Goal: Task Accomplishment & Management: Use online tool/utility

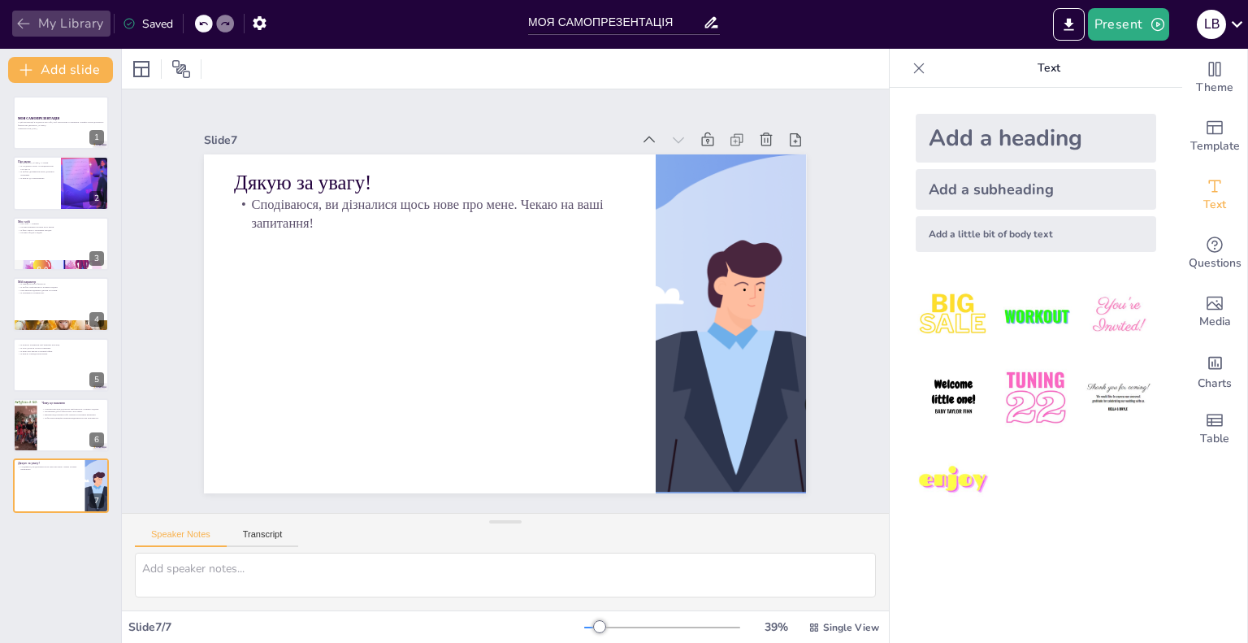
click at [27, 28] on icon "button" at bounding box center [23, 23] width 16 height 16
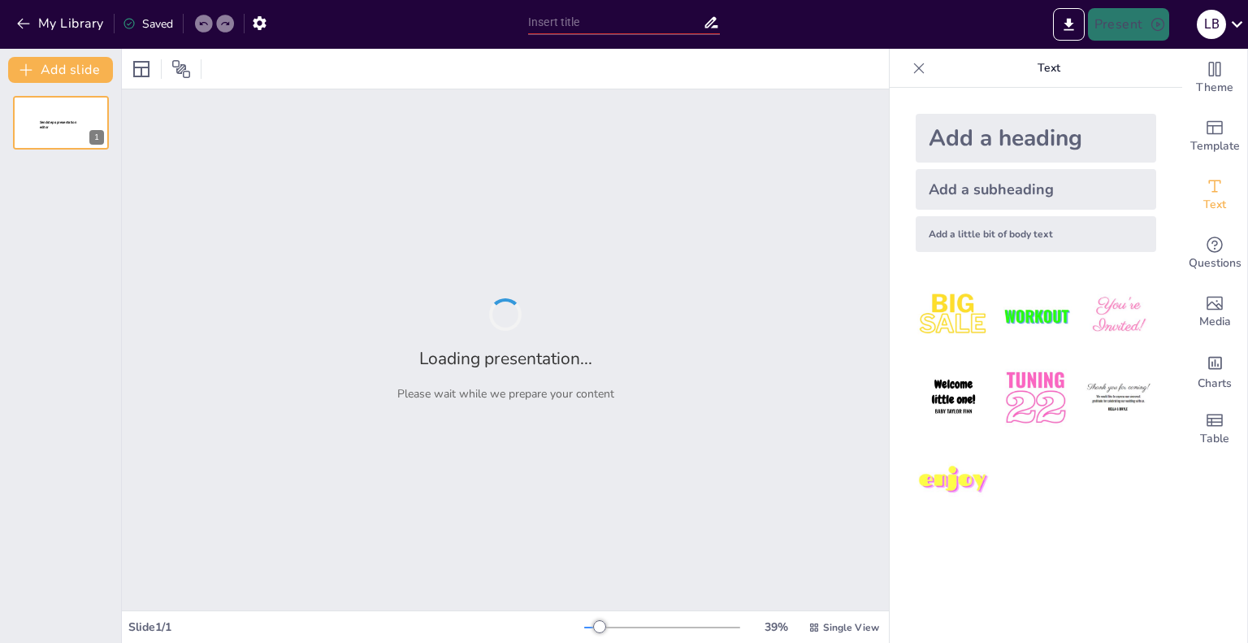
type input "Цінності та життєве кредо: Формування особистості"
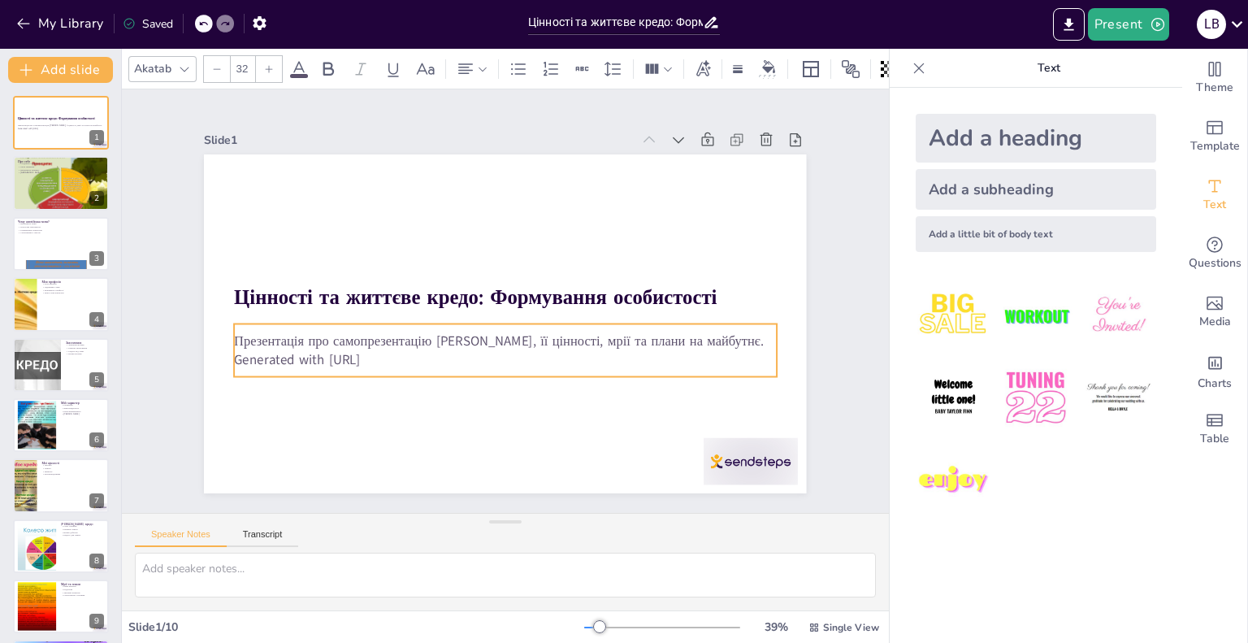
click at [439, 341] on p "Презентація про самопрезентацію Лілії Реднік, її цінності, мрії та плани на май…" at bounding box center [476, 274] width 377 height 415
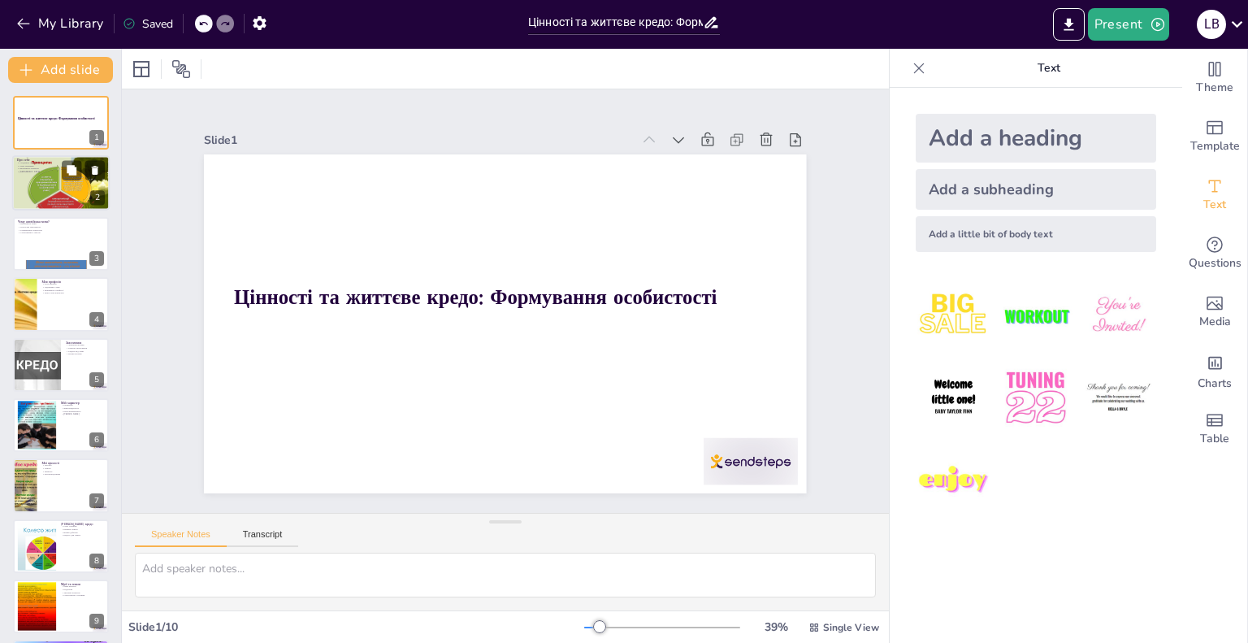
click at [61, 174] on div at bounding box center [60, 182] width 97 height 73
type textarea "Лілія зазначає, що навчання в університеті — це важливий етап у її житті, оскіл…"
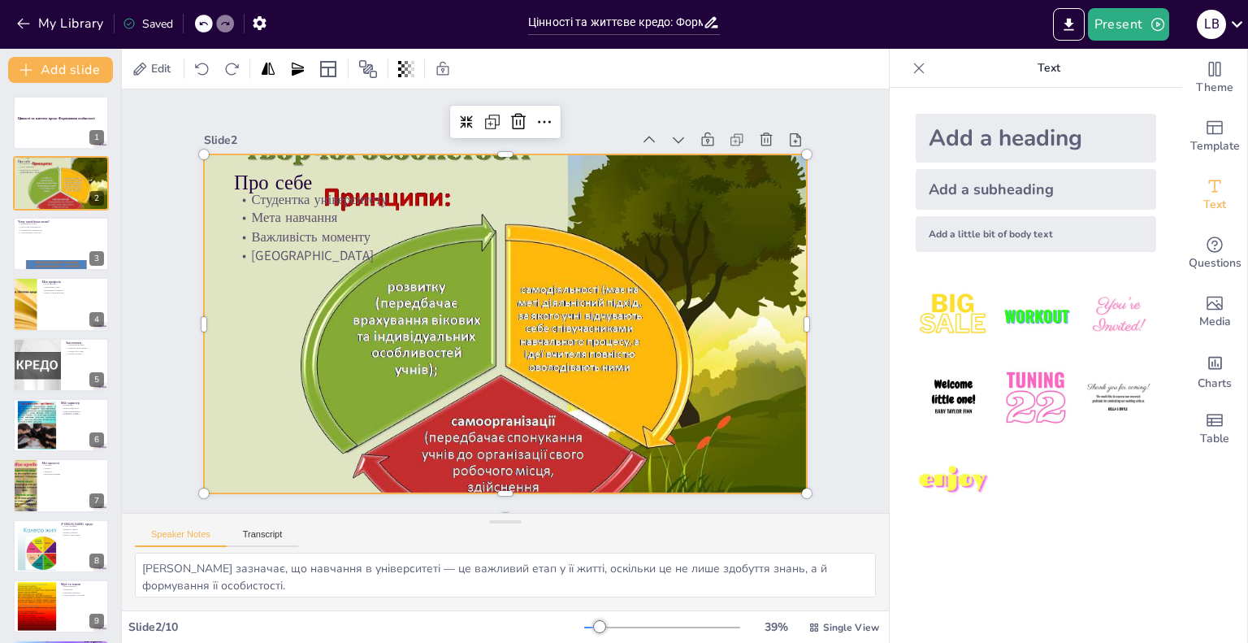
click at [483, 150] on div at bounding box center [500, 323] width 683 height 567
click at [375, 392] on div at bounding box center [357, 409] width 34 height 34
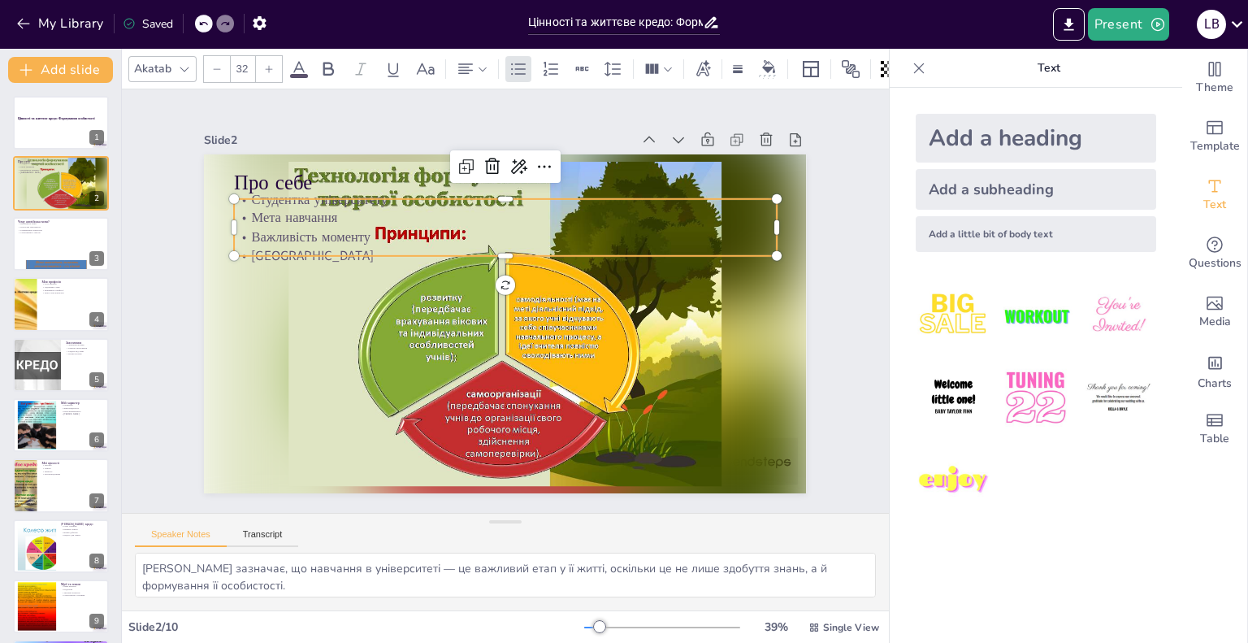
click at [366, 197] on p "Студентка університету" at bounding box center [573, 225] width 415 height 377
click at [600, 207] on icon at bounding box center [614, 221] width 28 height 28
click at [411, 197] on icon at bounding box center [398, 210] width 26 height 26
click at [296, 74] on span at bounding box center [299, 76] width 18 height 4
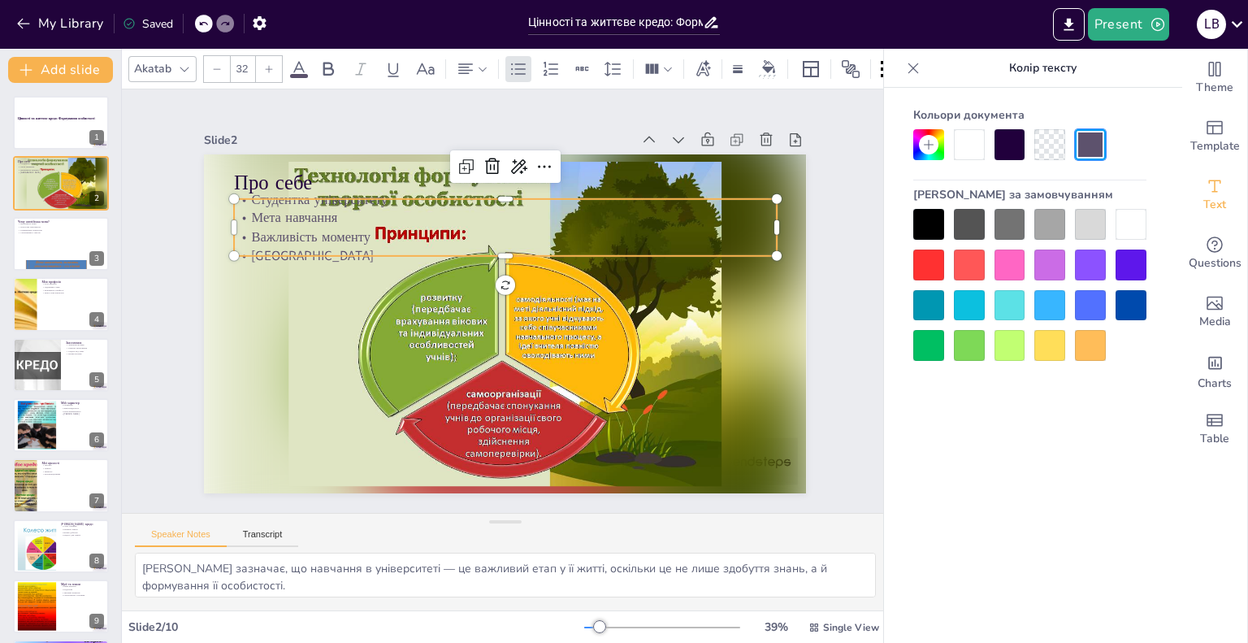
click at [962, 292] on div at bounding box center [969, 305] width 31 height 31
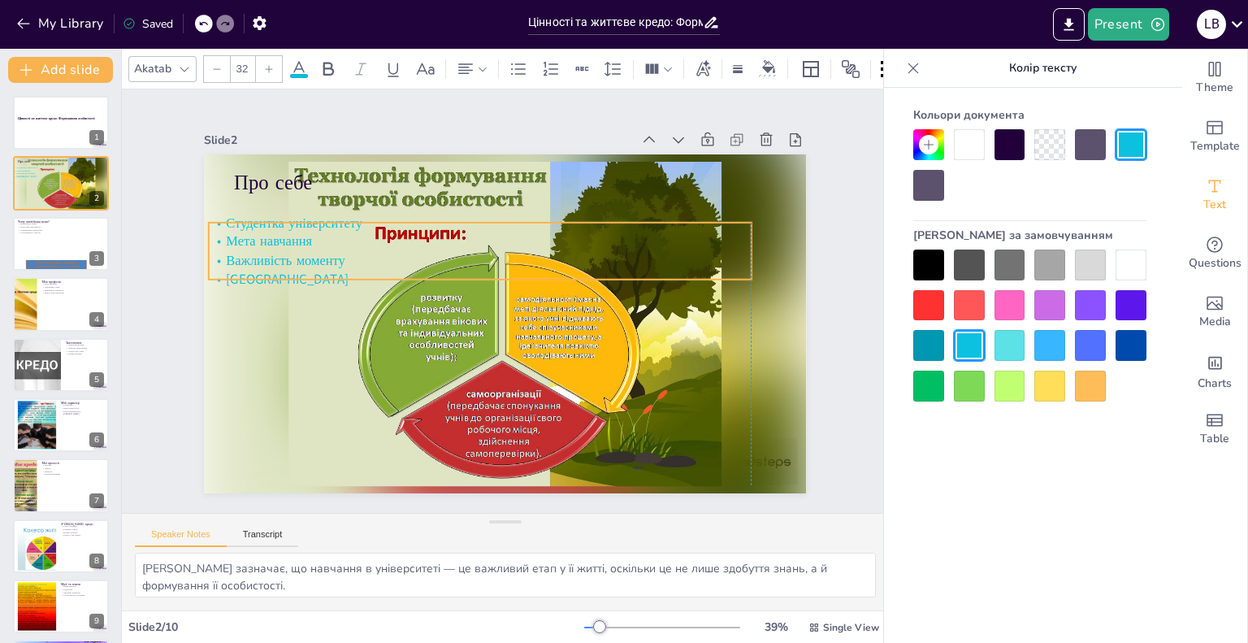
drag, startPoint x: 297, startPoint y: 210, endPoint x: 273, endPoint y: 233, distance: 33.3
click at [467, 102] on span "Мета навчання" at bounding box center [489, 59] width 44 height 88
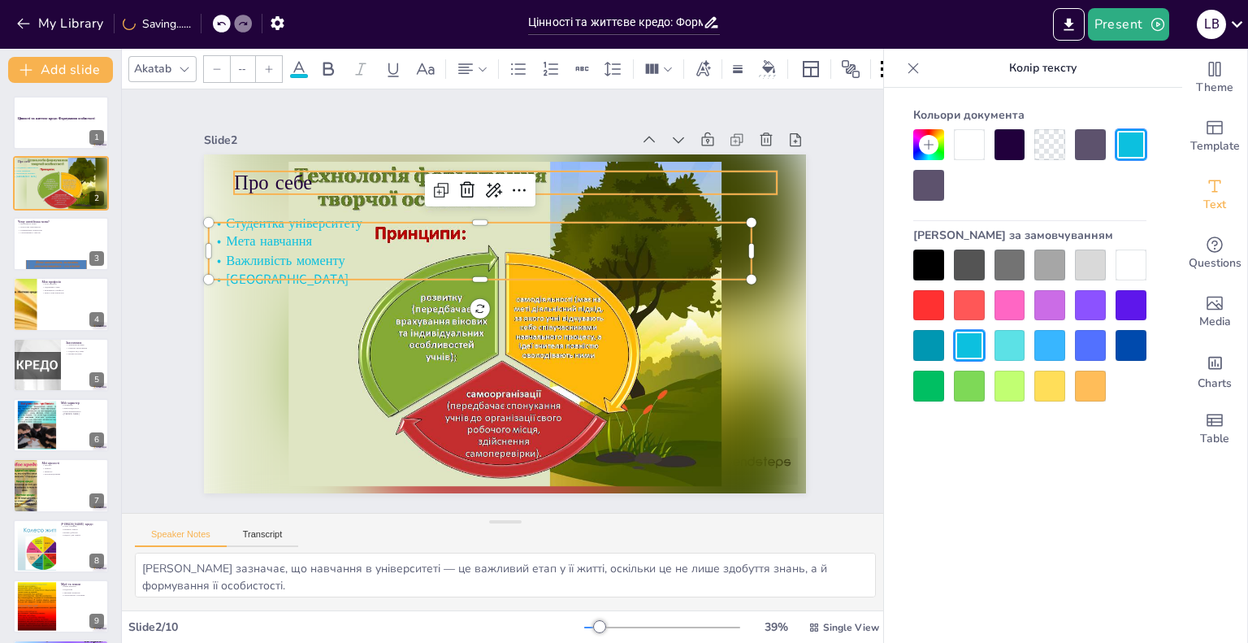
type input "48"
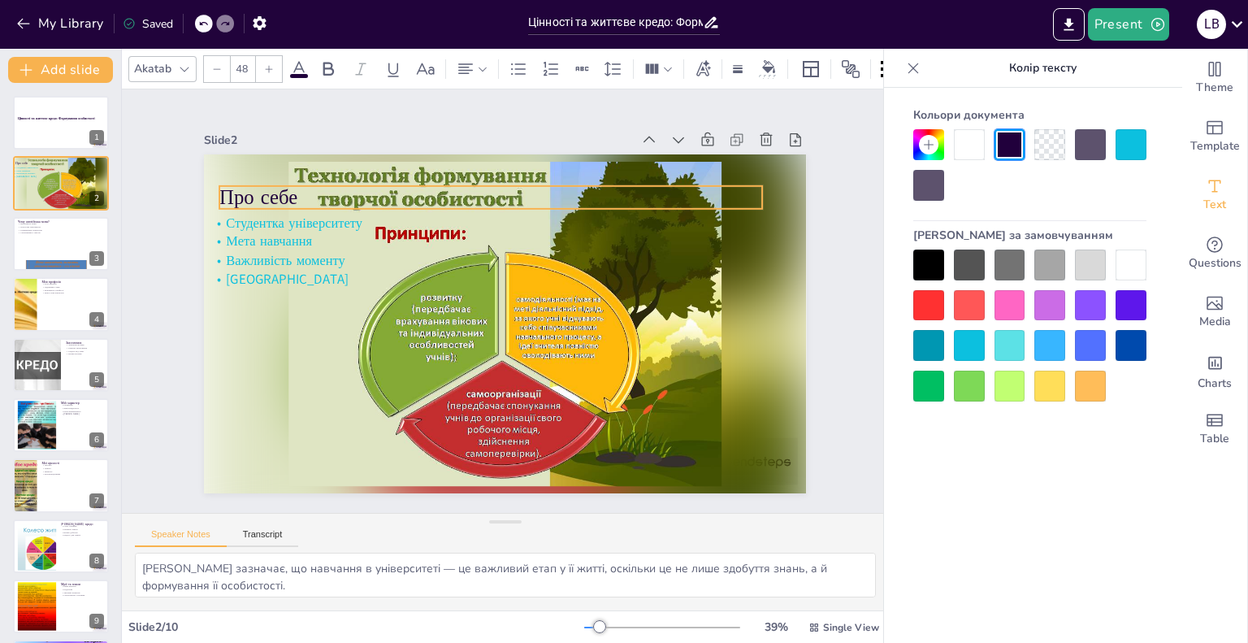
drag, startPoint x: 271, startPoint y: 178, endPoint x: 257, endPoint y: 193, distance: 20.7
click at [427, 193] on p "Про себе" at bounding box center [597, 350] width 341 height 455
click at [973, 337] on div at bounding box center [969, 345] width 31 height 31
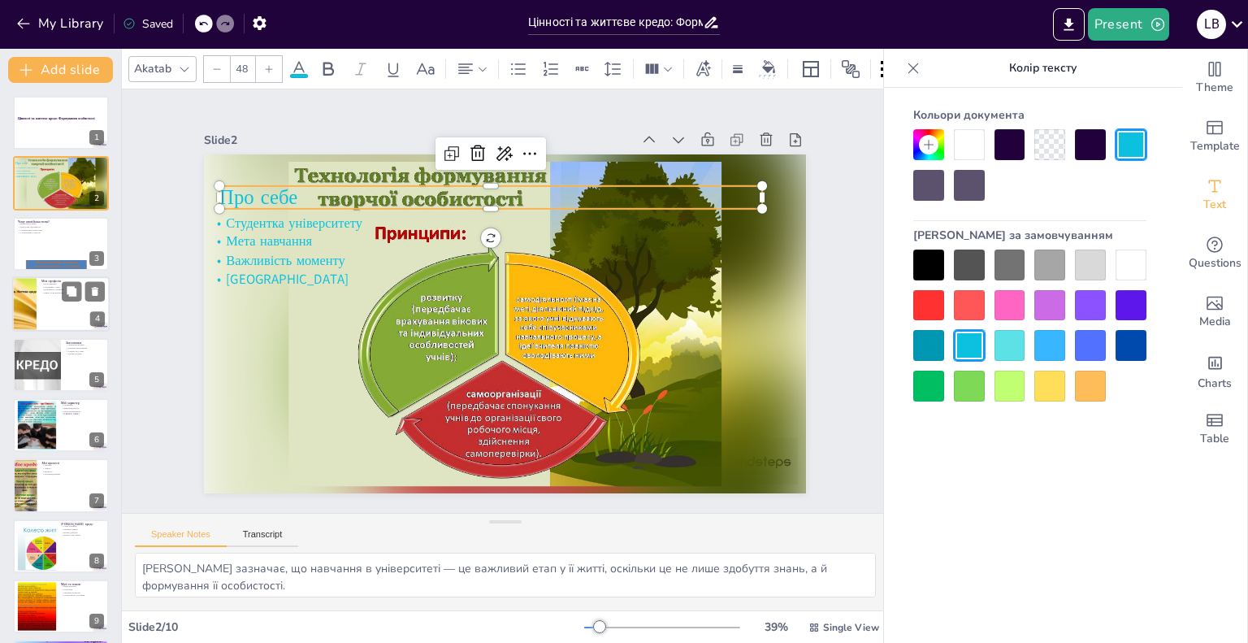
click at [55, 288] on p "Важливість професії" at bounding box center [72, 289] width 63 height 3
type textarea "Лілія вважає, що вчитель повинен надихати учнів на досягнення їх цілей і мрій, …"
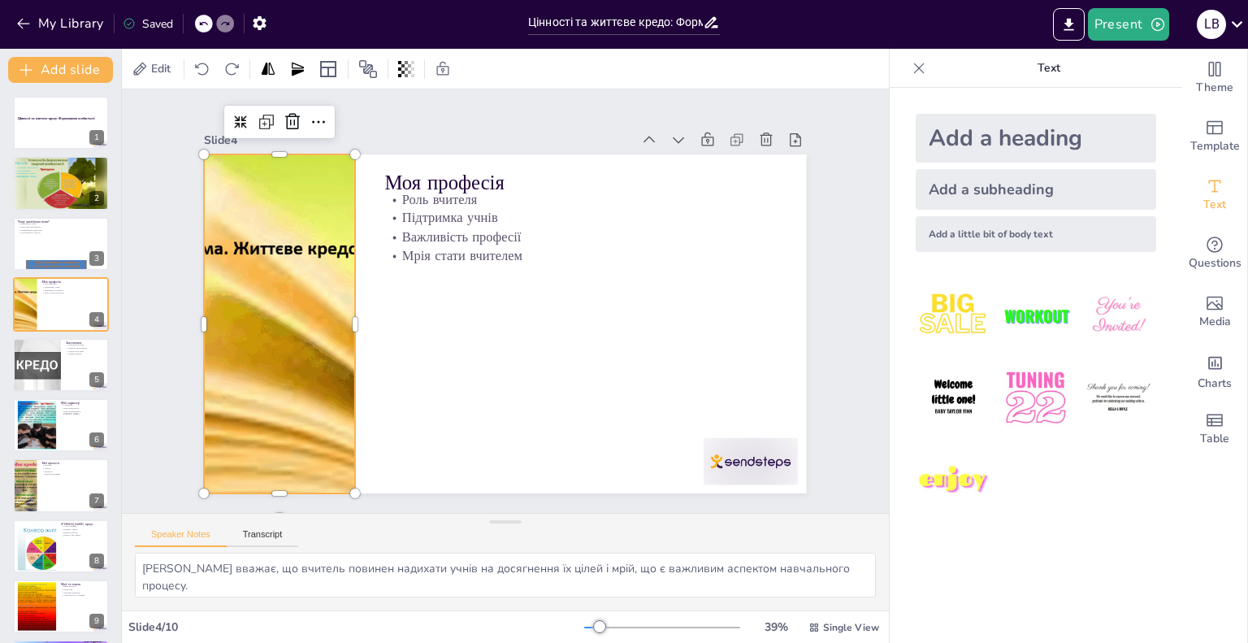
click at [297, 205] on div at bounding box center [530, 76] width 466 height 702
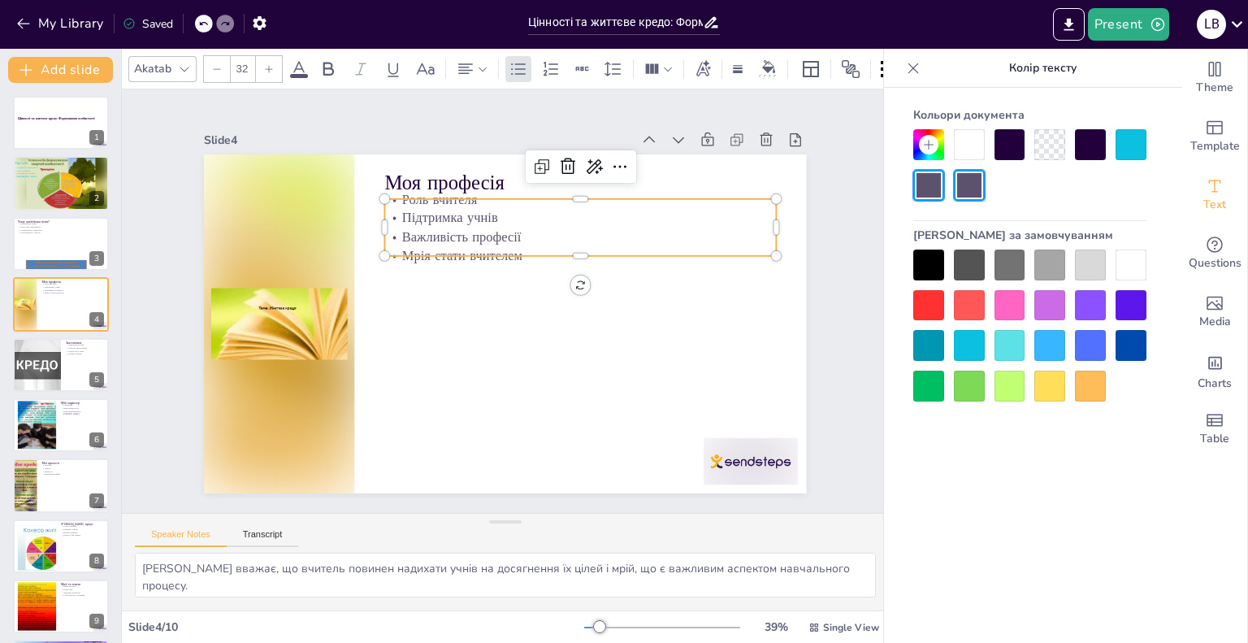
click at [415, 290] on p "Підтримка учнів" at bounding box center [493, 412] width 327 height 245
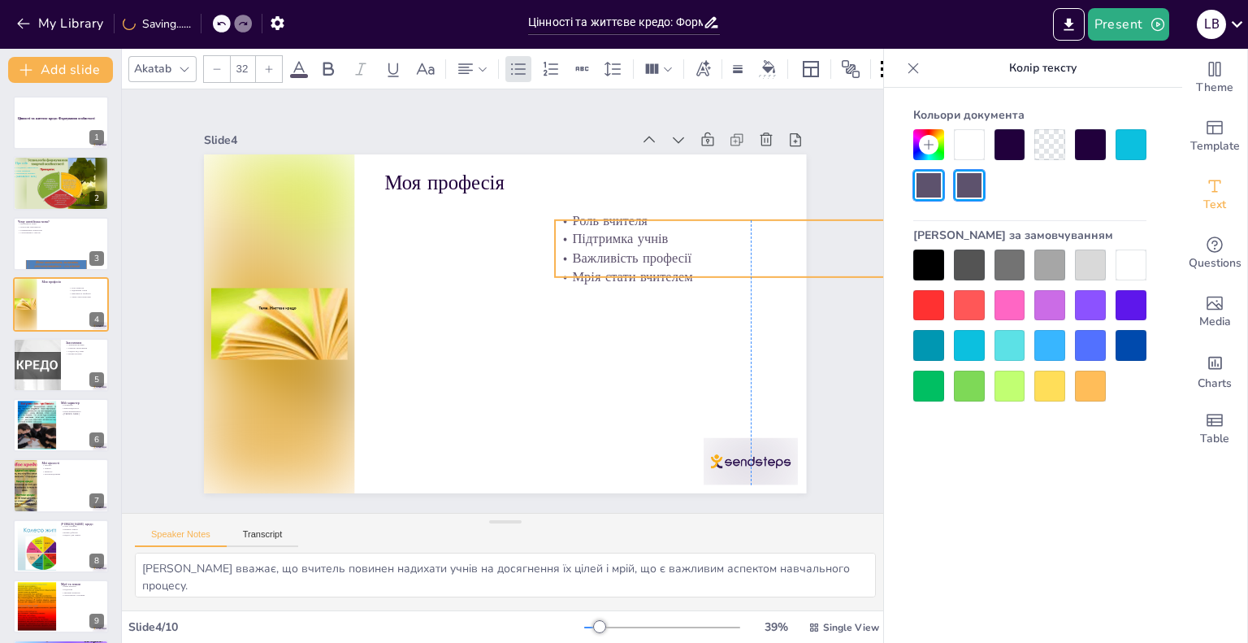
drag, startPoint x: 415, startPoint y: 208, endPoint x: 588, endPoint y: 229, distance: 174.3
click at [471, 363] on p "Підтримка учнів" at bounding box center [277, 413] width 387 height 100
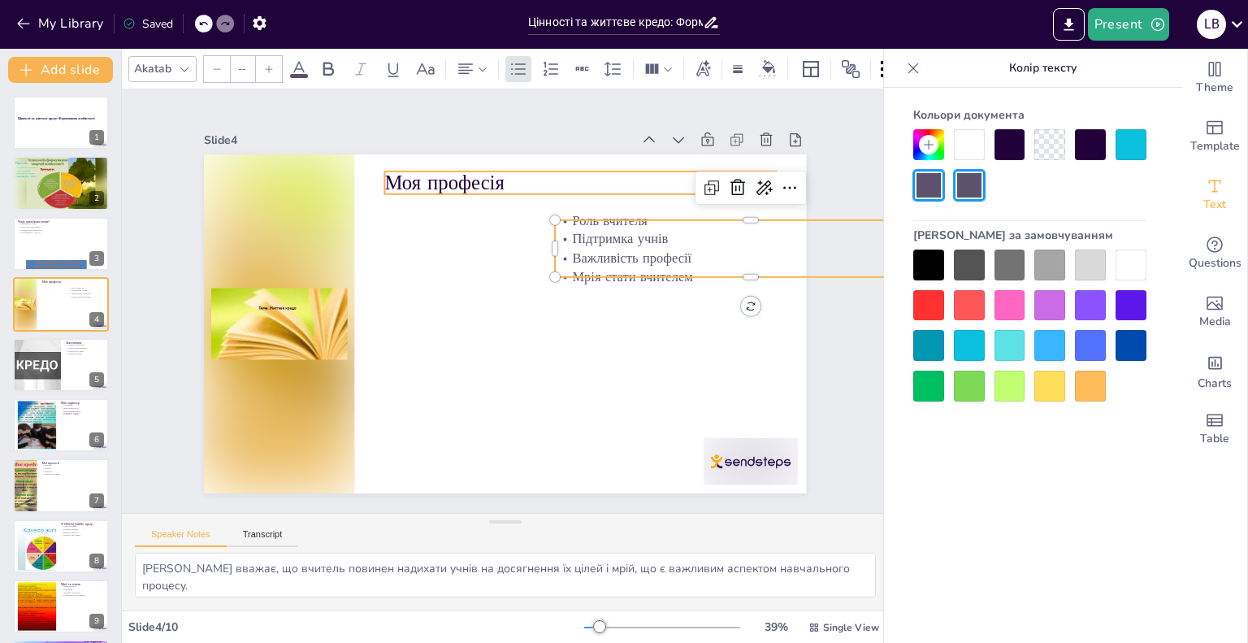
type input "48"
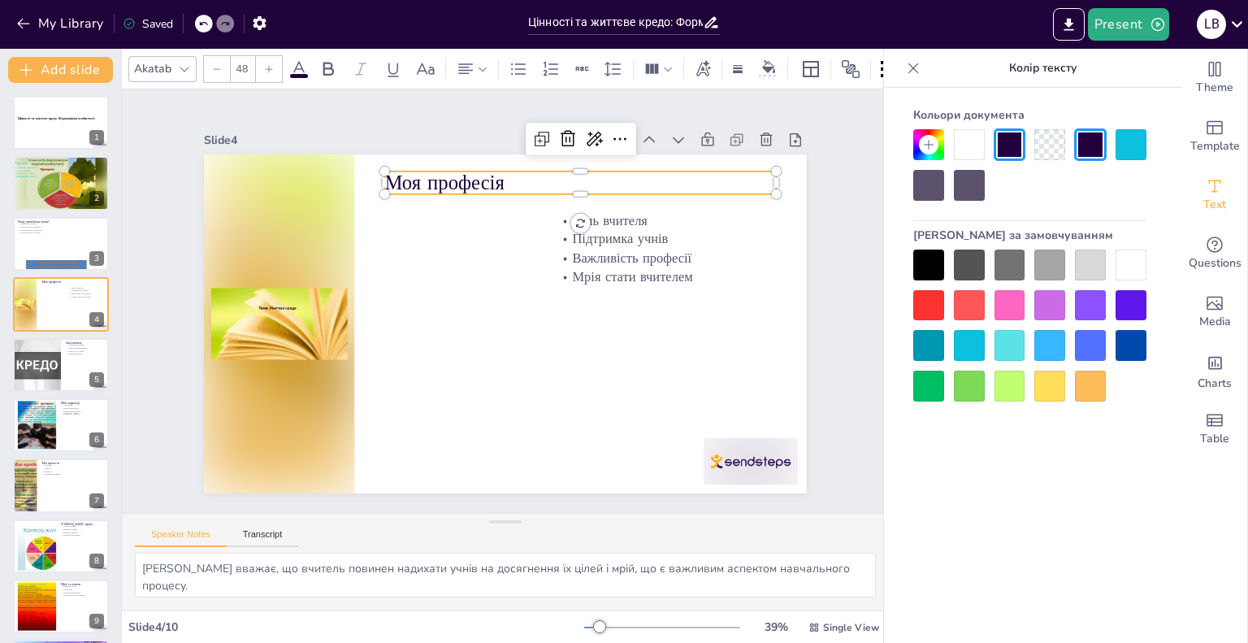
click at [473, 363] on p "Моя професія" at bounding box center [469, 437] width 381 height 148
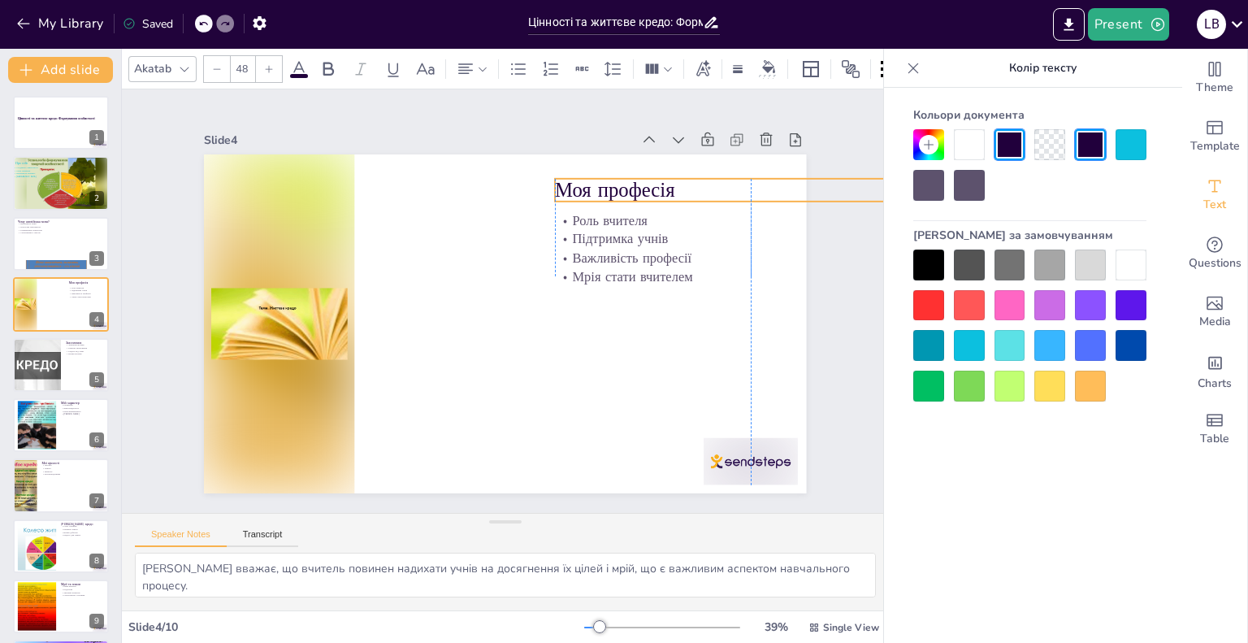
drag, startPoint x: 473, startPoint y: 180, endPoint x: 640, endPoint y: 187, distance: 167.5
click at [640, 282] on p "Моя професія" at bounding box center [724, 458] width 220 height 353
click at [614, 296] on p "Моя професія" at bounding box center [706, 480] width 185 height 369
click at [584, 361] on p "Моя професія" at bounding box center [590, 557] width 69 height 392
click at [437, 304] on p "Моя професія" at bounding box center [242, 358] width 389 height 109
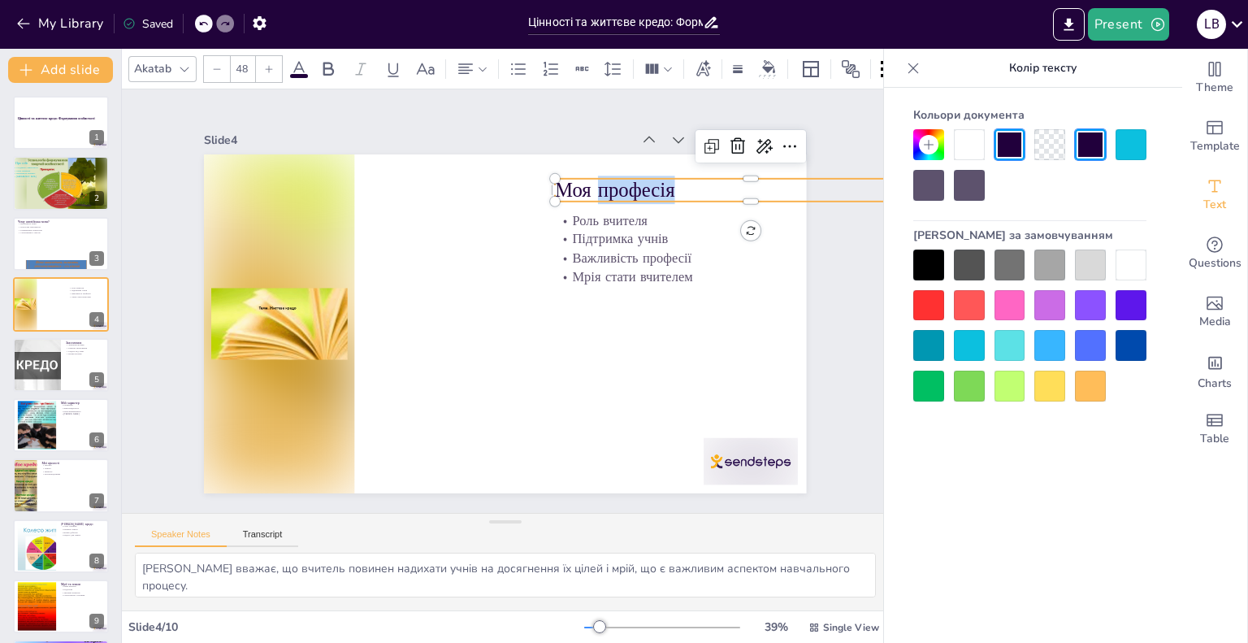
click at [510, 410] on p "Моя професія" at bounding box center [325, 502] width 369 height 185
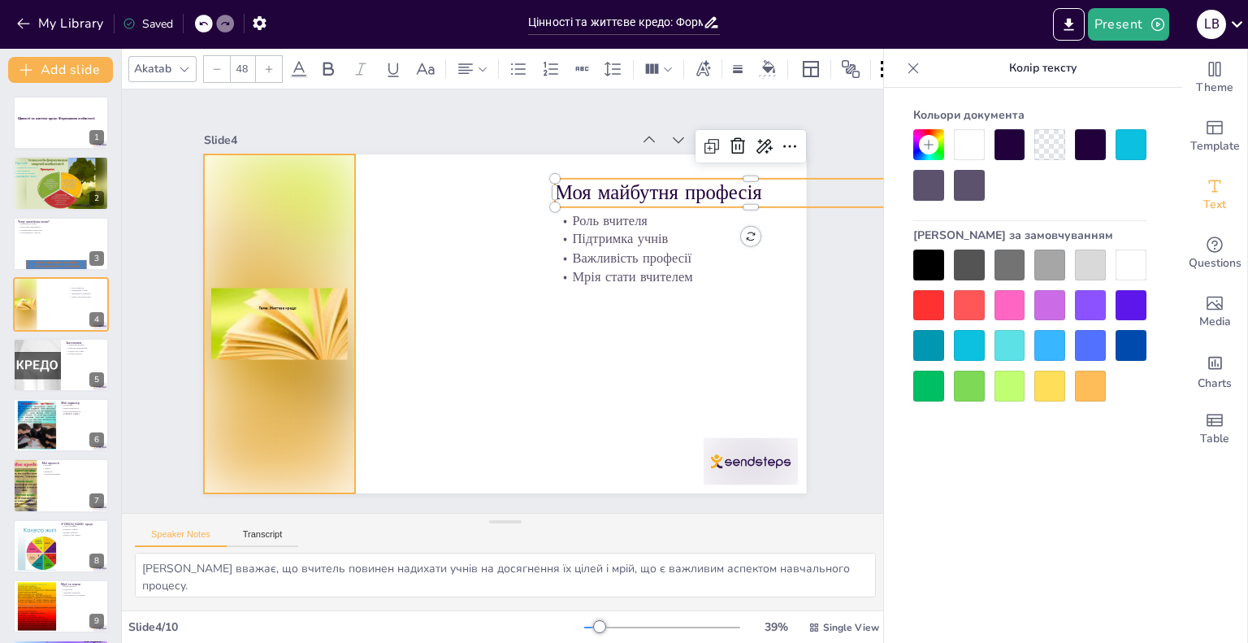
click at [313, 151] on div at bounding box center [482, 75] width 339 height 151
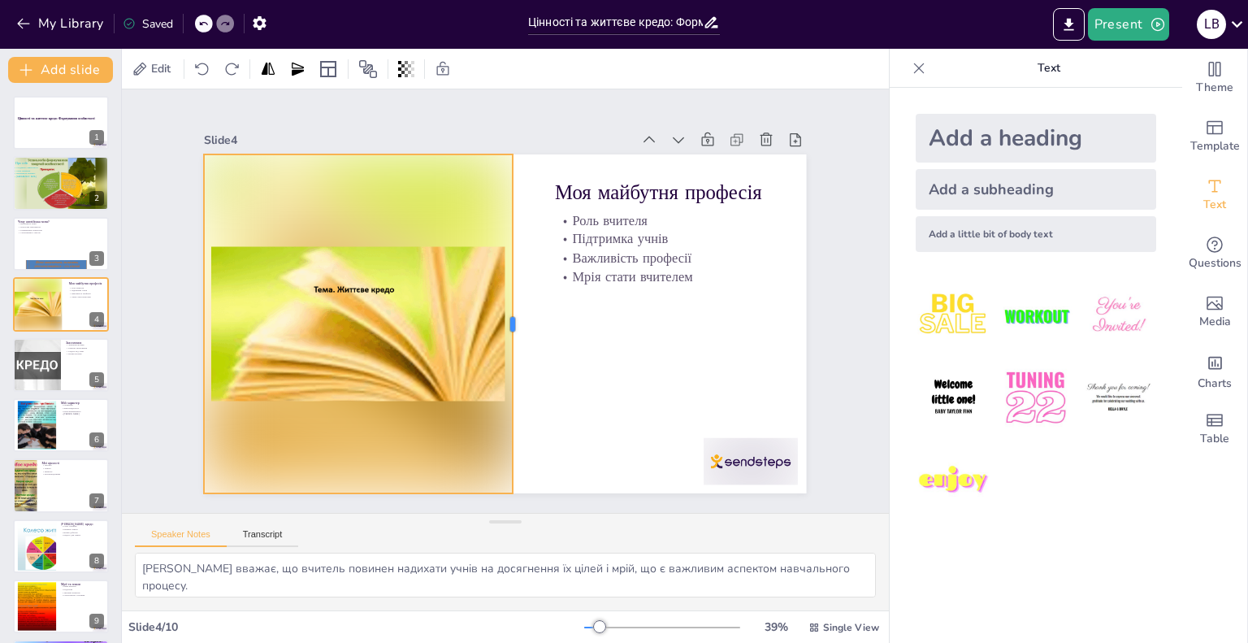
drag, startPoint x: 344, startPoint y: 316, endPoint x: 502, endPoint y: 341, distance: 159.6
click at [502, 341] on div at bounding box center [482, 288] width 180 height 300
click at [74, 366] on div at bounding box center [60, 364] width 97 height 55
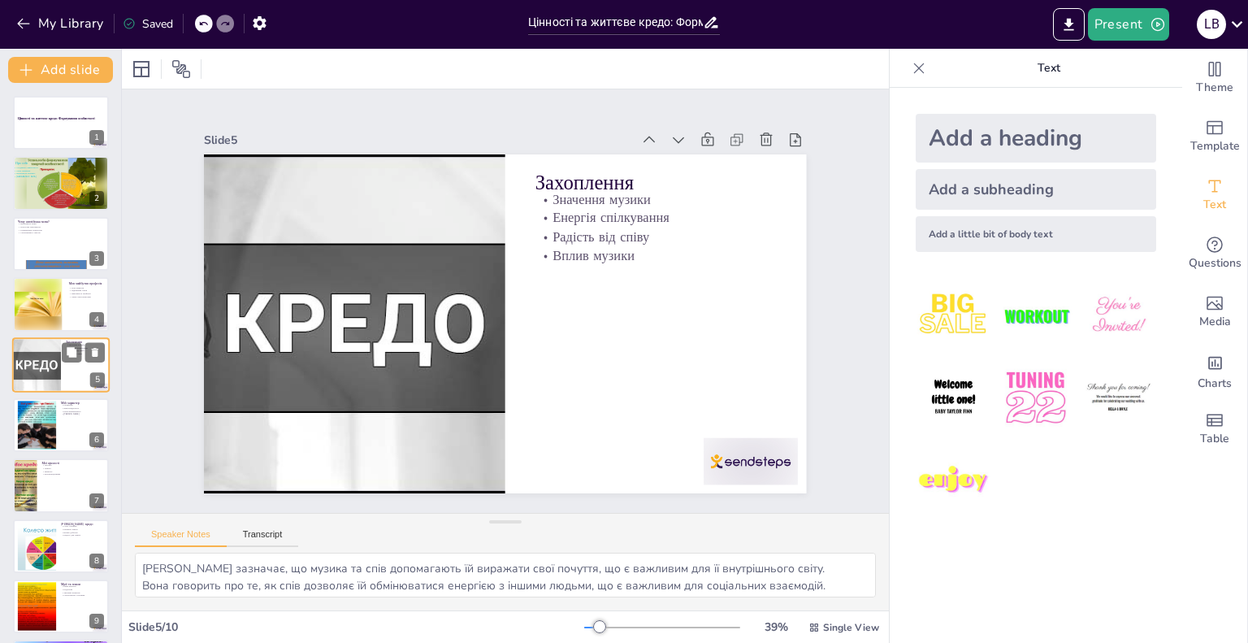
scroll to position [2, 0]
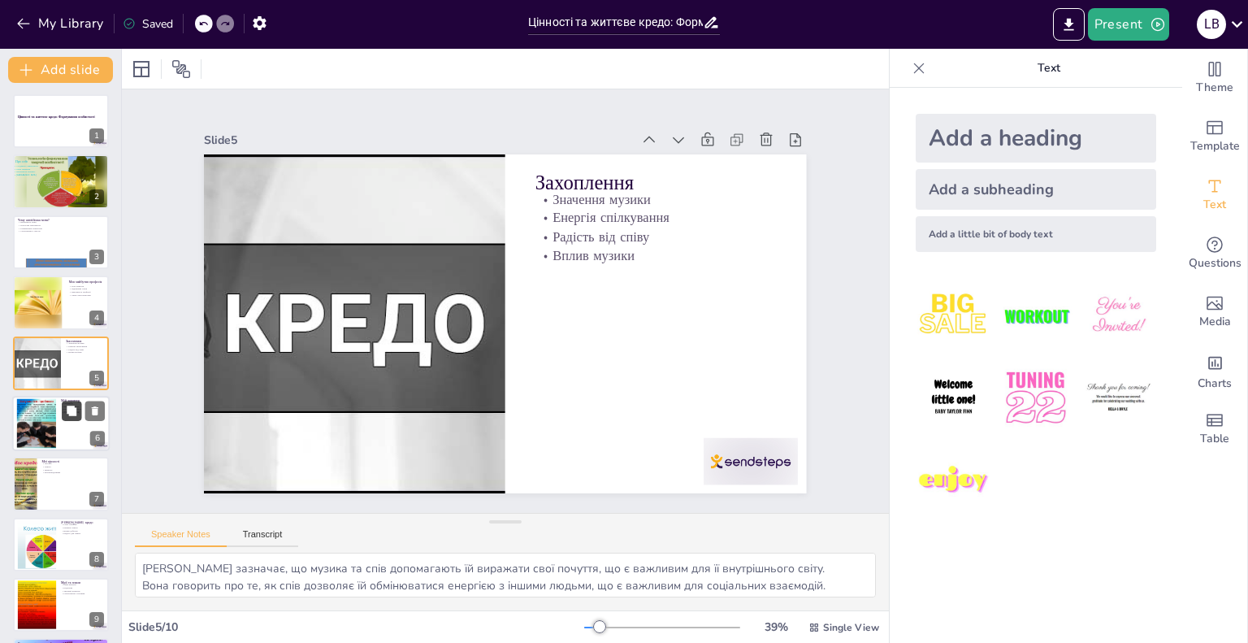
click at [80, 414] on button at bounding box center [71, 410] width 19 height 19
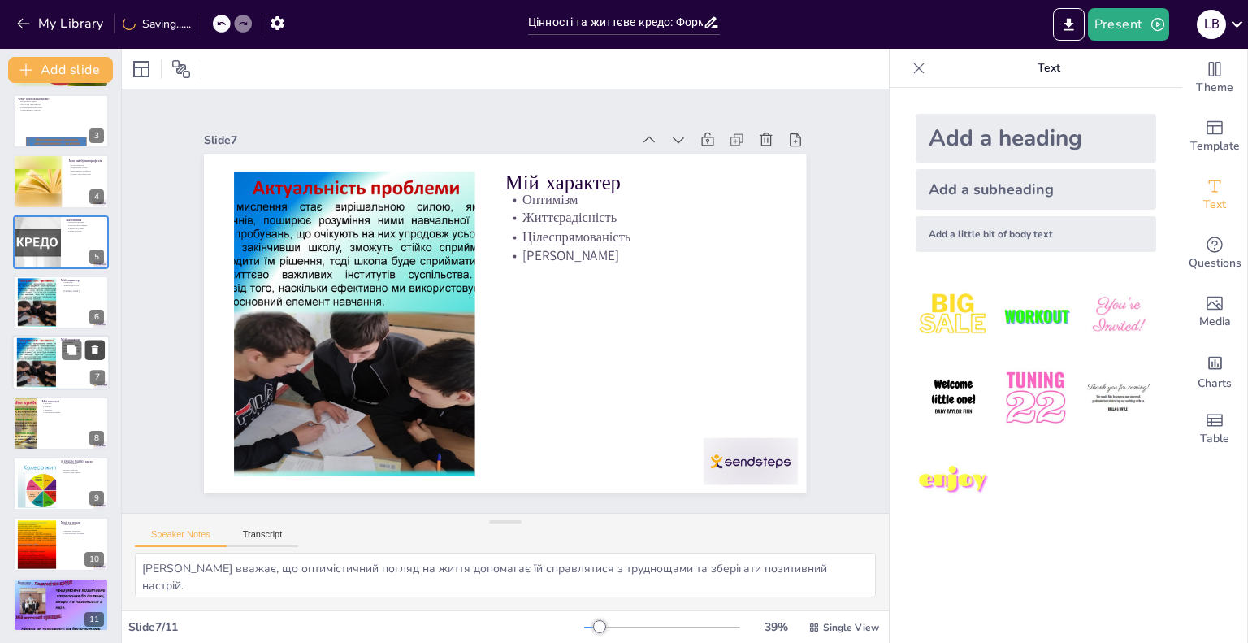
click at [98, 350] on icon at bounding box center [94, 349] width 11 height 11
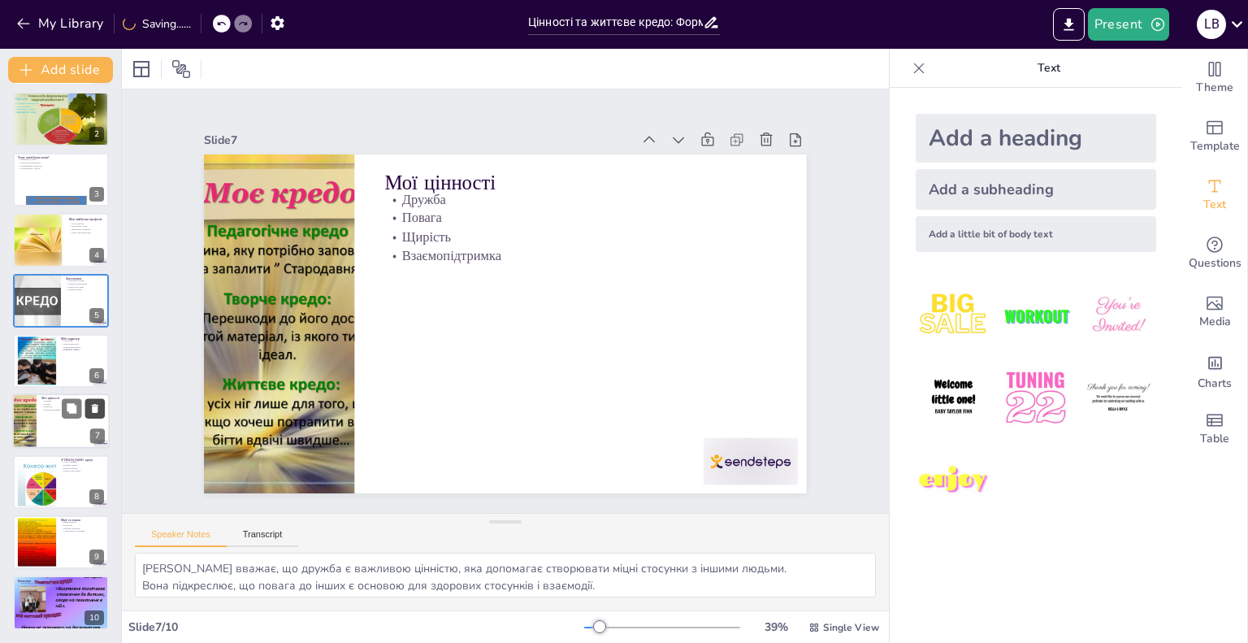
scroll to position [64, 0]
click at [55, 297] on div at bounding box center [36, 300] width 137 height 55
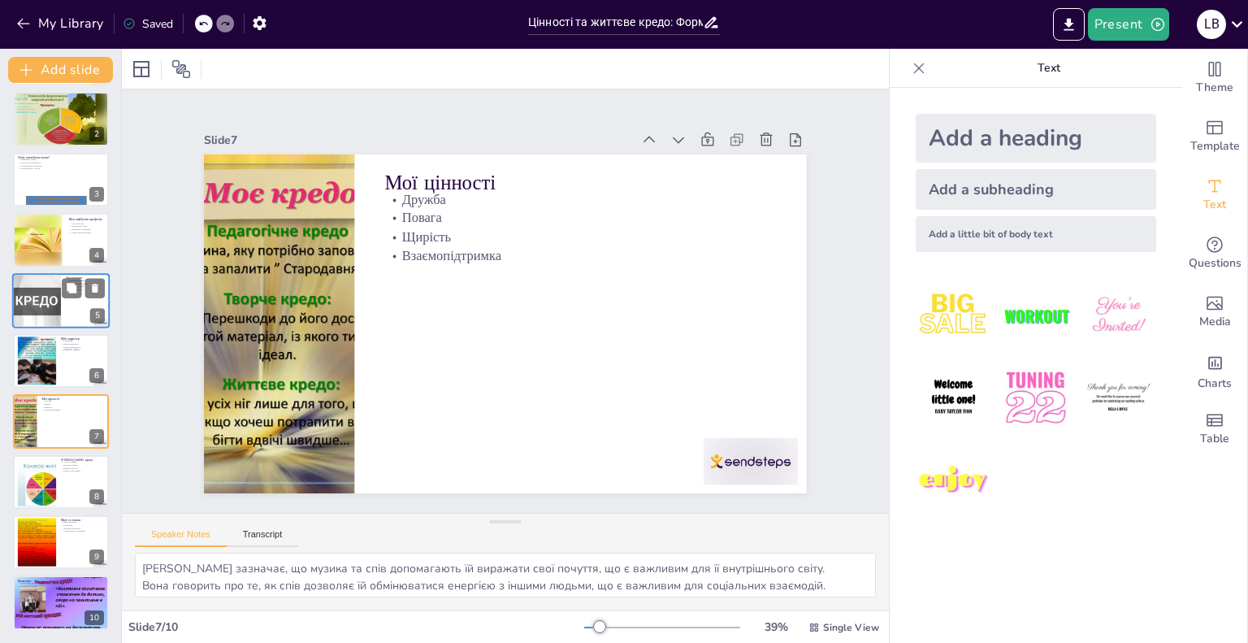
scroll to position [2, 0]
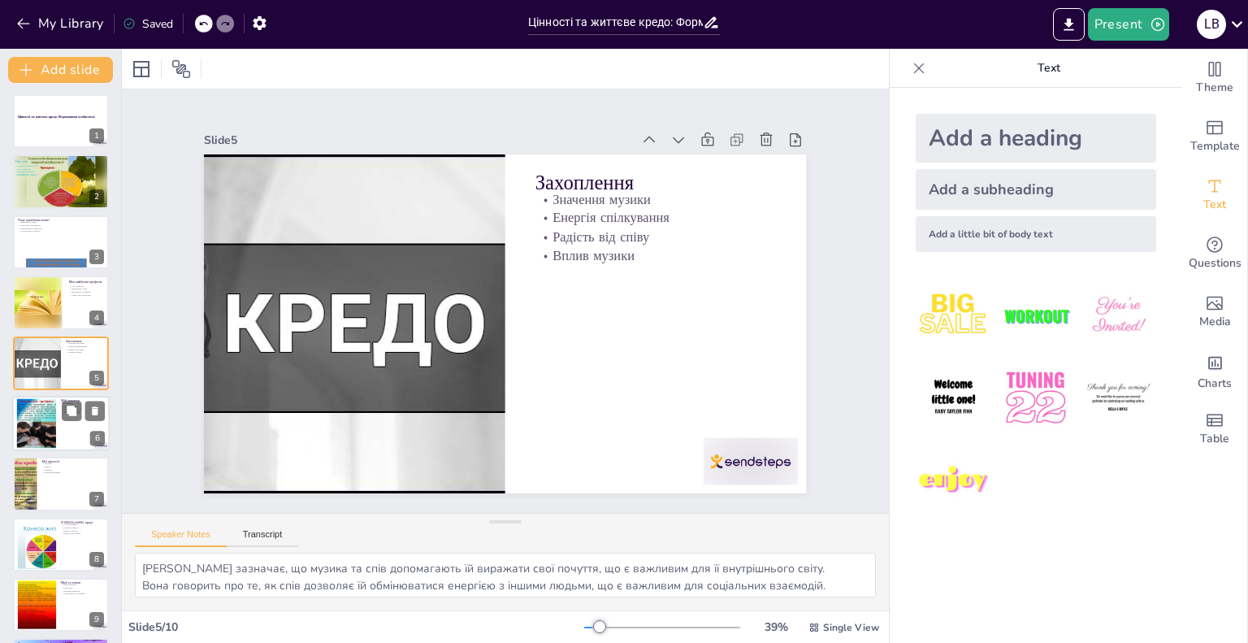
click at [54, 431] on div at bounding box center [36, 424] width 66 height 50
type textarea "Лілія вважає, що оптимістичний погляд на життя допомагає їй справлятися з трудн…"
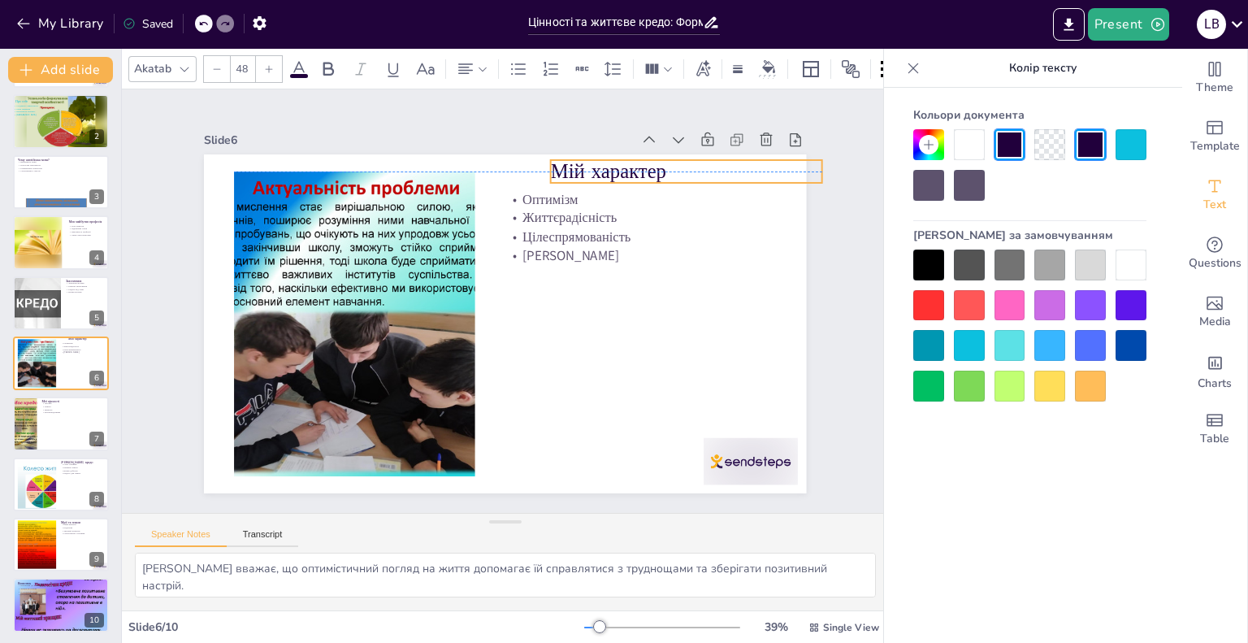
drag, startPoint x: 517, startPoint y: 174, endPoint x: 562, endPoint y: 164, distance: 46.5
click at [587, 358] on p "Мій характер" at bounding box center [615, 494] width 56 height 272
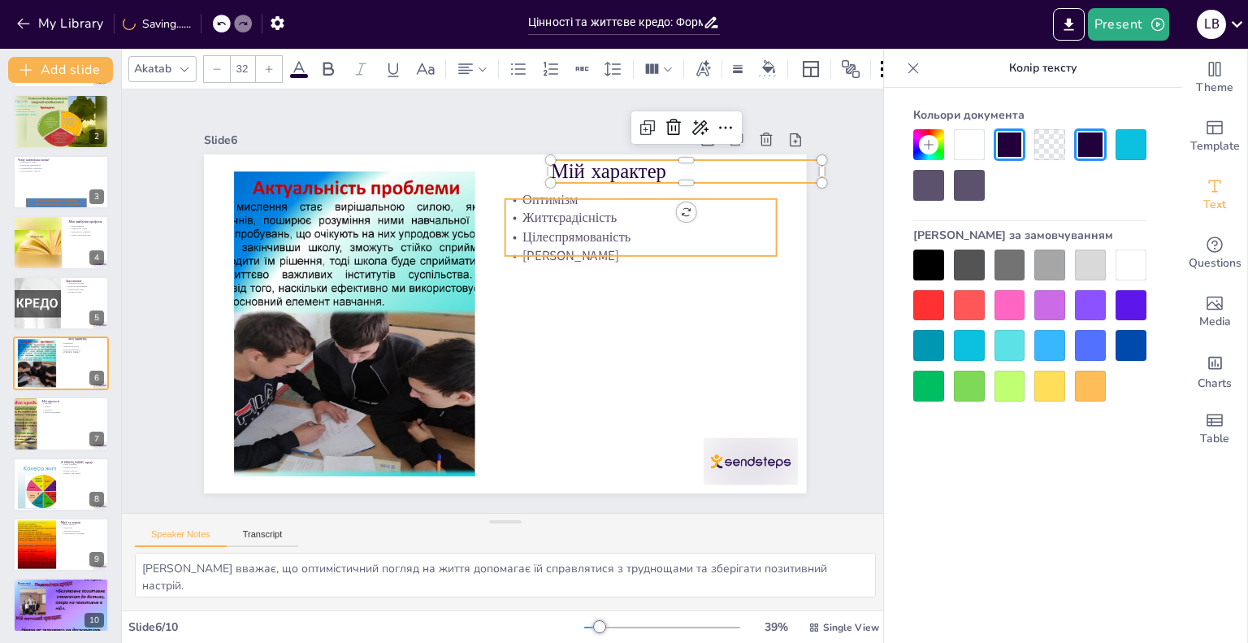
click at [497, 346] on p "Життєрадісність" at bounding box center [361, 369] width 271 height 47
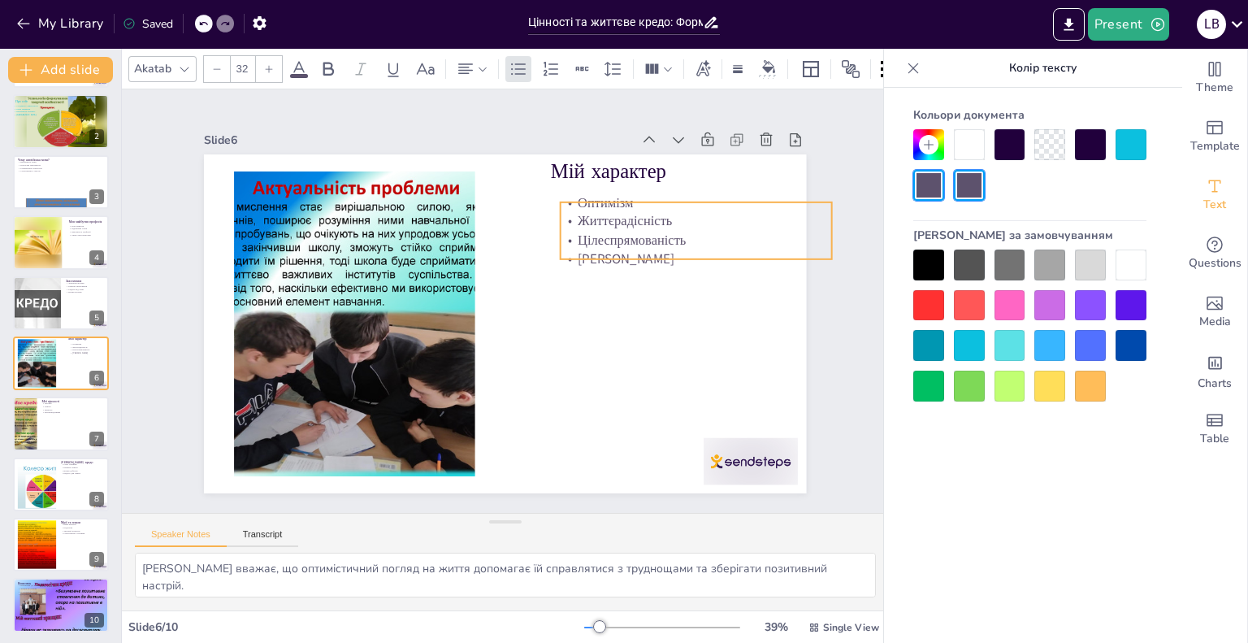
drag, startPoint x: 548, startPoint y: 203, endPoint x: 604, endPoint y: 206, distance: 55.3
click at [492, 388] on p "Життєрадісність" at bounding box center [363, 452] width 255 height 128
type input "48"
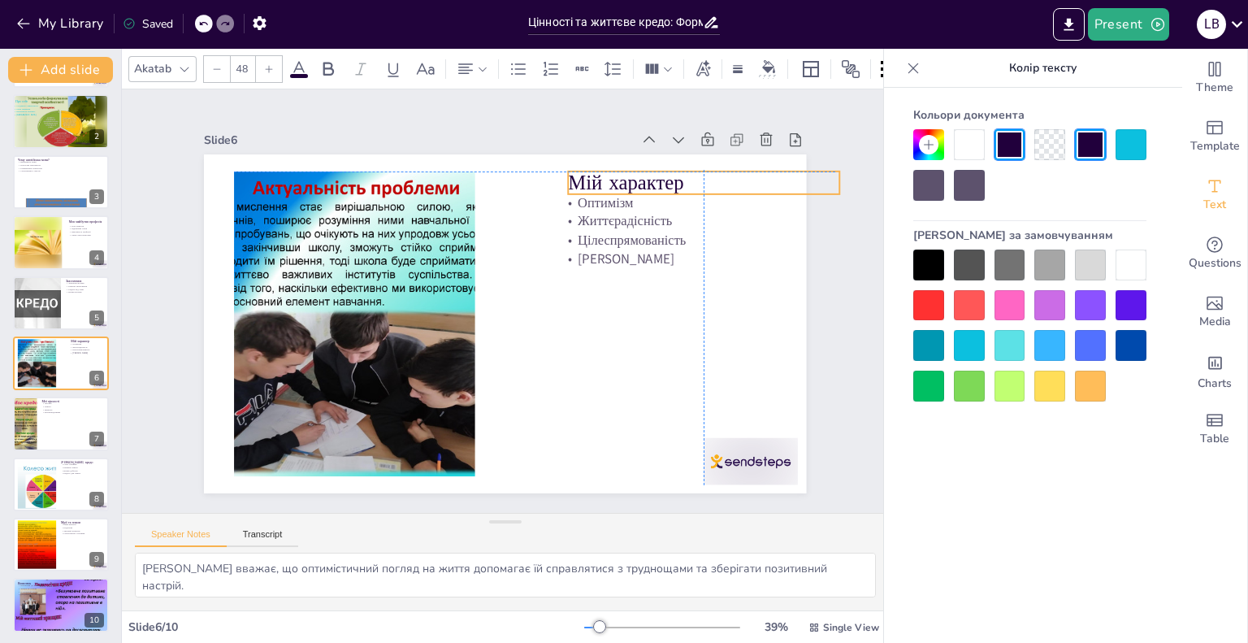
drag, startPoint x: 595, startPoint y: 168, endPoint x: 608, endPoint y: 178, distance: 16.2
click at [575, 414] on p "Мій характер" at bounding box center [484, 532] width 182 height 236
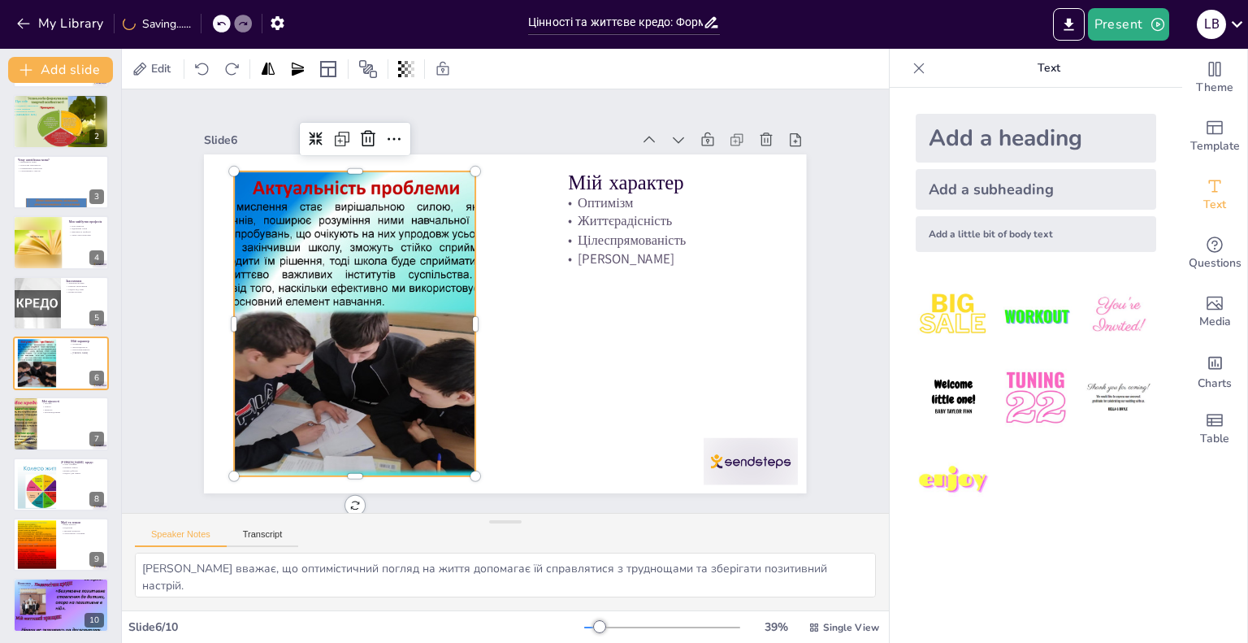
click at [406, 277] on div at bounding box center [546, 155] width 444 height 496
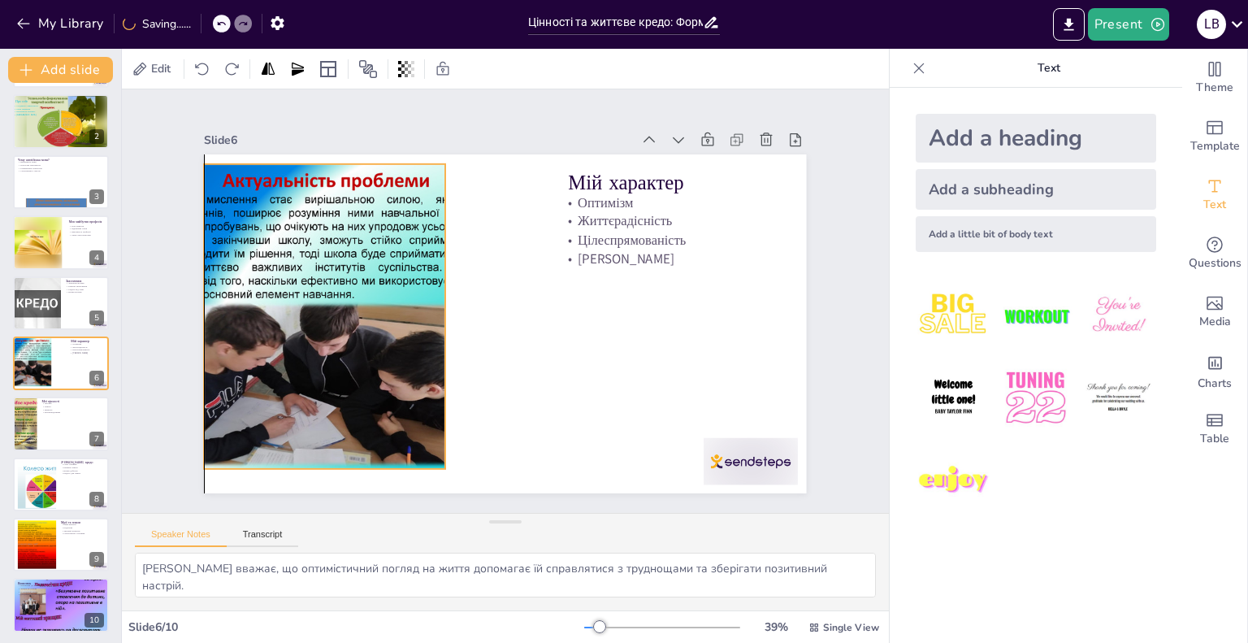
drag, startPoint x: 406, startPoint y: 279, endPoint x: 381, endPoint y: 271, distance: 26.2
click at [466, 271] on div at bounding box center [684, 266] width 436 height 346
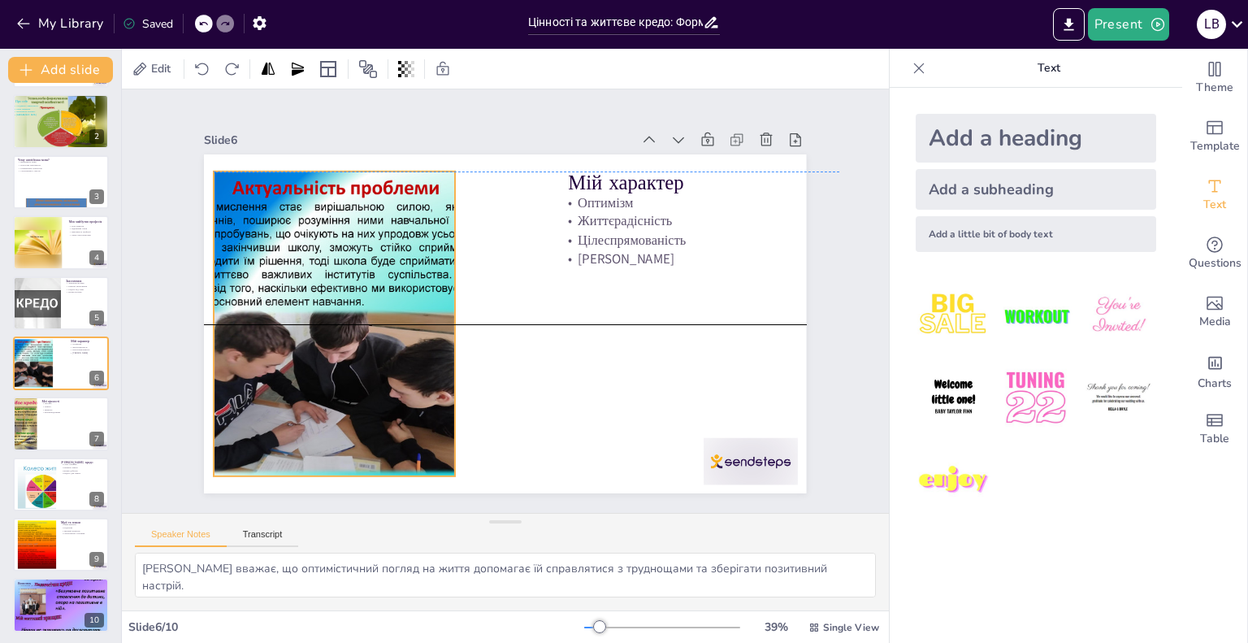
click at [440, 382] on div "Мій характер Оптимізм Життєрадісність Цілеспрямованість Сила доброти" at bounding box center [535, 444] width 589 height 125
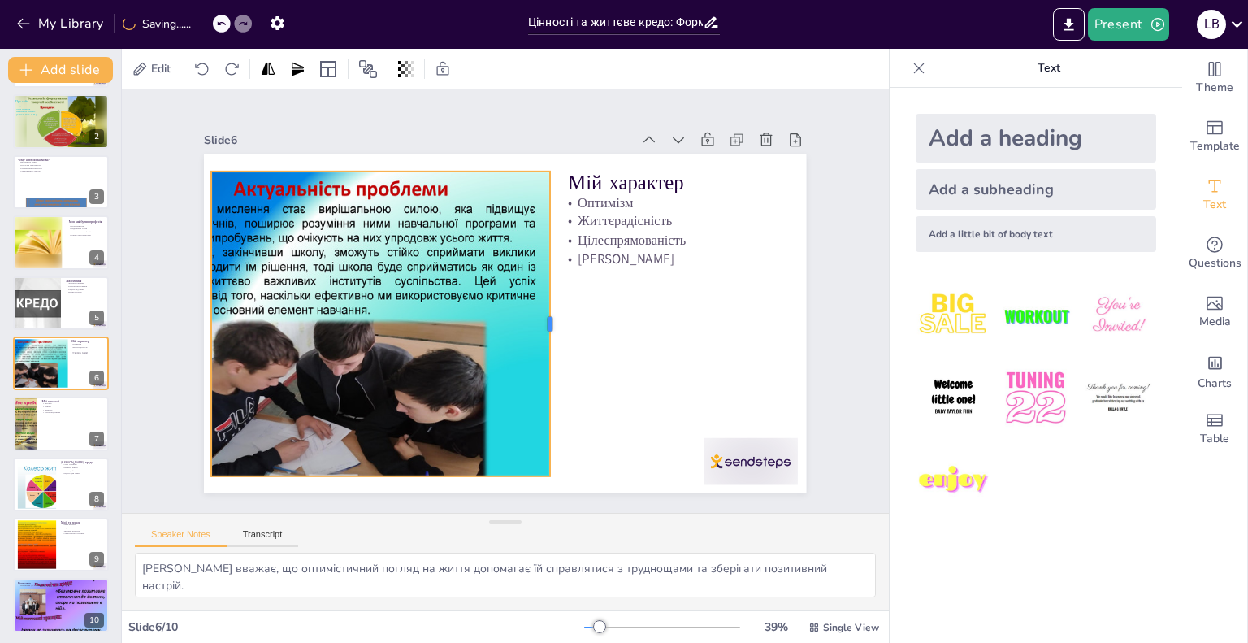
drag, startPoint x: 440, startPoint y: 314, endPoint x: 538, endPoint y: 311, distance: 97.5
click at [503, 311] on div at bounding box center [449, 295] width 106 height 294
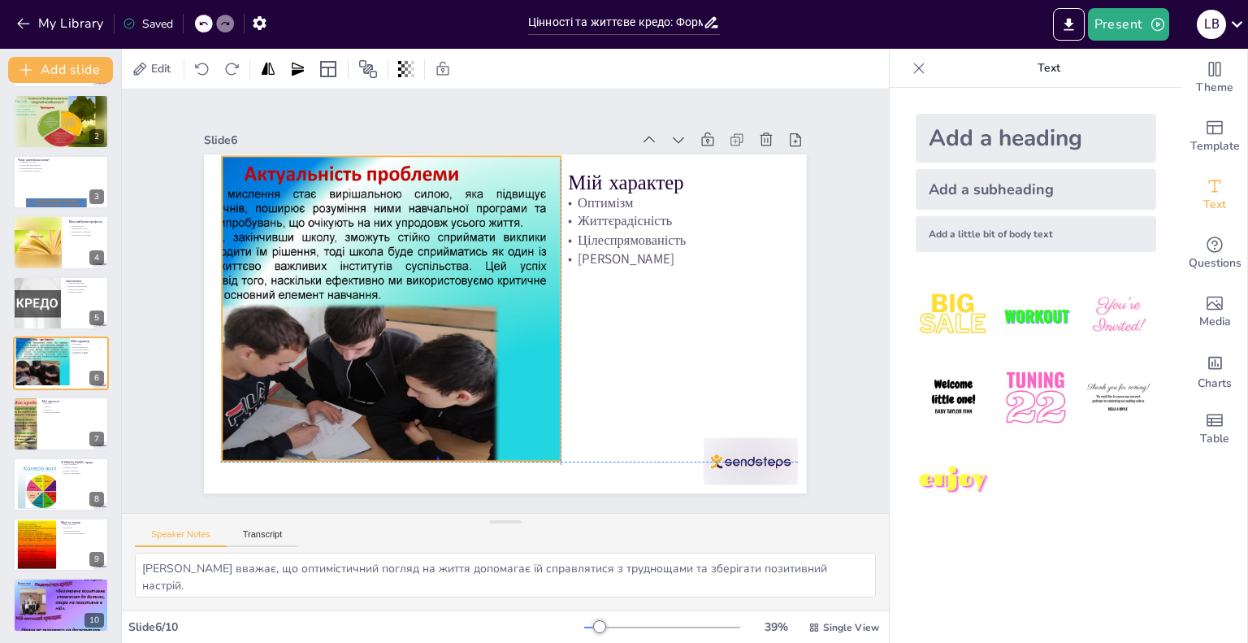
drag, startPoint x: 439, startPoint y: 300, endPoint x: 447, endPoint y: 288, distance: 14.0
click at [447, 288] on div at bounding box center [352, 269] width 500 height 439
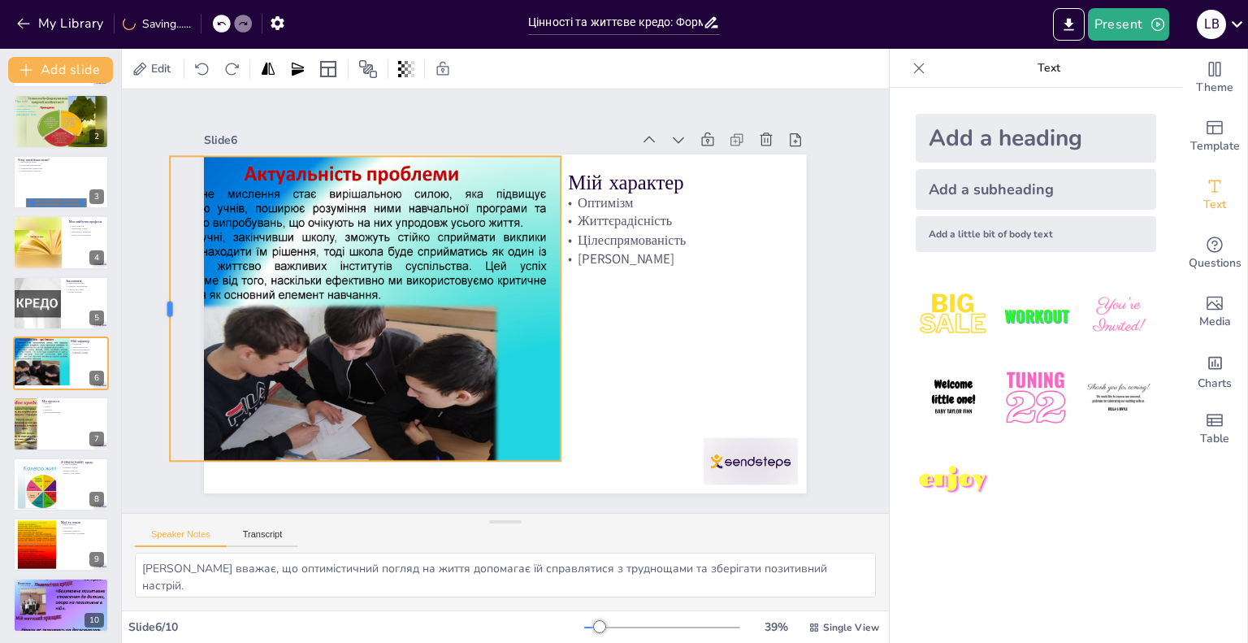
drag, startPoint x: 208, startPoint y: 301, endPoint x: 156, endPoint y: 301, distance: 52.0
click at [156, 301] on div at bounding box center [173, 379] width 76 height 301
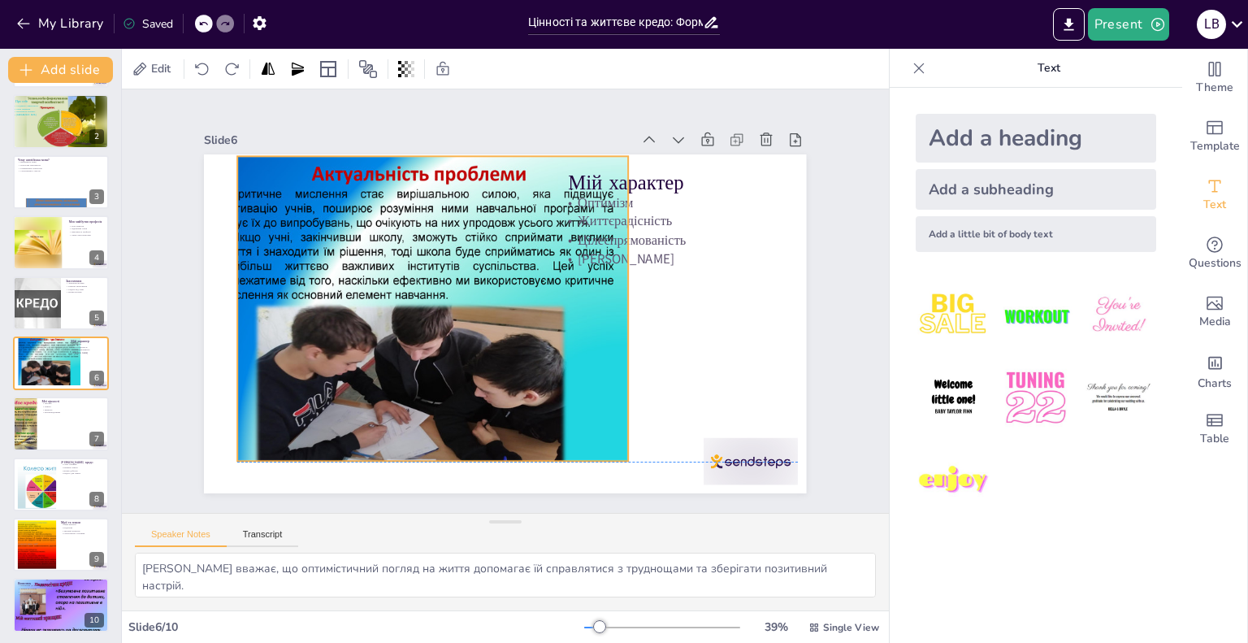
drag, startPoint x: 290, startPoint y: 295, endPoint x: 357, endPoint y: 296, distance: 67.4
click at [357, 296] on div at bounding box center [578, 249] width 517 height 468
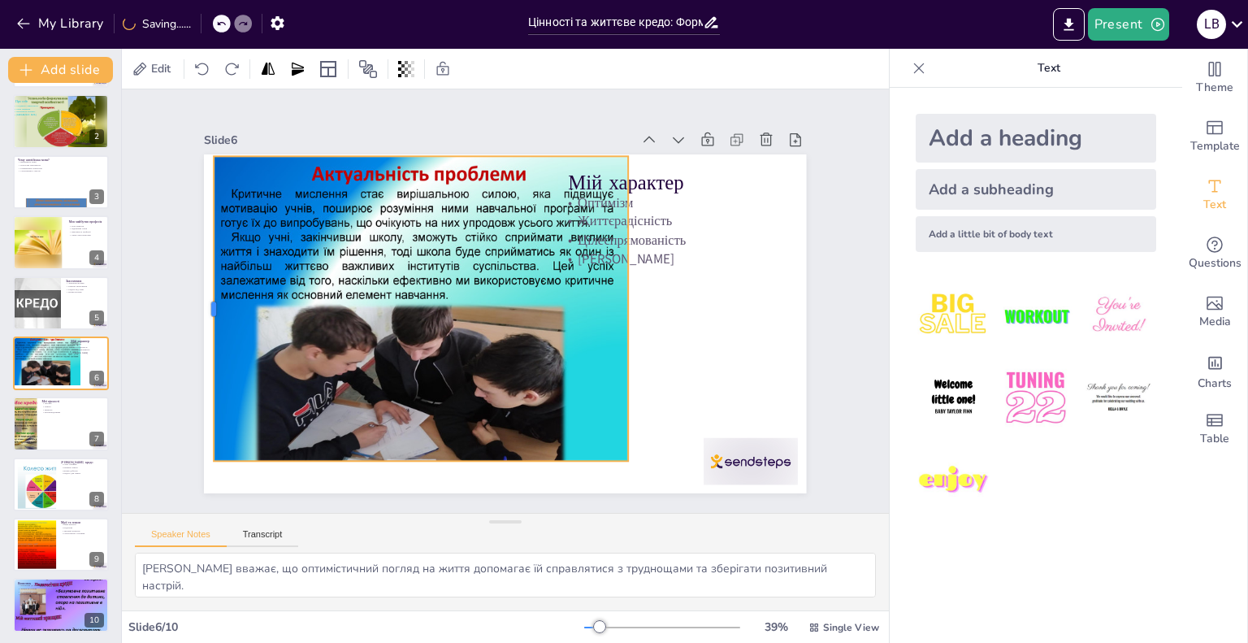
drag, startPoint x: 224, startPoint y: 301, endPoint x: 201, endPoint y: 307, distance: 24.2
click at [625, 377] on div at bounding box center [732, 495] width 214 height 236
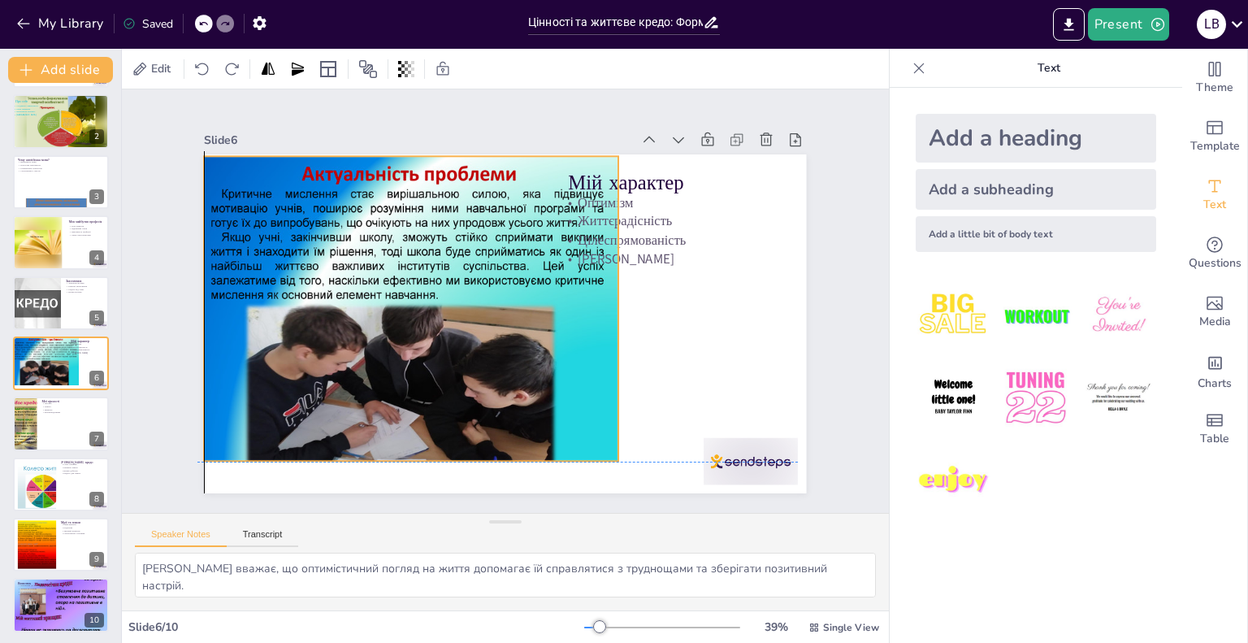
drag, startPoint x: 292, startPoint y: 314, endPoint x: 276, endPoint y: 309, distance: 17.2
click at [353, 309] on div at bounding box center [603, 314] width 501 height 439
click at [402, 448] on div at bounding box center [587, 245] width 517 height 468
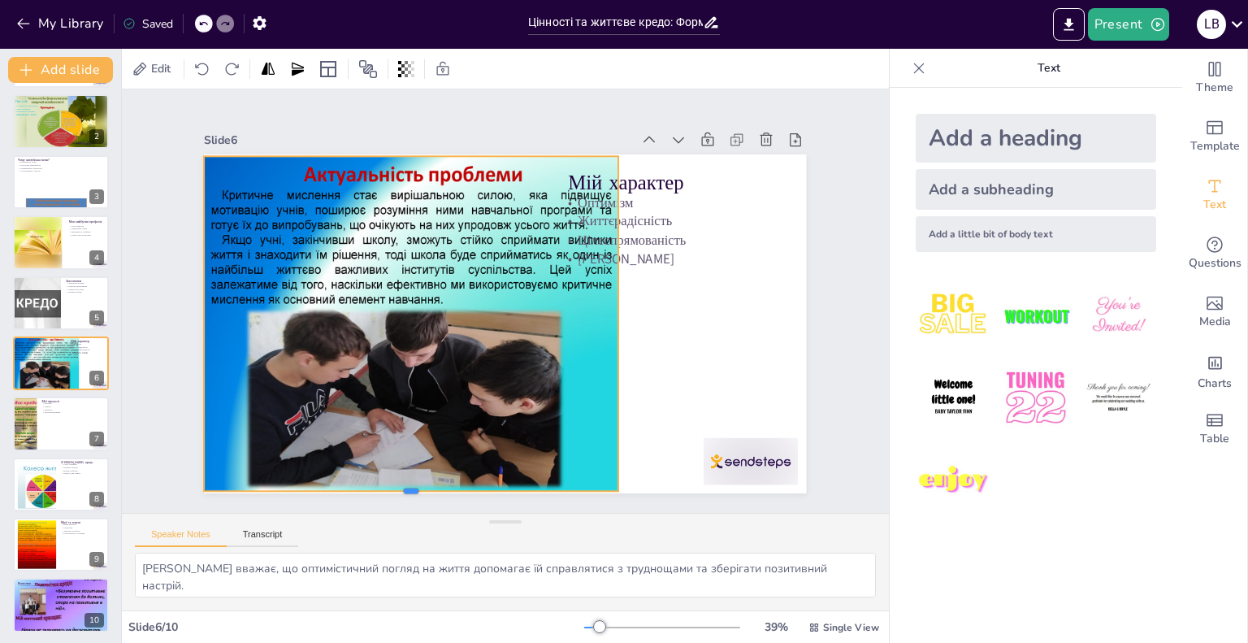
drag, startPoint x: 400, startPoint y: 457, endPoint x: 400, endPoint y: 487, distance: 30.1
click at [400, 303] on div at bounding box center [382, 120] width 219 height 365
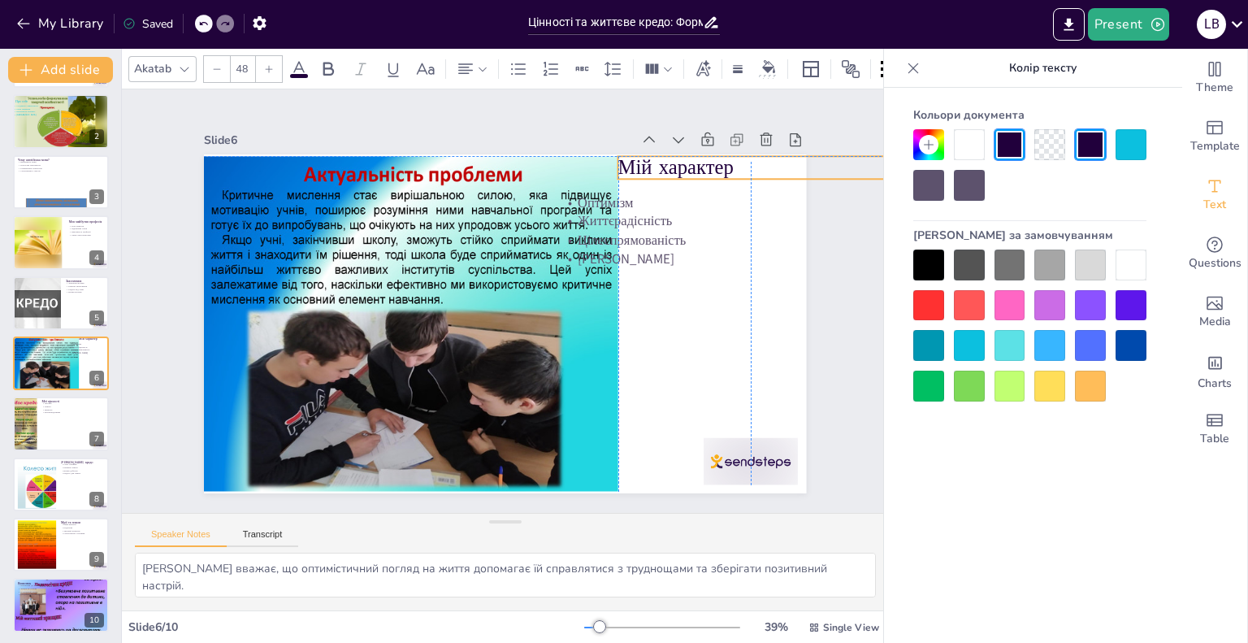
drag, startPoint x: 630, startPoint y: 181, endPoint x: 681, endPoint y: 171, distance: 51.3
click at [558, 462] on p "Мій характер" at bounding box center [467, 580] width 182 height 236
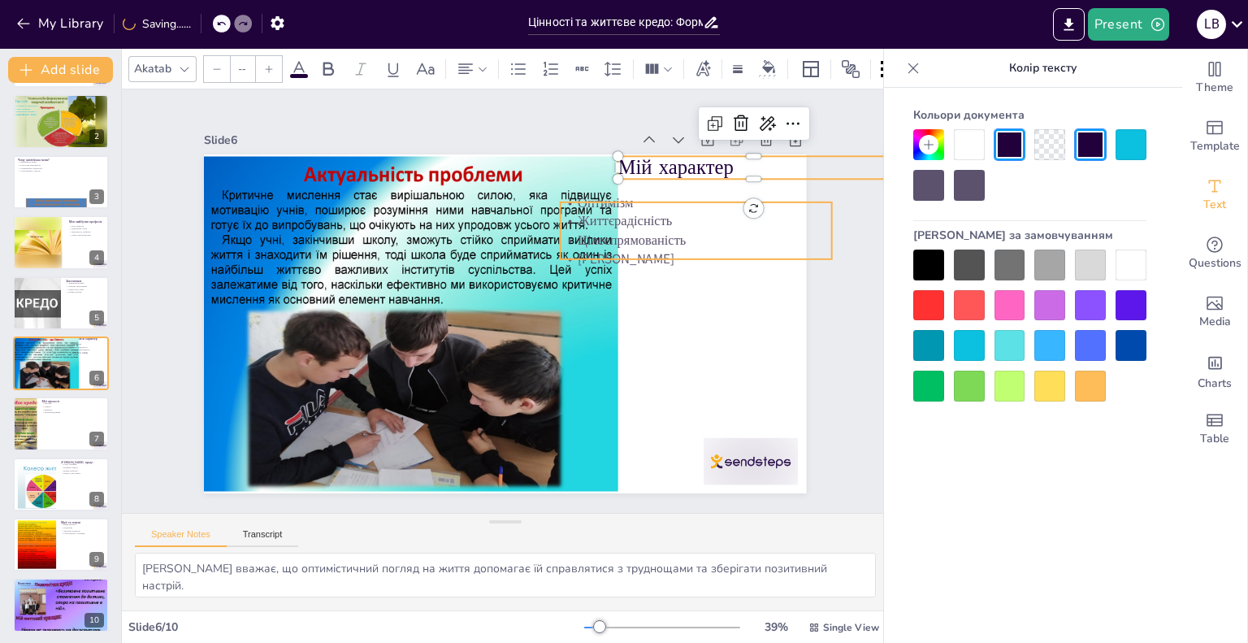
type input "32"
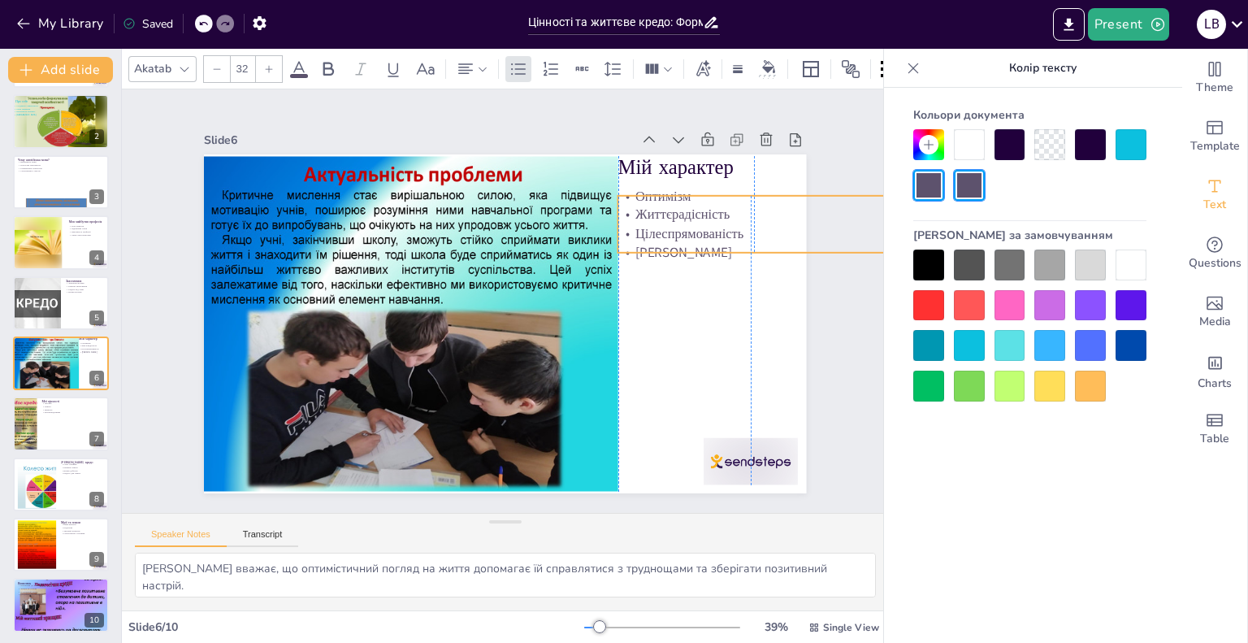
drag, startPoint x: 630, startPoint y: 210, endPoint x: 684, endPoint y: 204, distance: 54.0
click at [576, 427] on p "Життєрадісність" at bounding box center [538, 561] width 75 height 269
click at [72, 422] on div at bounding box center [60, 423] width 97 height 55
type textarea "Лілія вважає, що дружба є важливою цінністю, яка допомагає створювати міцні сто…"
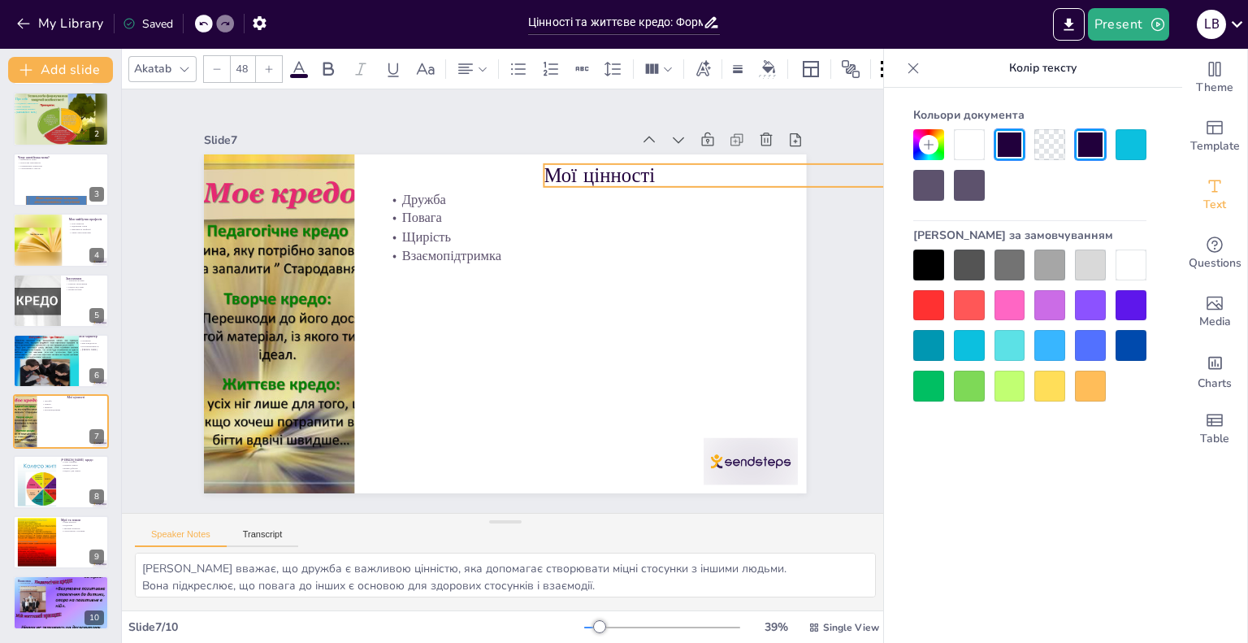
drag, startPoint x: 406, startPoint y: 167, endPoint x: 565, endPoint y: 160, distance: 159.4
click at [565, 362] on p "Мої цінності" at bounding box center [579, 556] width 109 height 389
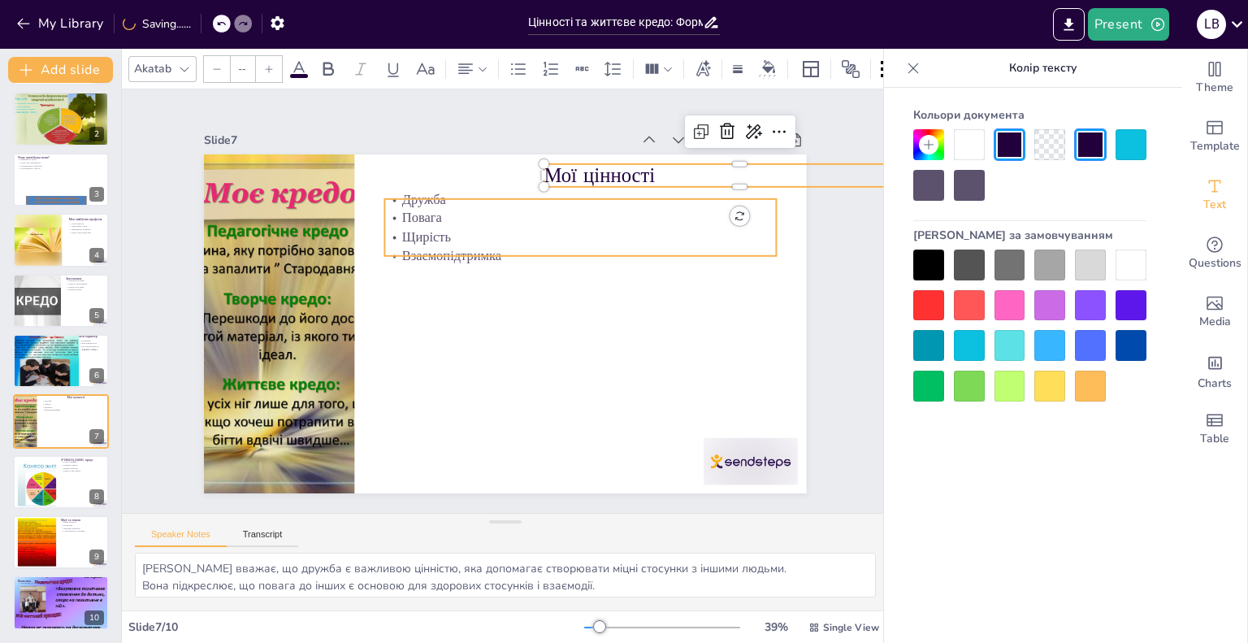
type input "32"
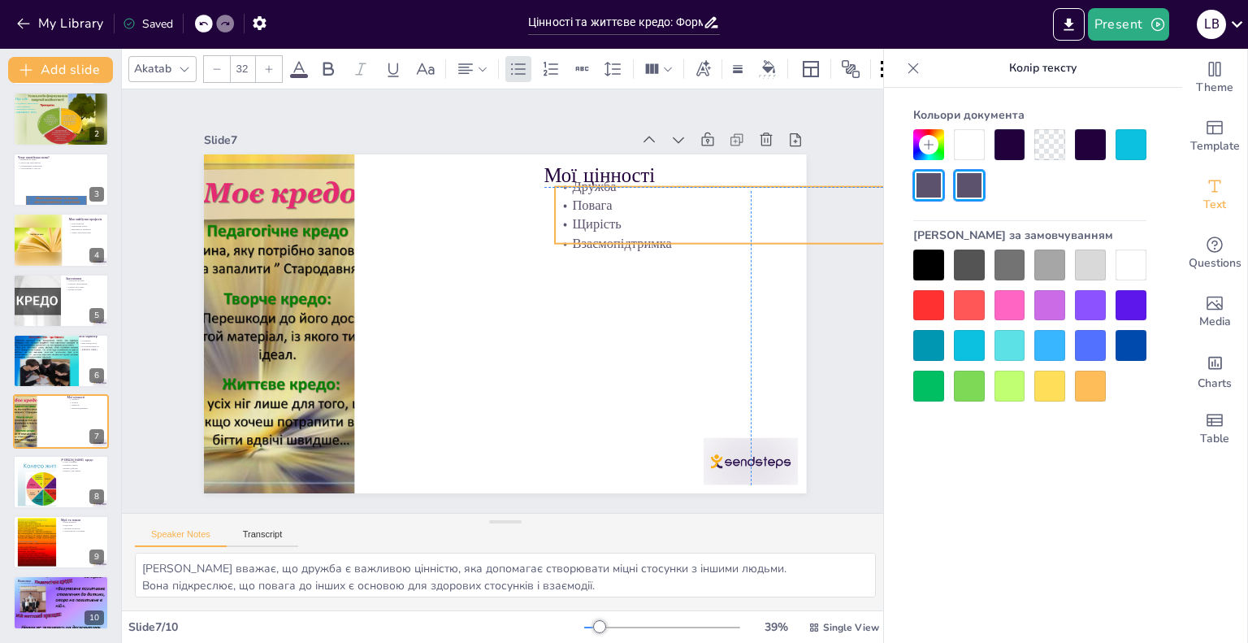
drag, startPoint x: 427, startPoint y: 217, endPoint x: 593, endPoint y: 211, distance: 165.8
click at [590, 375] on p "Повага" at bounding box center [520, 564] width 139 height 378
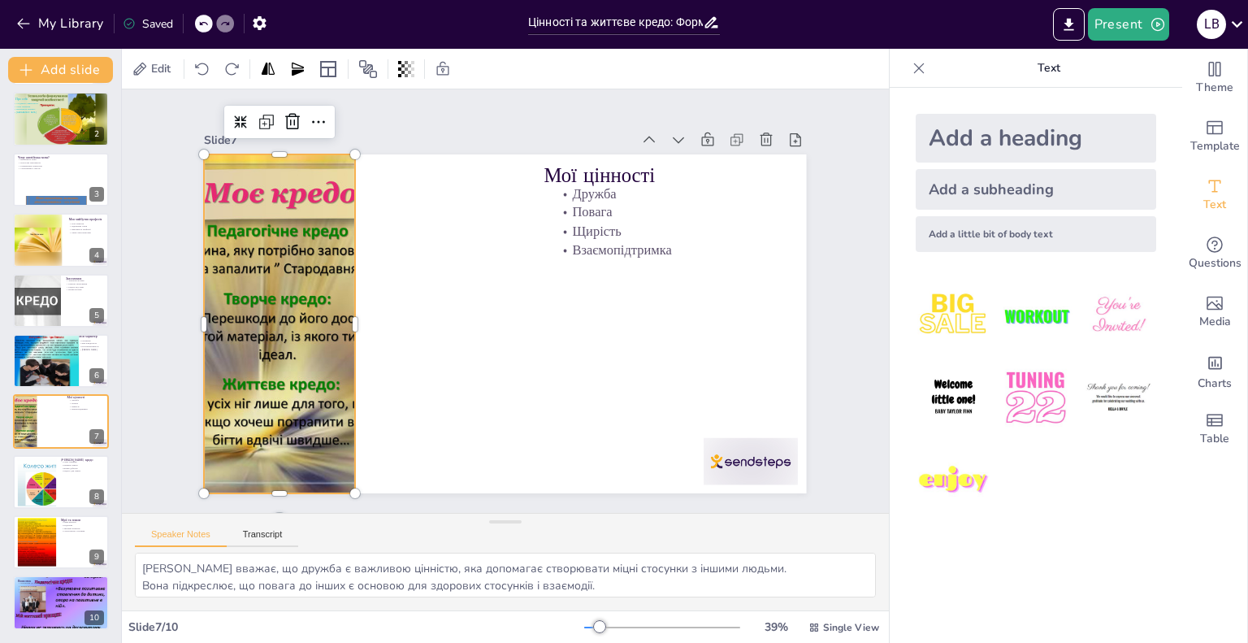
click at [362, 305] on div at bounding box center [639, 118] width 554 height 562
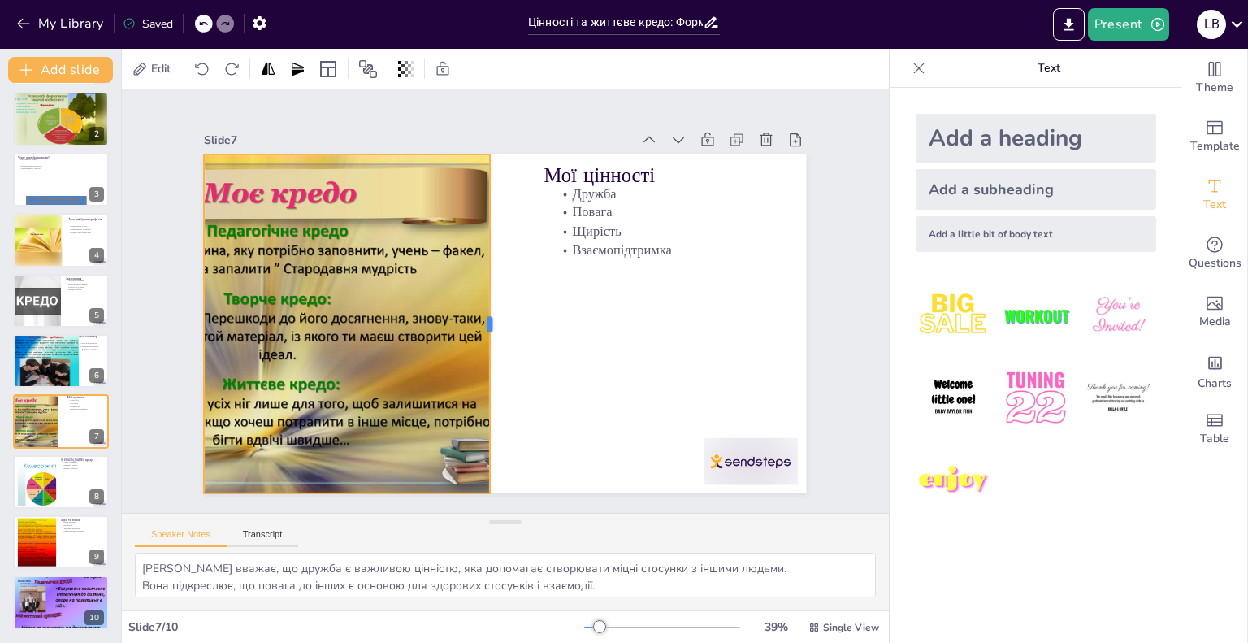
drag, startPoint x: 342, startPoint y: 318, endPoint x: 477, endPoint y: 316, distance: 134.9
click at [477, 316] on div at bounding box center [529, 308] width 338 height 49
drag, startPoint x: 390, startPoint y: 318, endPoint x: 429, endPoint y: 313, distance: 39.3
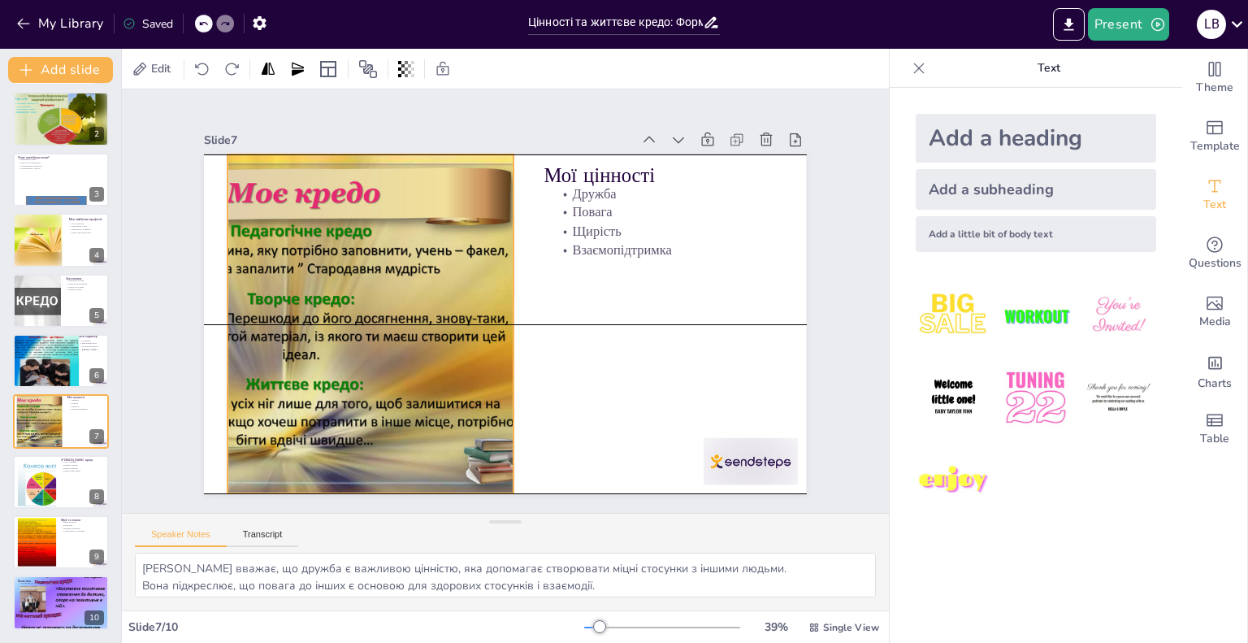
drag, startPoint x: 374, startPoint y: 310, endPoint x: 397, endPoint y: 311, distance: 23.6
click at [397, 311] on div at bounding box center [504, 97] width 384 height 485
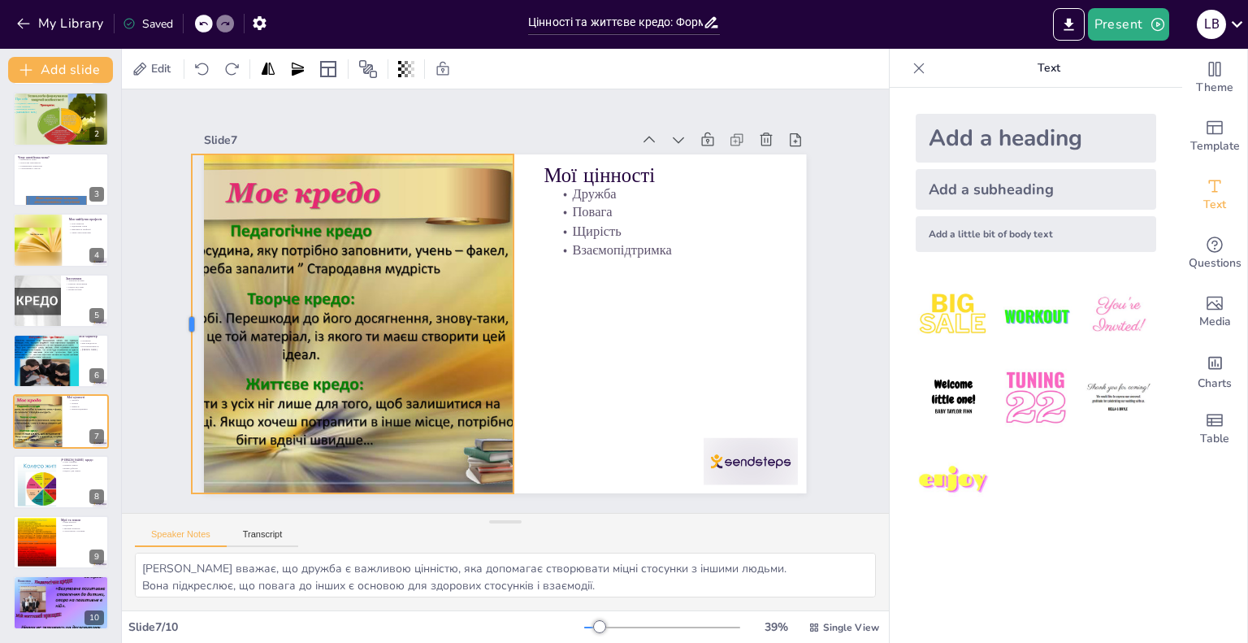
drag, startPoint x: 214, startPoint y: 314, endPoint x: 179, endPoint y: 314, distance: 35.7
click at [179, 314] on div at bounding box center [185, 290] width 48 height 338
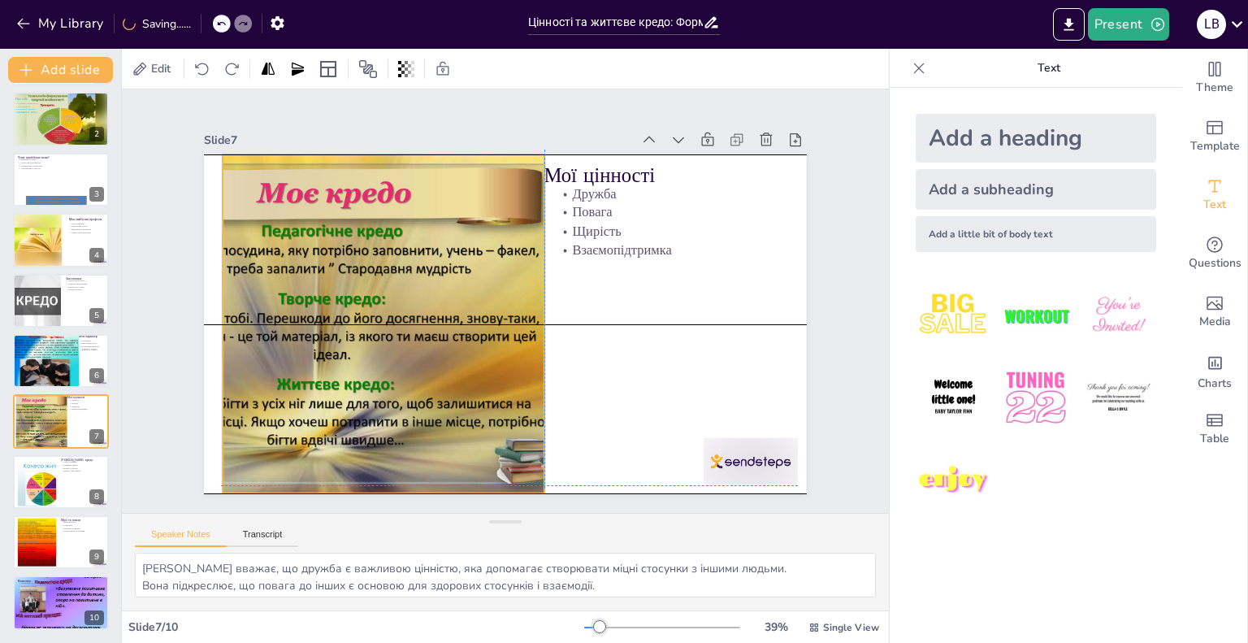
drag, startPoint x: 247, startPoint y: 294, endPoint x: 275, endPoint y: 289, distance: 28.9
click at [308, 289] on div at bounding box center [554, 135] width 493 height 551
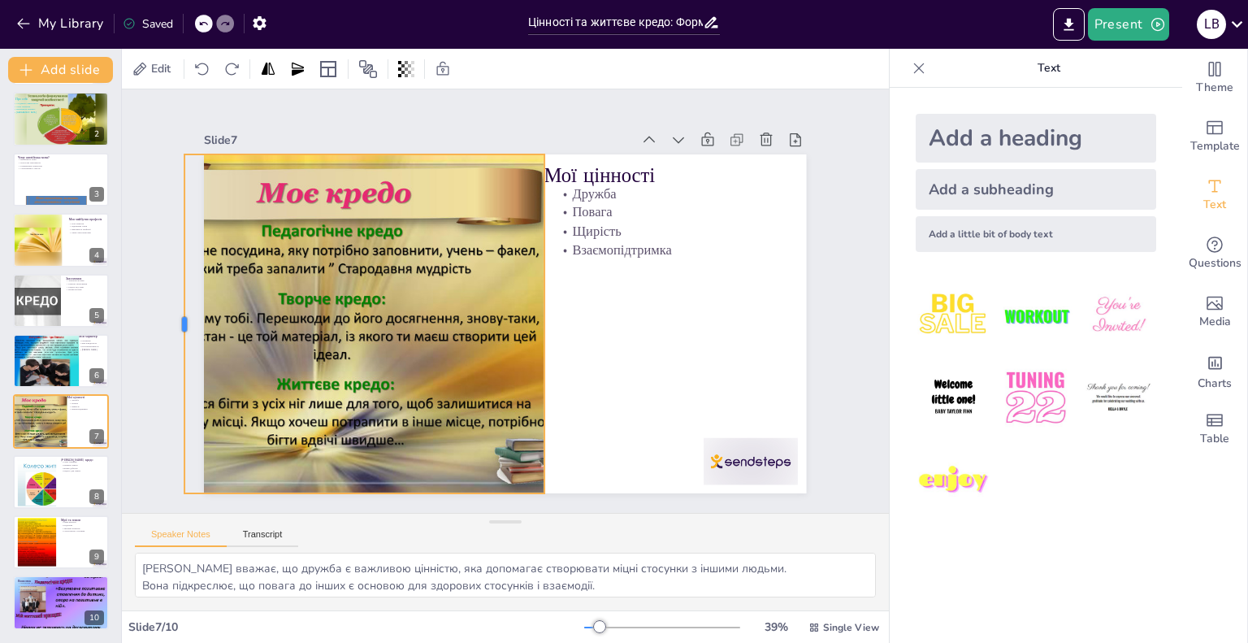
drag, startPoint x: 207, startPoint y: 314, endPoint x: 166, endPoint y: 319, distance: 41.7
click at [166, 319] on div at bounding box center [190, 391] width 83 height 334
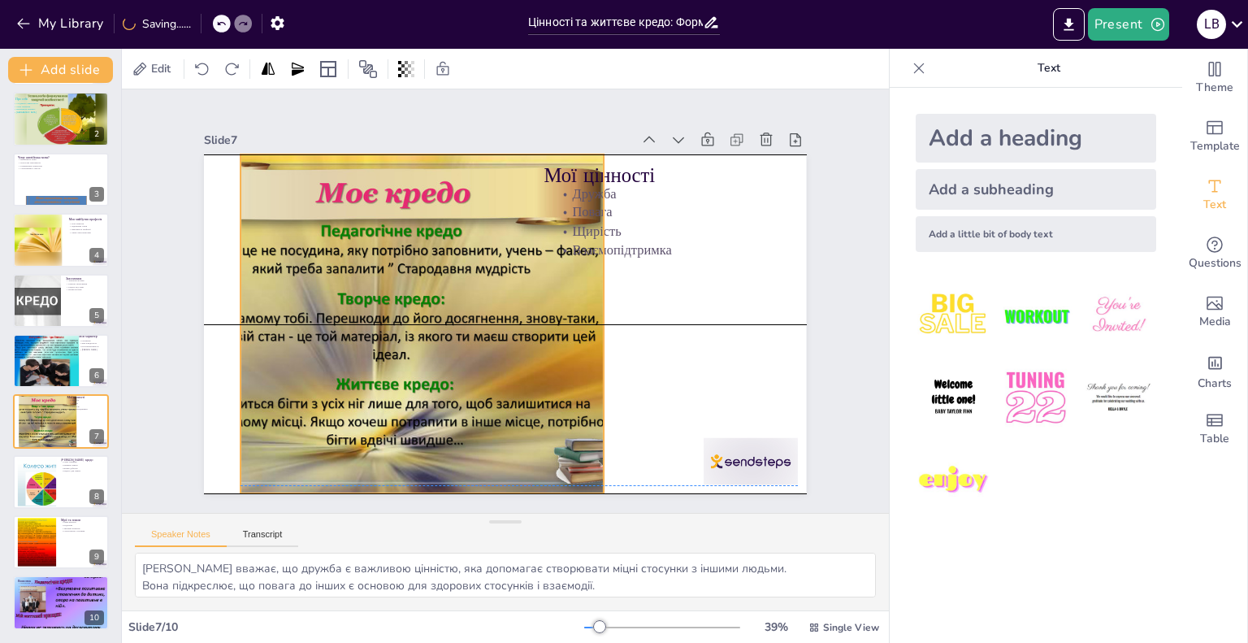
drag, startPoint x: 357, startPoint y: 287, endPoint x: 418, endPoint y: 284, distance: 61.0
click at [418, 284] on div at bounding box center [506, 187] width 425 height 512
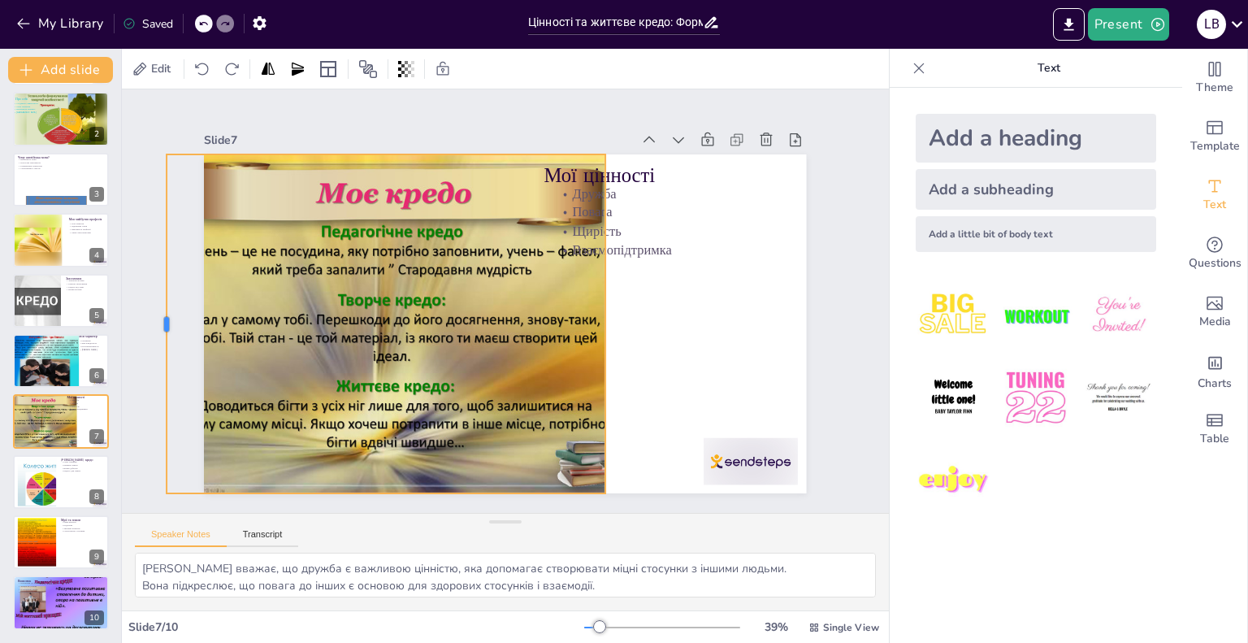
drag, startPoint x: 228, startPoint y: 318, endPoint x: 153, endPoint y: 329, distance: 76.4
click at [153, 258] on div at bounding box center [213, 117] width 210 height 282
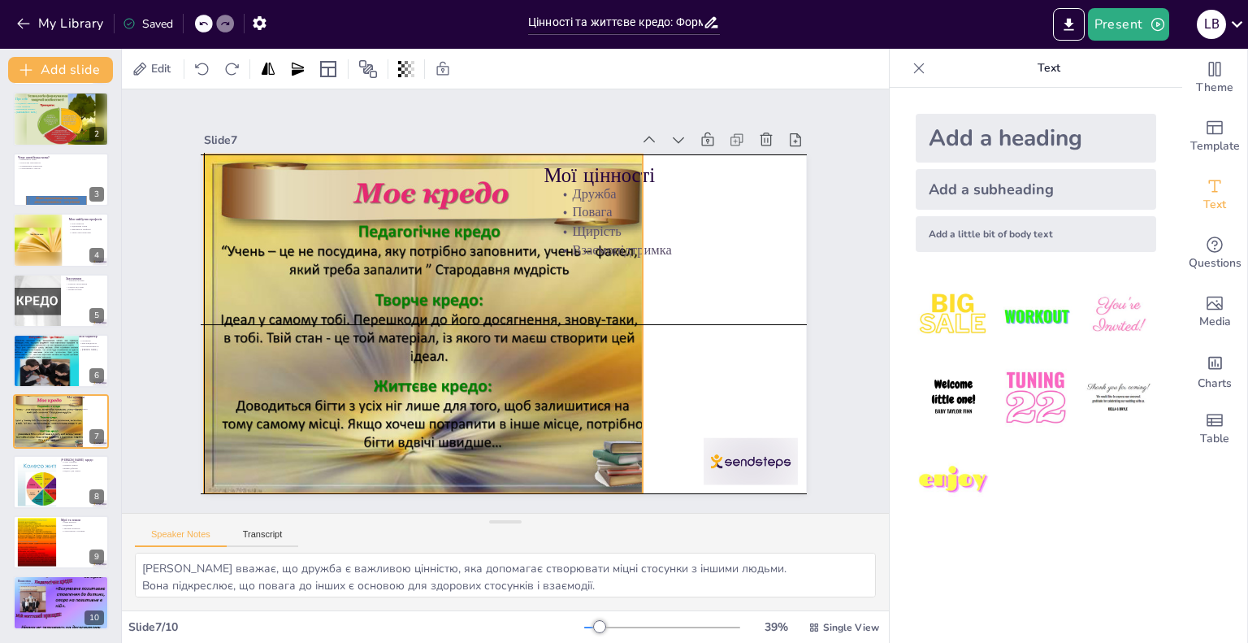
drag, startPoint x: 310, startPoint y: 316, endPoint x: 344, endPoint y: 314, distance: 34.2
click at [344, 314] on div at bounding box center [481, 227] width 342 height 454
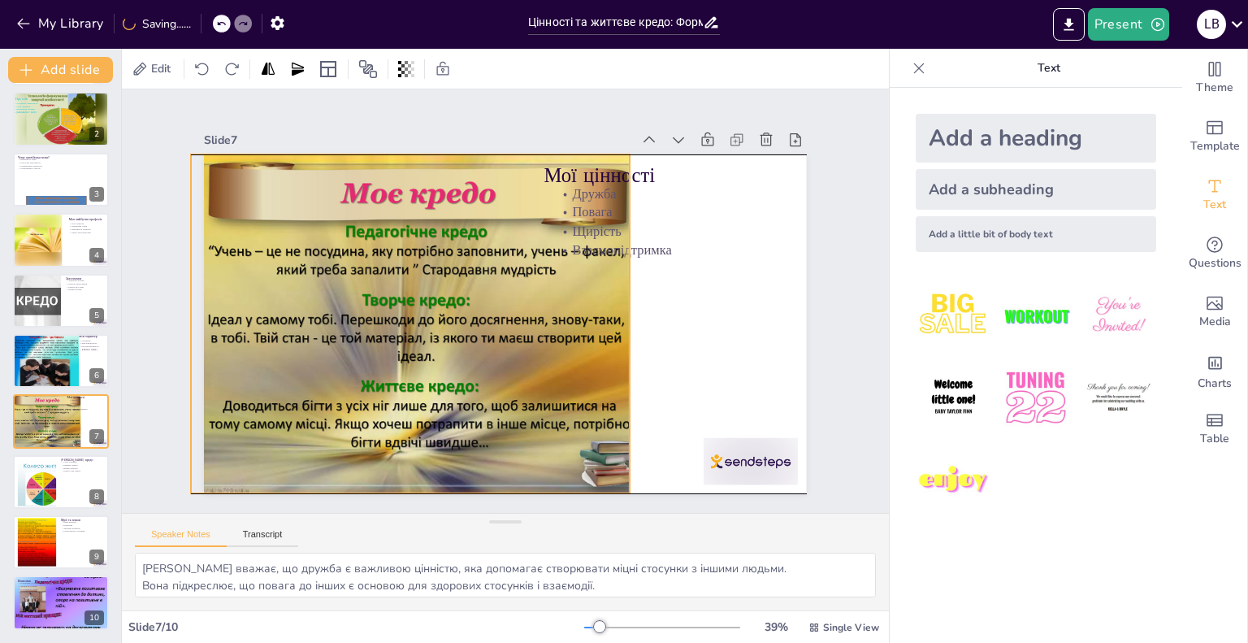
drag, startPoint x: 574, startPoint y: 167, endPoint x: 561, endPoint y: 169, distance: 13.2
click at [561, 169] on p "Мої цінності" at bounding box center [689, 109] width 381 height 148
click at [388, 168] on p "Мої цінності" at bounding box center [294, 138] width 185 height 369
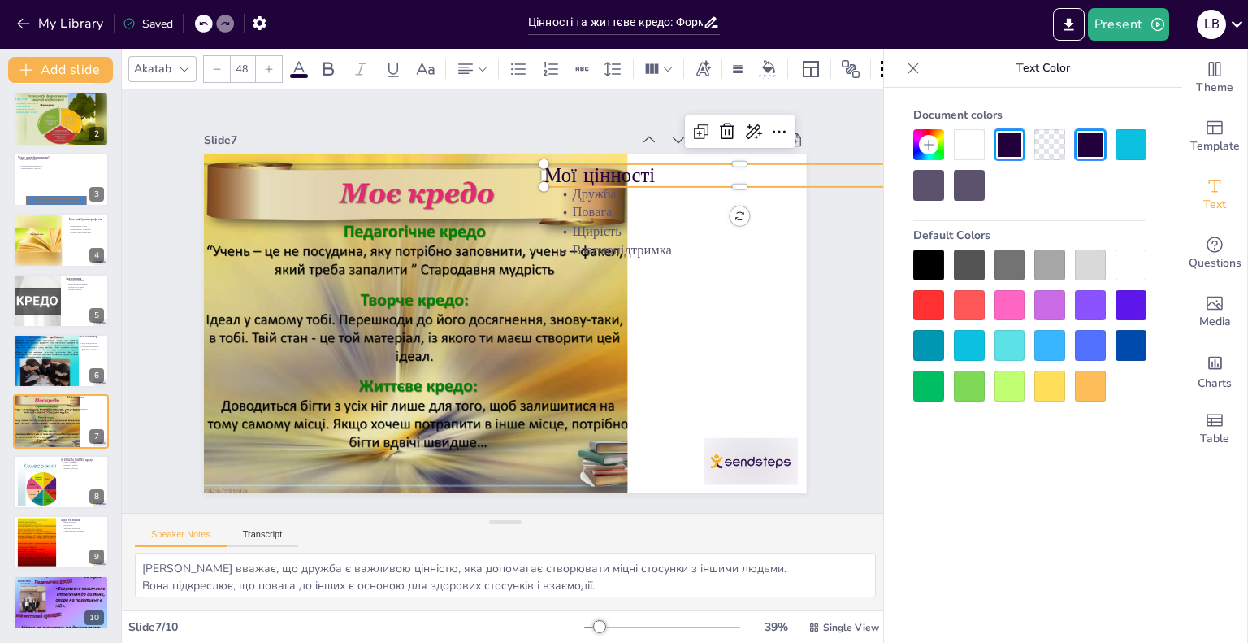
click at [416, 183] on p "Мої цінності" at bounding box center [239, 293] width 353 height 220
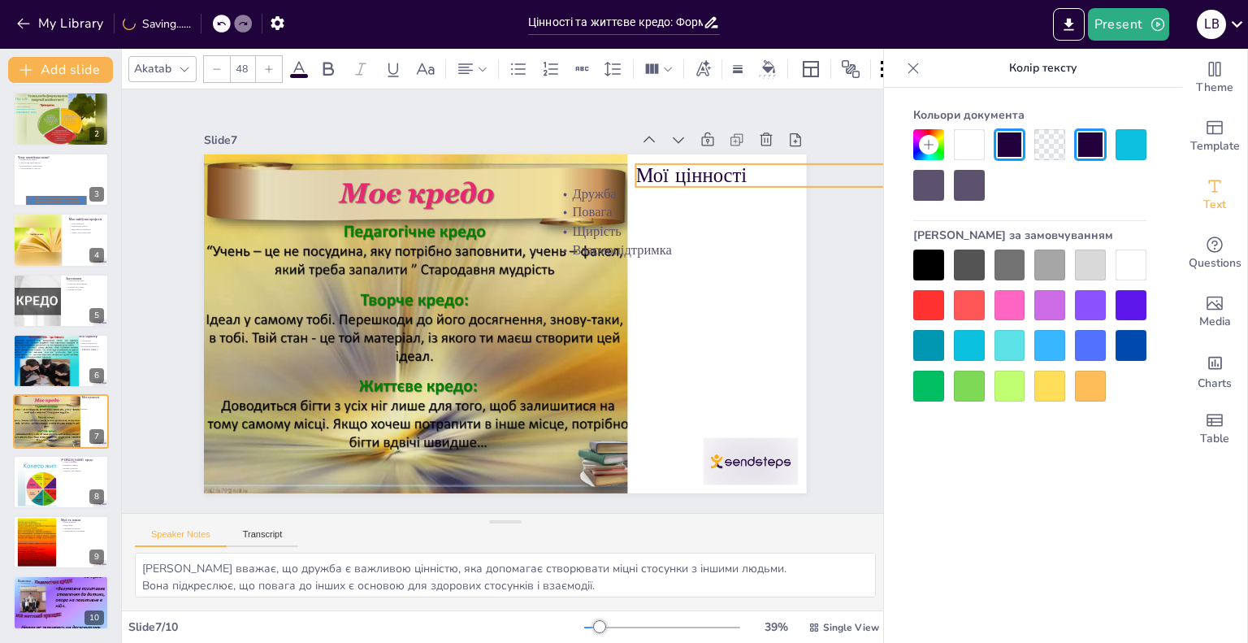
drag, startPoint x: 691, startPoint y: 166, endPoint x: 783, endPoint y: 166, distance: 91.8
click at [751, 400] on p "Мої цінності" at bounding box center [696, 594] width 109 height 388
type input "32"
click at [511, 395] on p "Повага" at bounding box center [336, 501] width 349 height 212
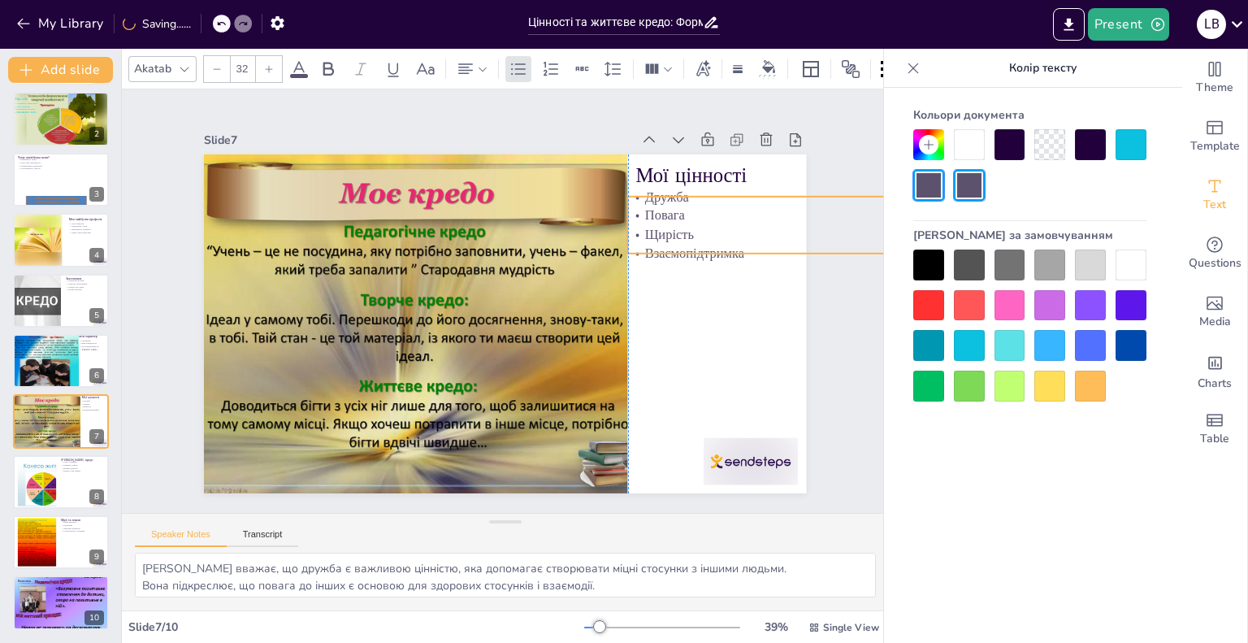
drag, startPoint x: 624, startPoint y: 202, endPoint x: 694, endPoint y: 206, distance: 69.9
click at [694, 359] on p "Повага" at bounding box center [739, 533] width 212 height 349
click at [16, 494] on div at bounding box center [60, 481] width 97 height 55
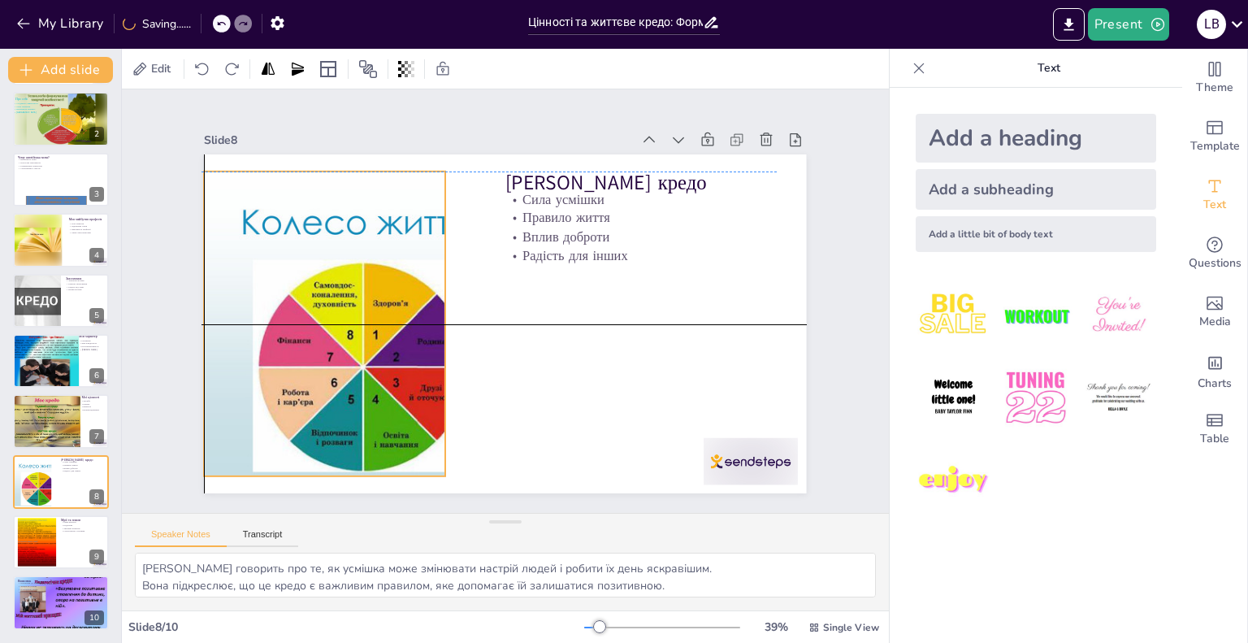
drag, startPoint x: 435, startPoint y: 327, endPoint x: 403, endPoint y: 324, distance: 32.7
click at [403, 324] on div at bounding box center [643, 420] width 589 height 607
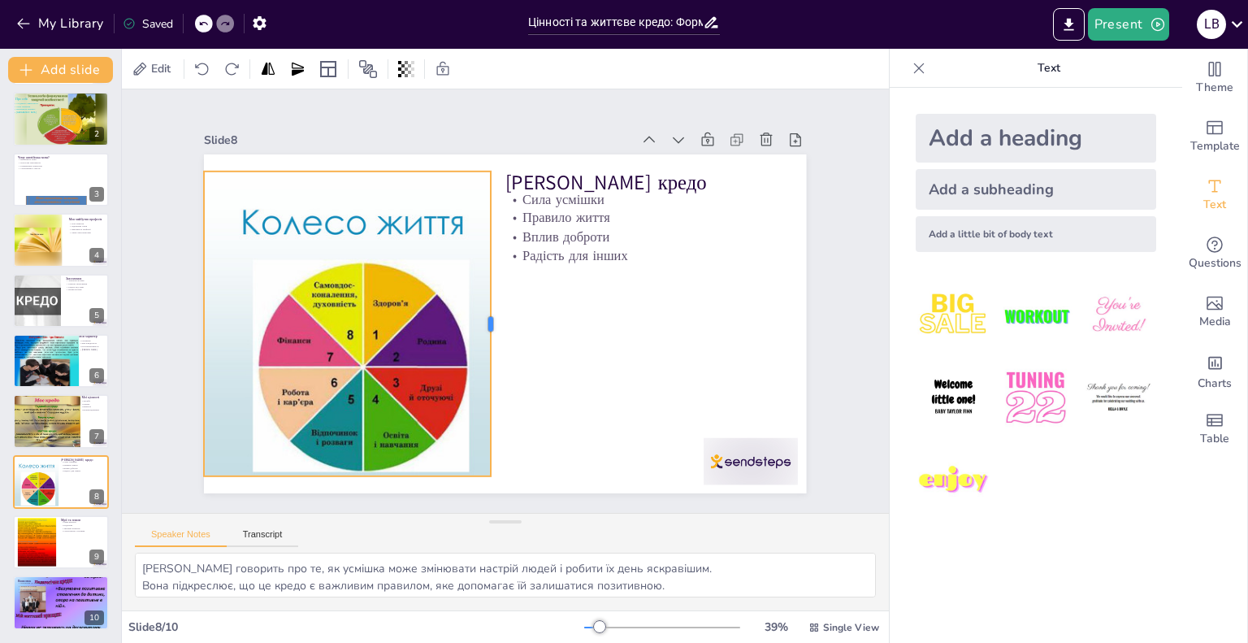
drag, startPoint x: 432, startPoint y: 318, endPoint x: 478, endPoint y: 321, distance: 45.6
click at [478, 321] on div "Життєве кредо Сила усмішки Правило життя Вплив доброти Радість для інших" at bounding box center [483, 294] width 509 height 678
click at [58, 552] on div at bounding box center [60, 541] width 97 height 55
type textarea "Лілія говорить про своє бажання стати вчителем, який зможе надихати учнів на до…"
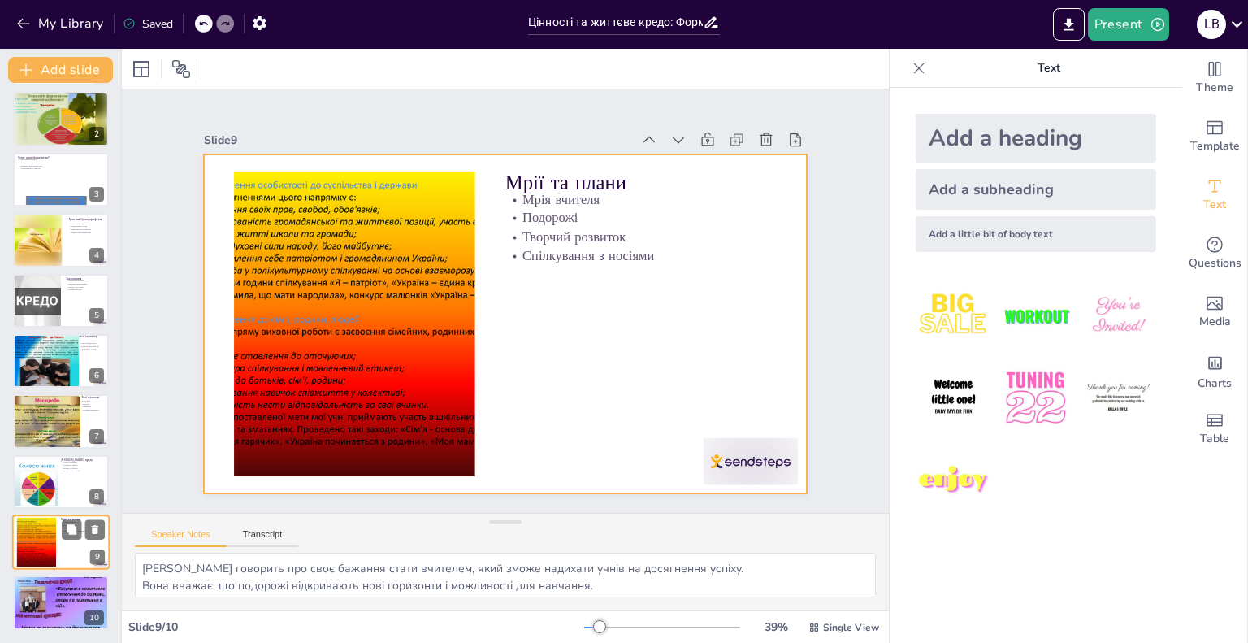
scroll to position [63, 0]
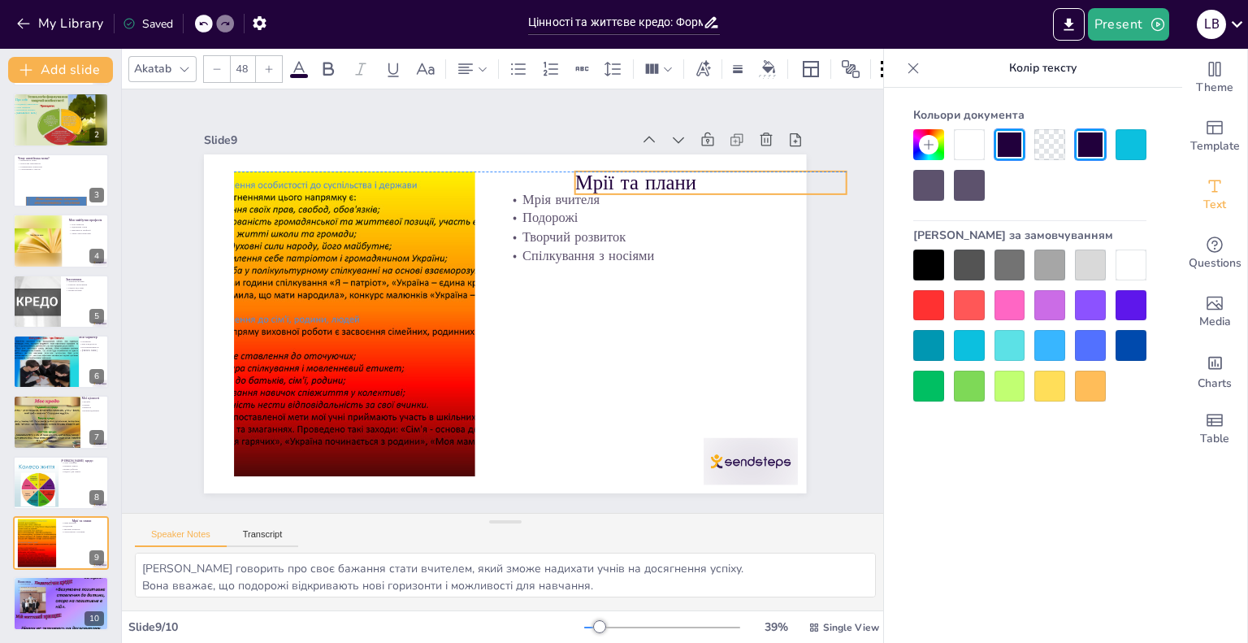
drag, startPoint x: 592, startPoint y: 167, endPoint x: 662, endPoint y: 163, distance: 70.0
click at [662, 163] on p "Мрії та плани" at bounding box center [644, 109] width 259 height 136
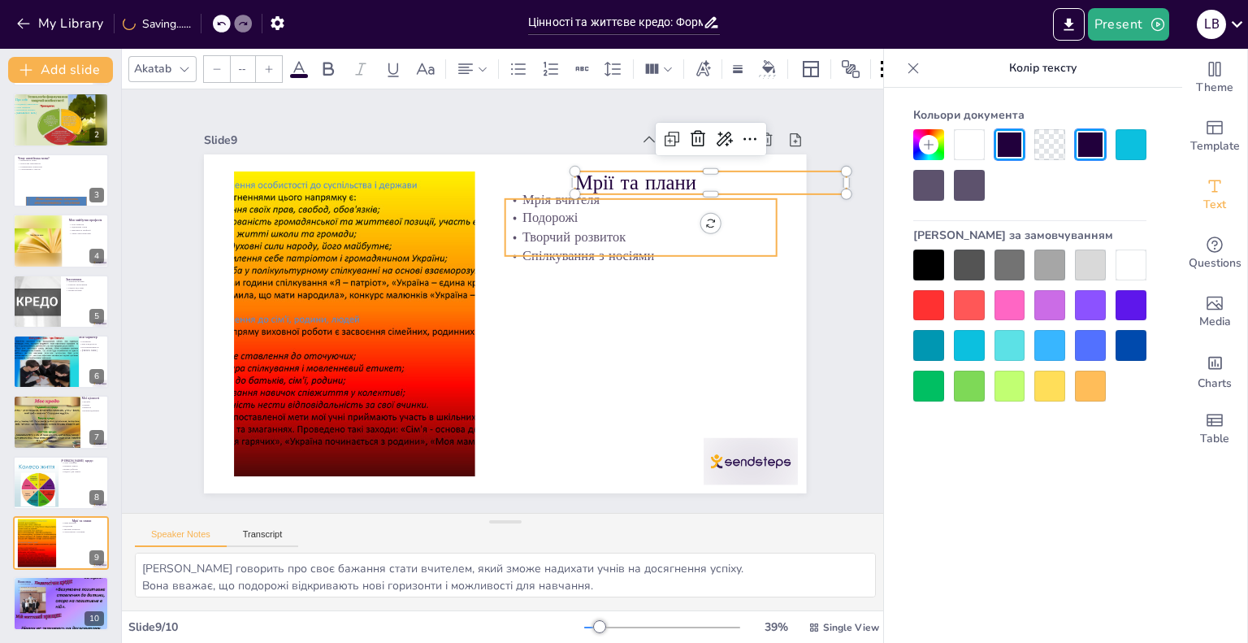
type input "32"
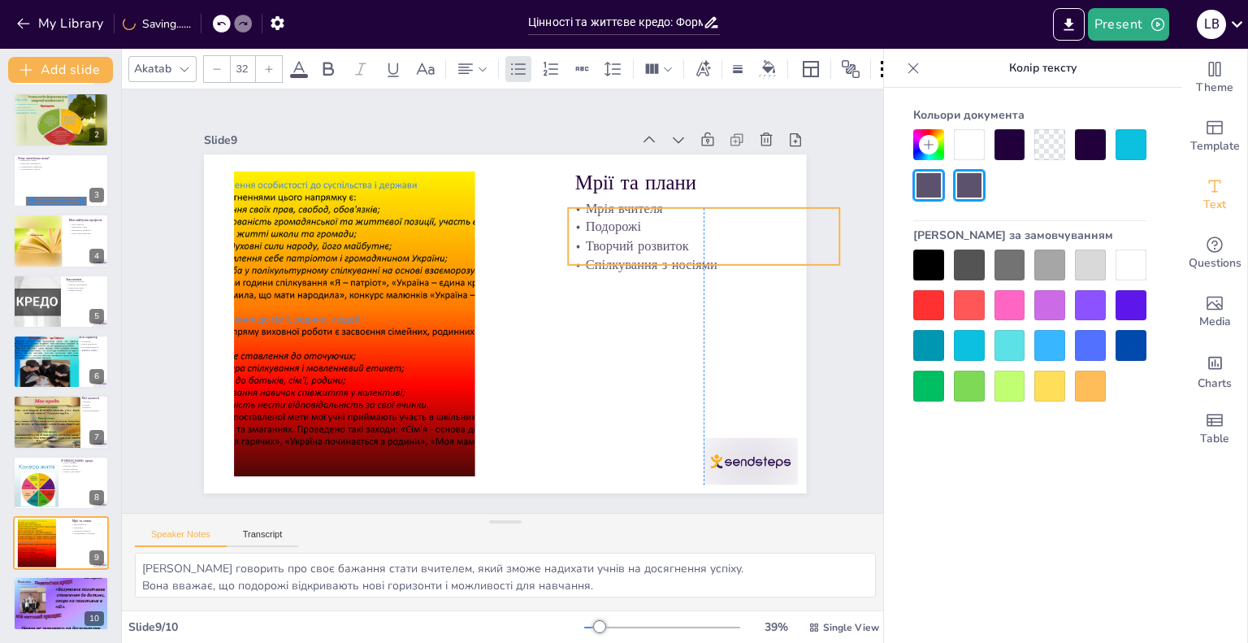
drag, startPoint x: 570, startPoint y: 218, endPoint x: 630, endPoint y: 227, distance: 61.6
click at [630, 271] on p "Подорожі" at bounding box center [710, 358] width 230 height 175
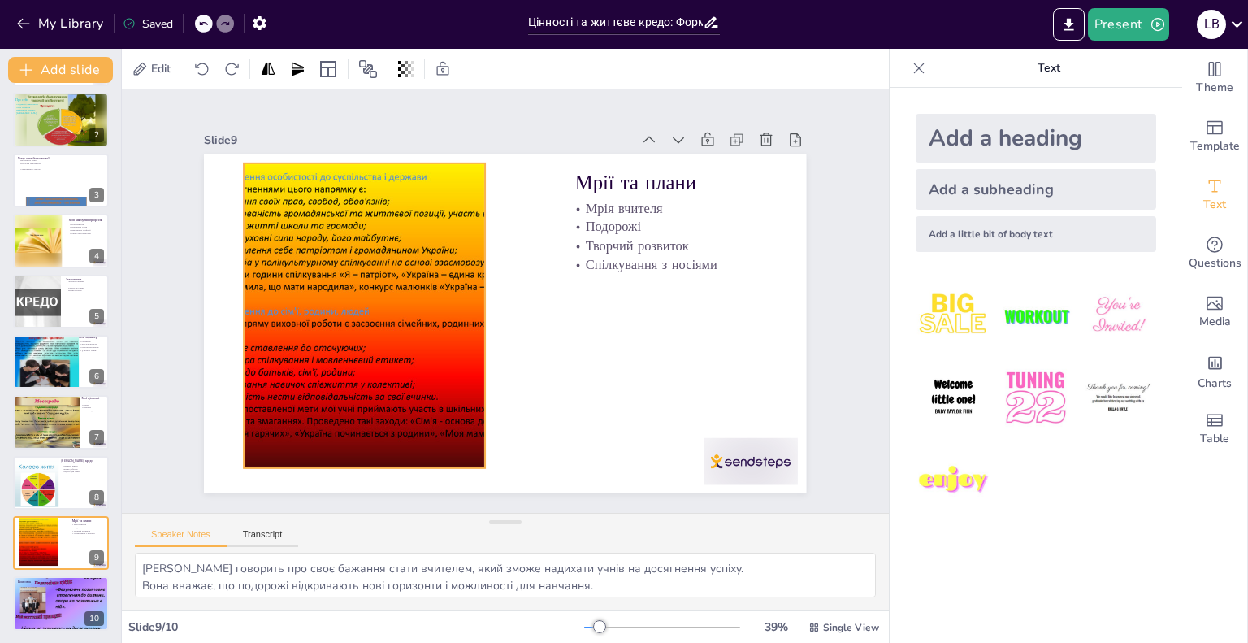
drag, startPoint x: 305, startPoint y: 319, endPoint x: 315, endPoint y: 312, distance: 12.2
click at [357, 312] on div at bounding box center [548, 435] width 383 height 461
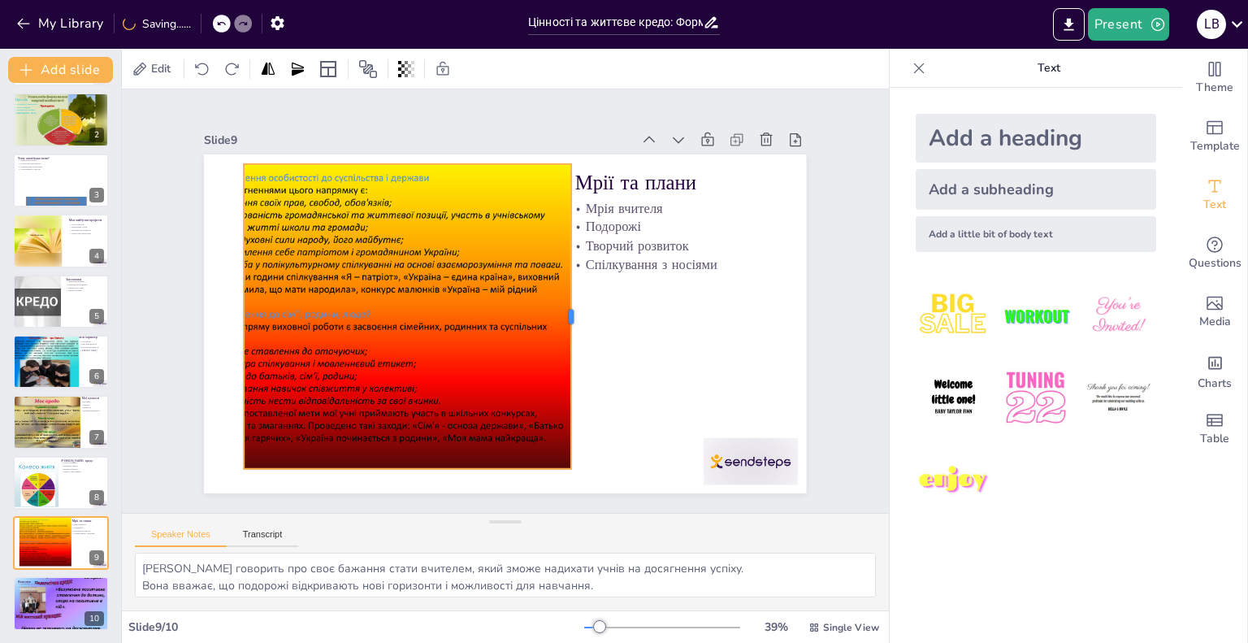
drag, startPoint x: 474, startPoint y: 303, endPoint x: 560, endPoint y: 310, distance: 86.4
click at [560, 312] on div at bounding box center [469, 365] width 294 height 106
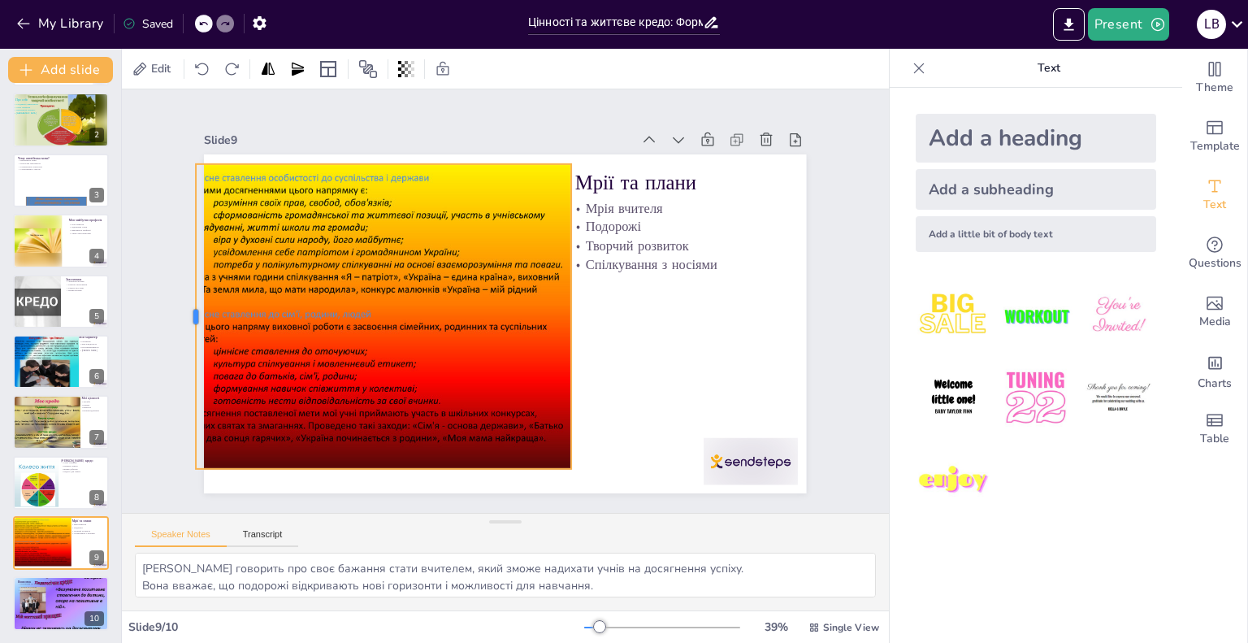
drag, startPoint x: 231, startPoint y: 308, endPoint x: 183, endPoint y: 311, distance: 48.0
click at [183, 149] on div at bounding box center [307, 53] width 254 height 189
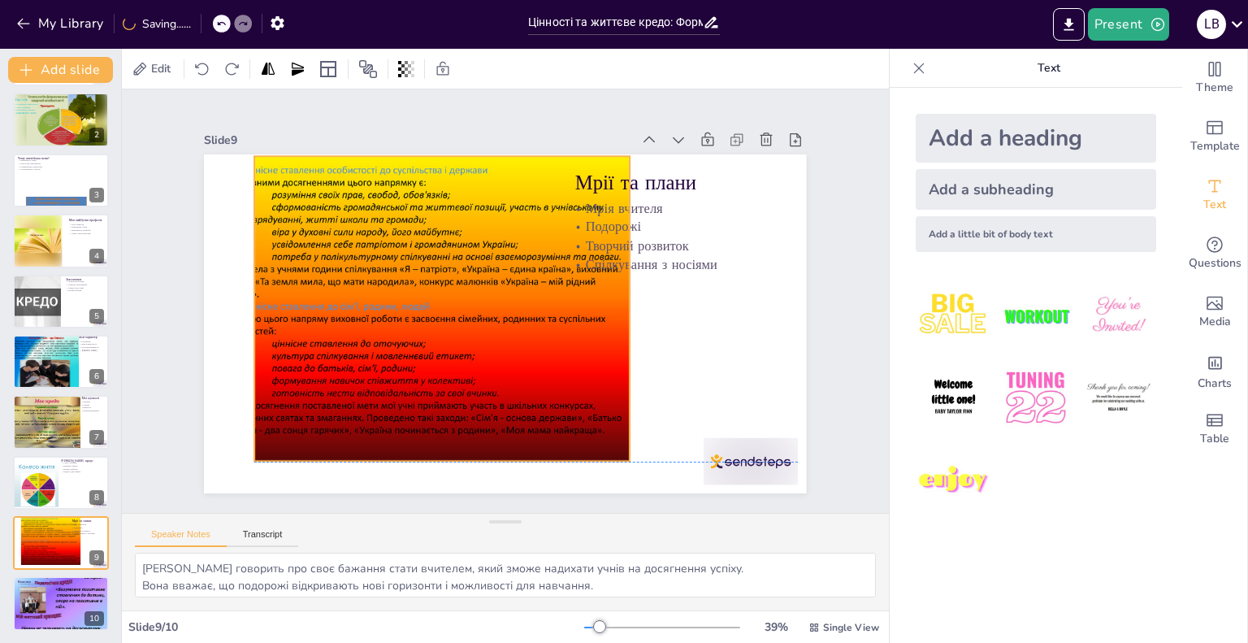
drag, startPoint x: 282, startPoint y: 292, endPoint x: 341, endPoint y: 290, distance: 59.4
click at [341, 290] on div at bounding box center [575, 258] width 500 height 449
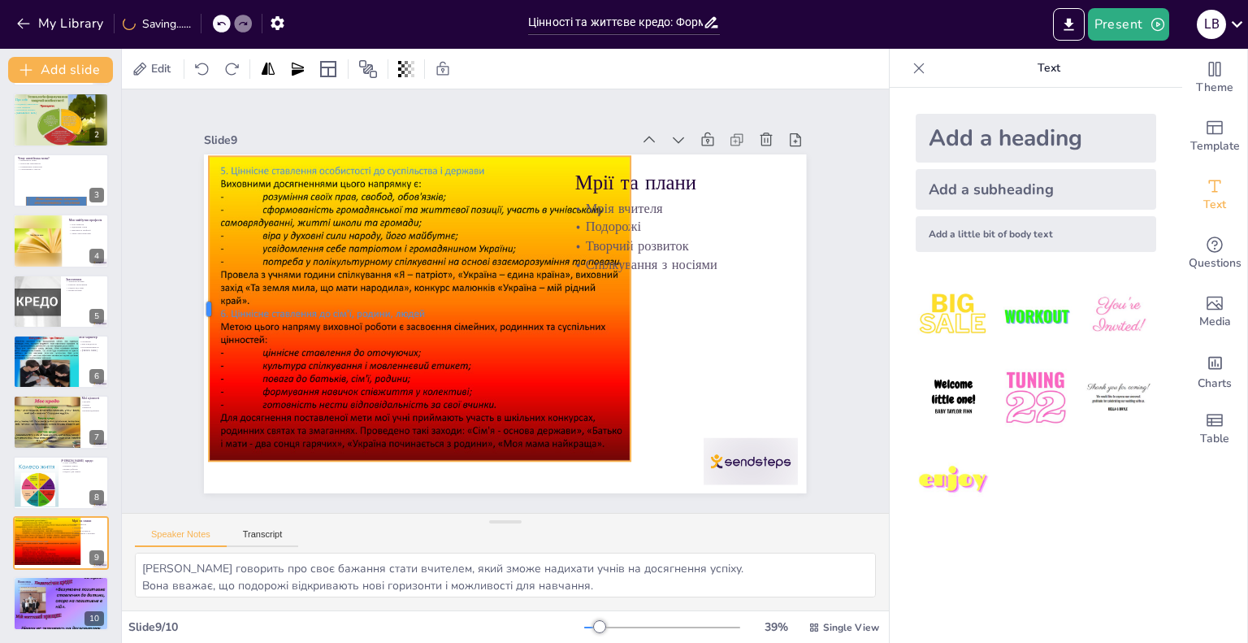
drag, startPoint x: 241, startPoint y: 298, endPoint x: 195, endPoint y: 306, distance: 47.0
click at [743, 306] on div at bounding box center [796, 387] width 106 height 294
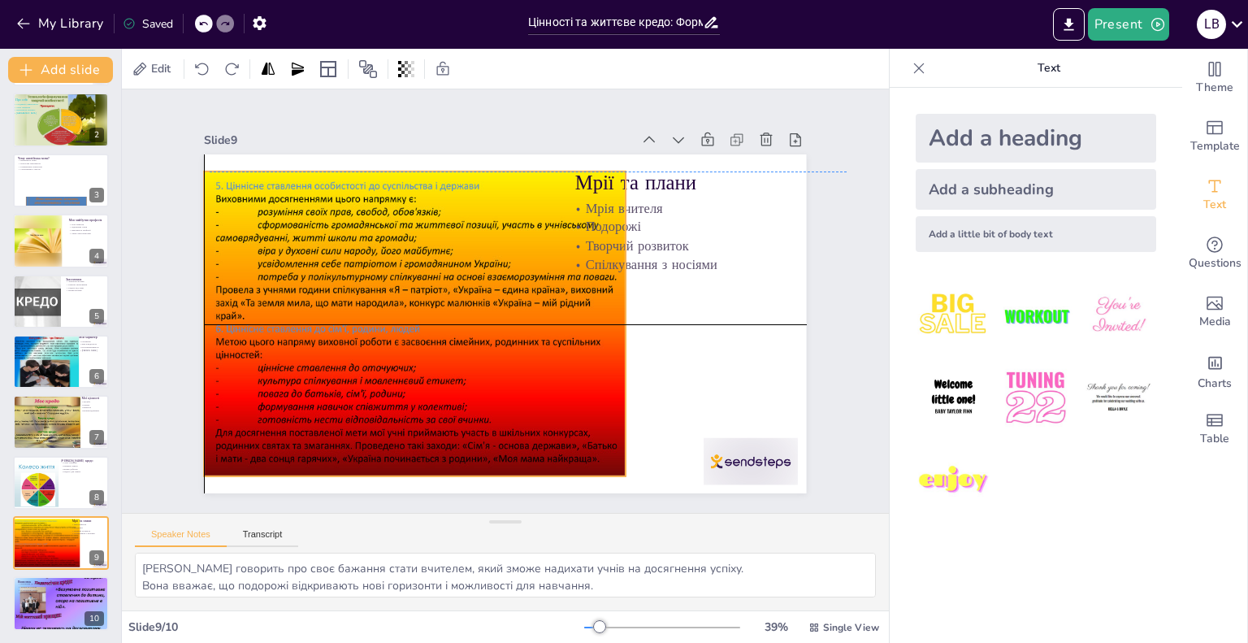
drag, startPoint x: 269, startPoint y: 301, endPoint x: 270, endPoint y: 314, distance: 13.0
click at [270, 314] on div at bounding box center [454, 219] width 405 height 479
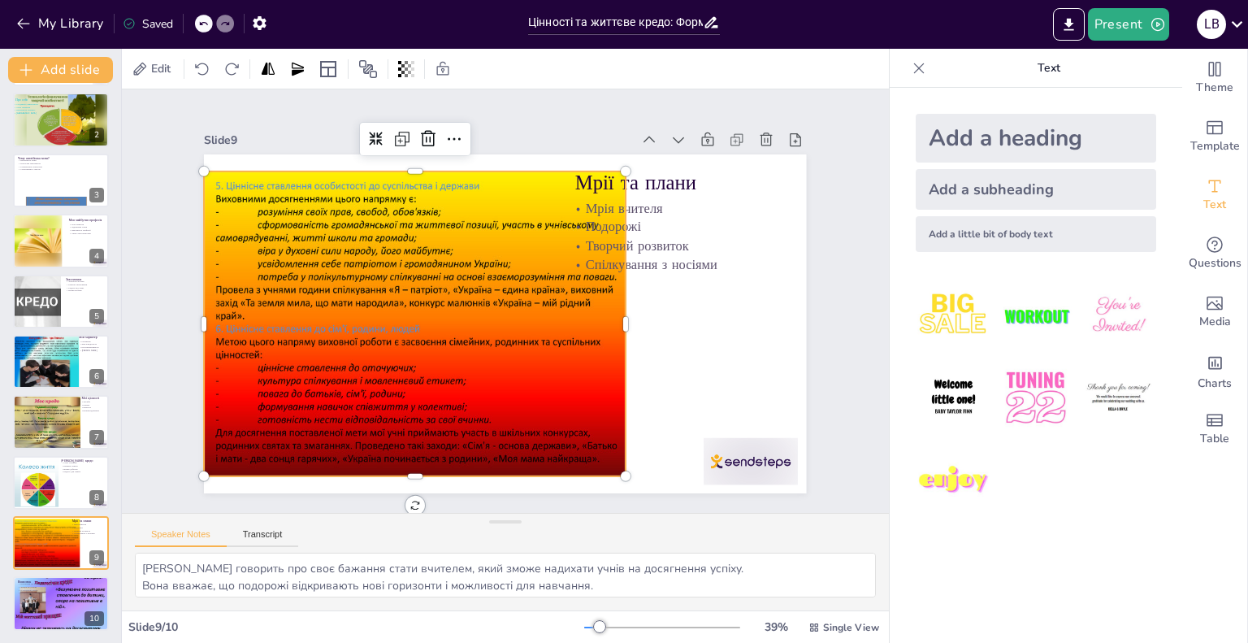
click at [556, 178] on div at bounding box center [438, 191] width 236 height 214
click at [615, 178] on div at bounding box center [527, 174] width 305 height 13
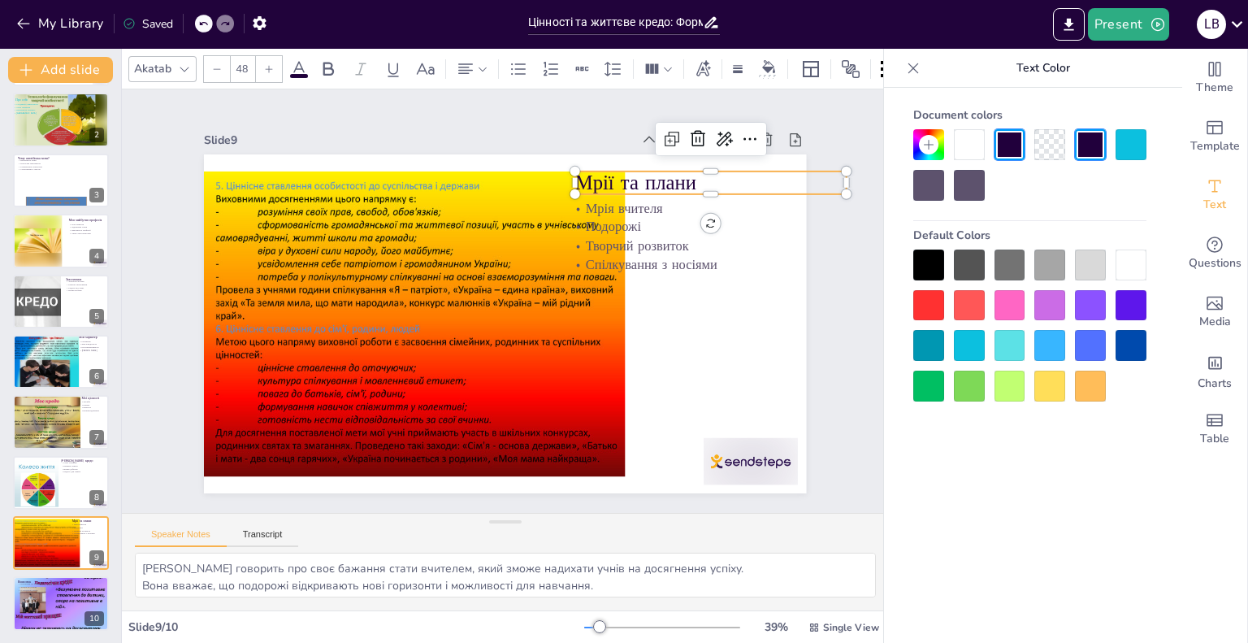
click at [542, 426] on p "Мрії та плани" at bounding box center [432, 527] width 220 height 202
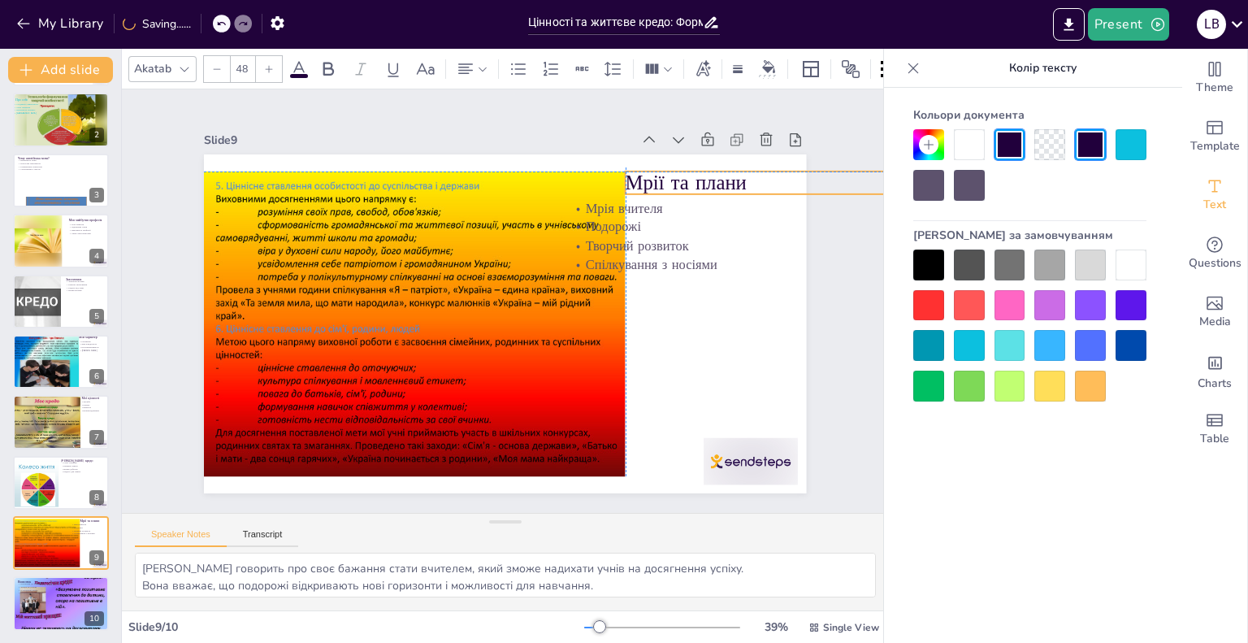
drag, startPoint x: 651, startPoint y: 178, endPoint x: 705, endPoint y: 175, distance: 54.5
click at [705, 175] on p "Мрії та плани" at bounding box center [761, 182] width 271 height 28
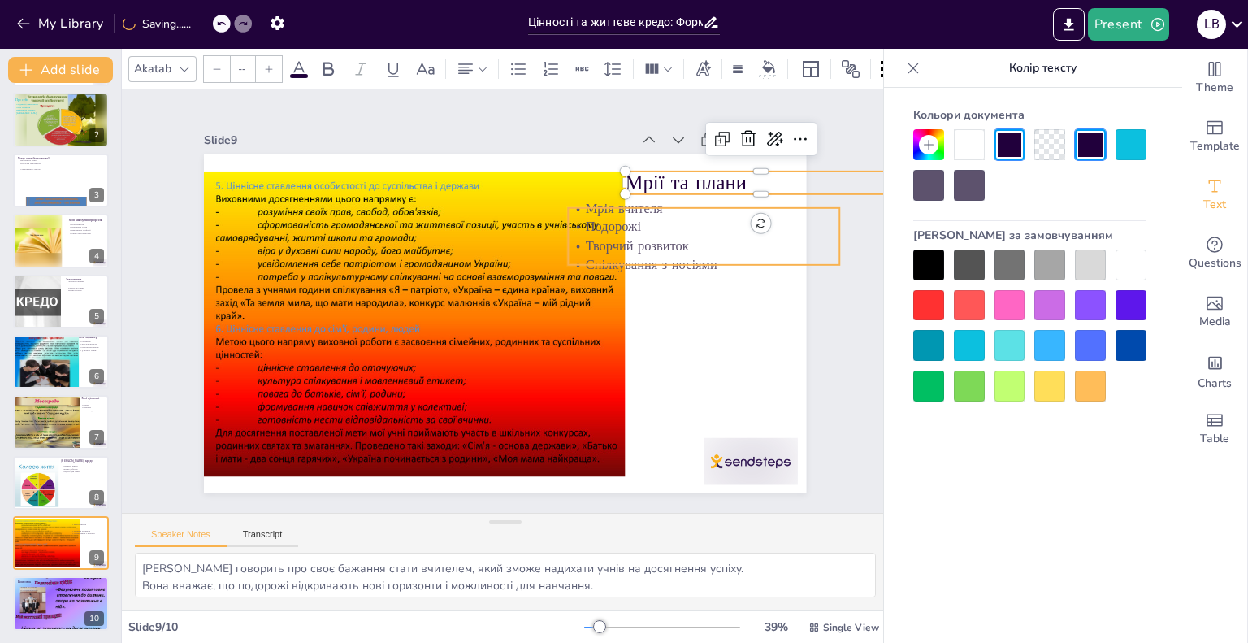
type input "32"
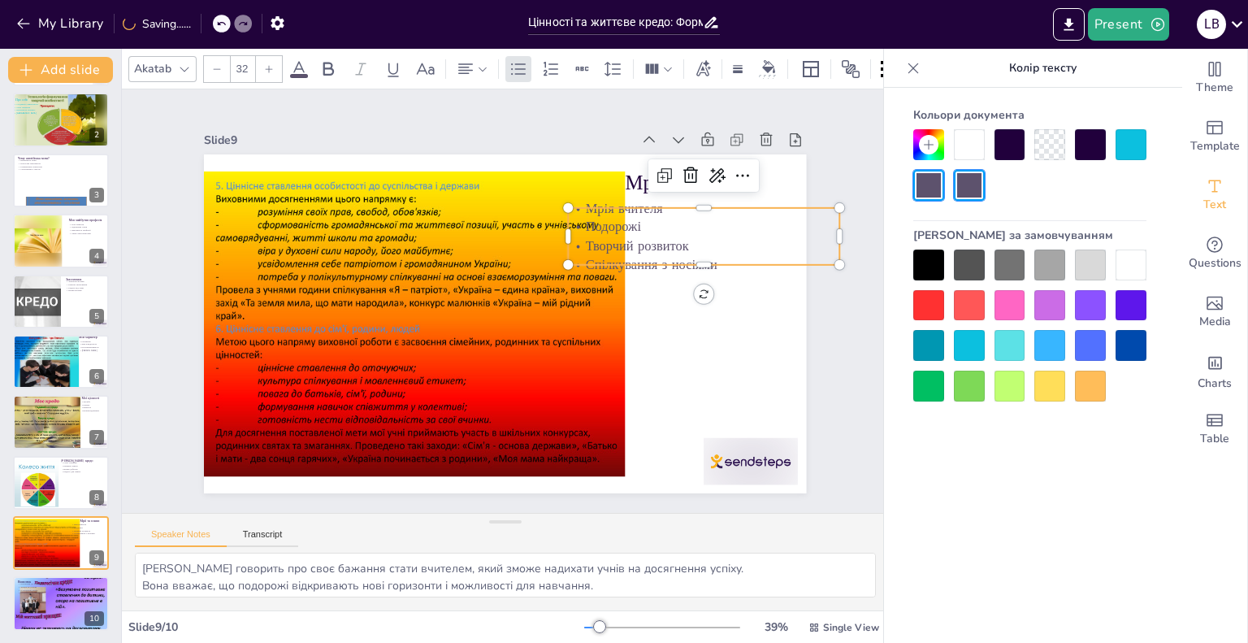
click at [637, 271] on p "Подорожі" at bounding box center [710, 358] width 230 height 175
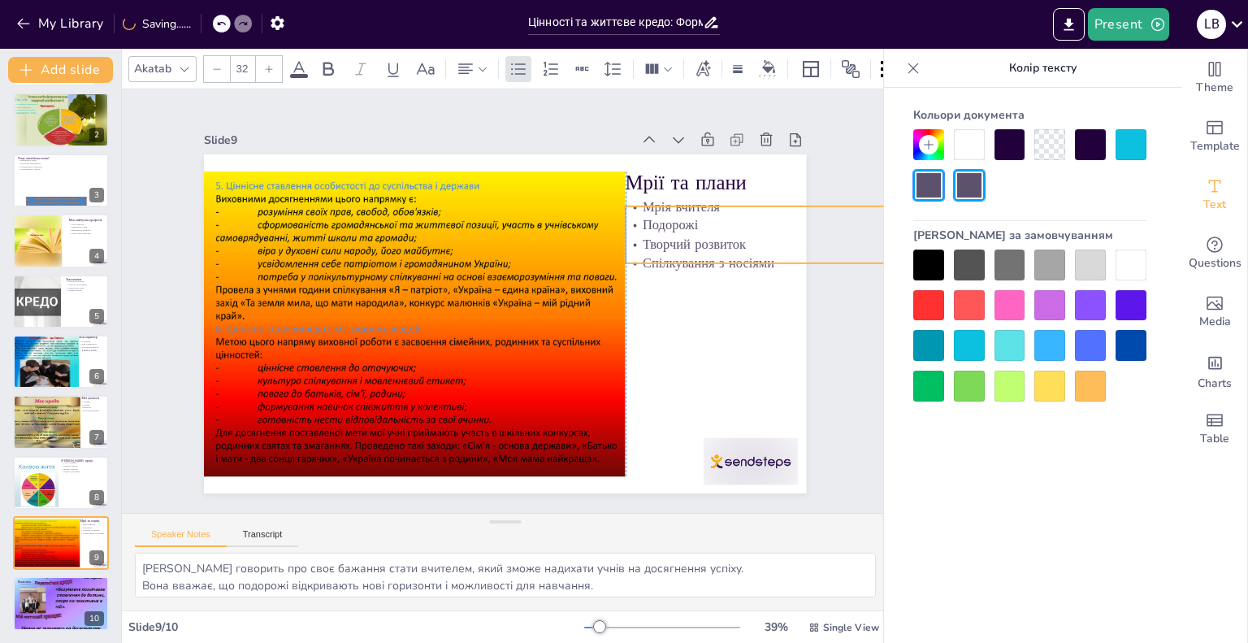
drag, startPoint x: 637, startPoint y: 226, endPoint x: 699, endPoint y: 224, distance: 61.8
click at [427, 190] on p "Подорожі" at bounding box center [402, 54] width 47 height 271
click at [53, 582] on p "Прагнення до розвитку" at bounding box center [61, 583] width 88 height 3
type textarea "Лілія підкреслює важливість постійного розвитку та навчання для досягнення успі…"
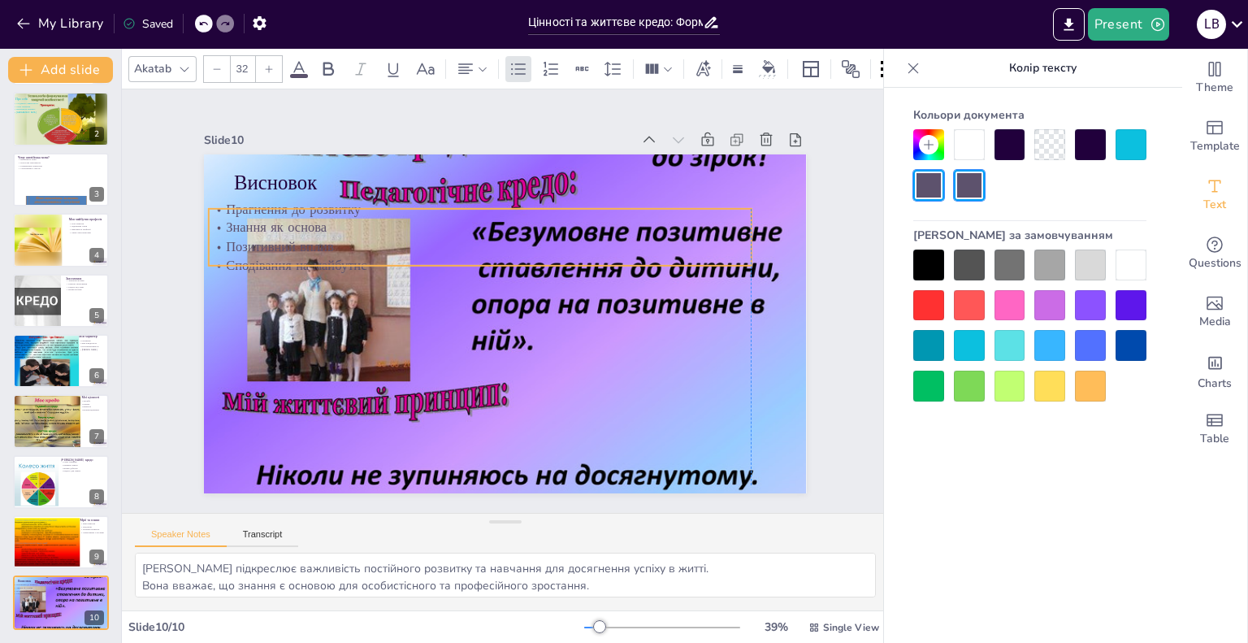
drag, startPoint x: 289, startPoint y: 208, endPoint x: 269, endPoint y: 218, distance: 22.5
click at [438, 218] on p "Знання як основа" at bounding box center [581, 315] width 287 height 479
click at [924, 259] on div at bounding box center [928, 264] width 31 height 31
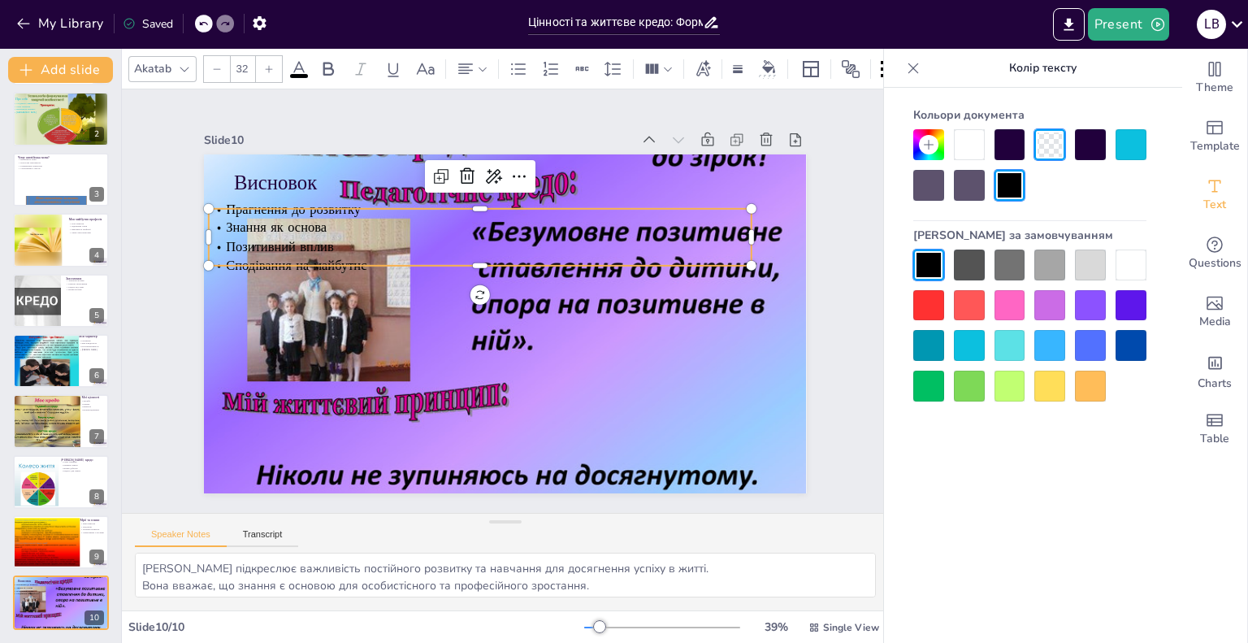
click at [1021, 273] on div at bounding box center [1009, 264] width 31 height 31
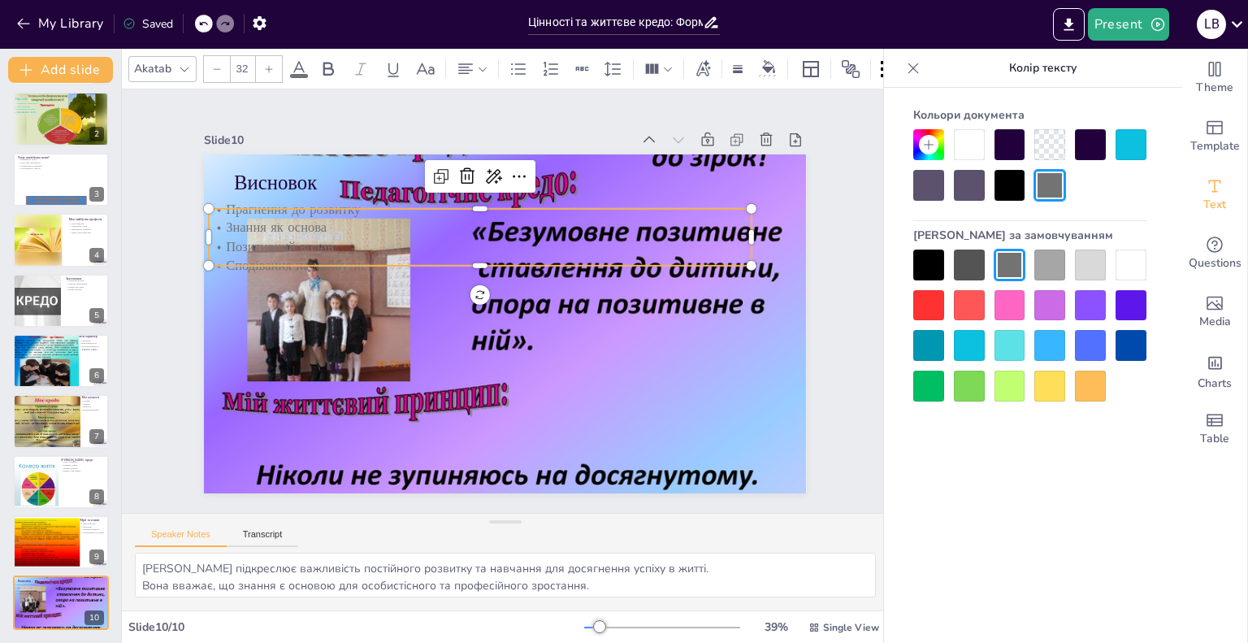
click at [1140, 267] on div at bounding box center [1131, 264] width 31 height 31
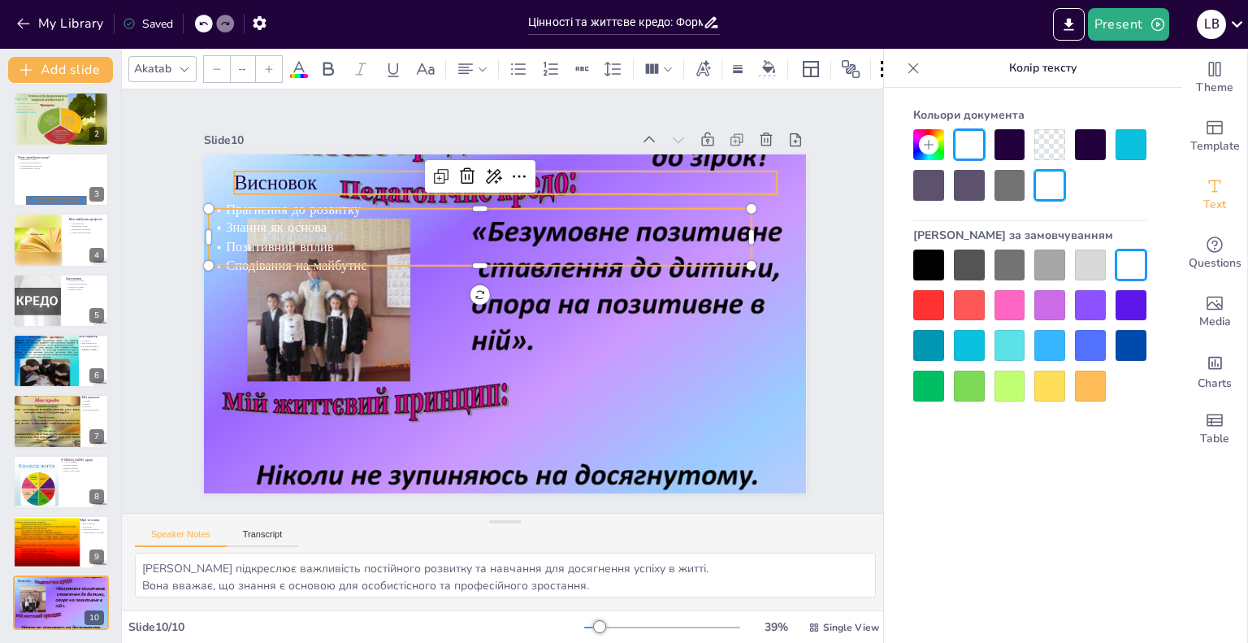
type input "48"
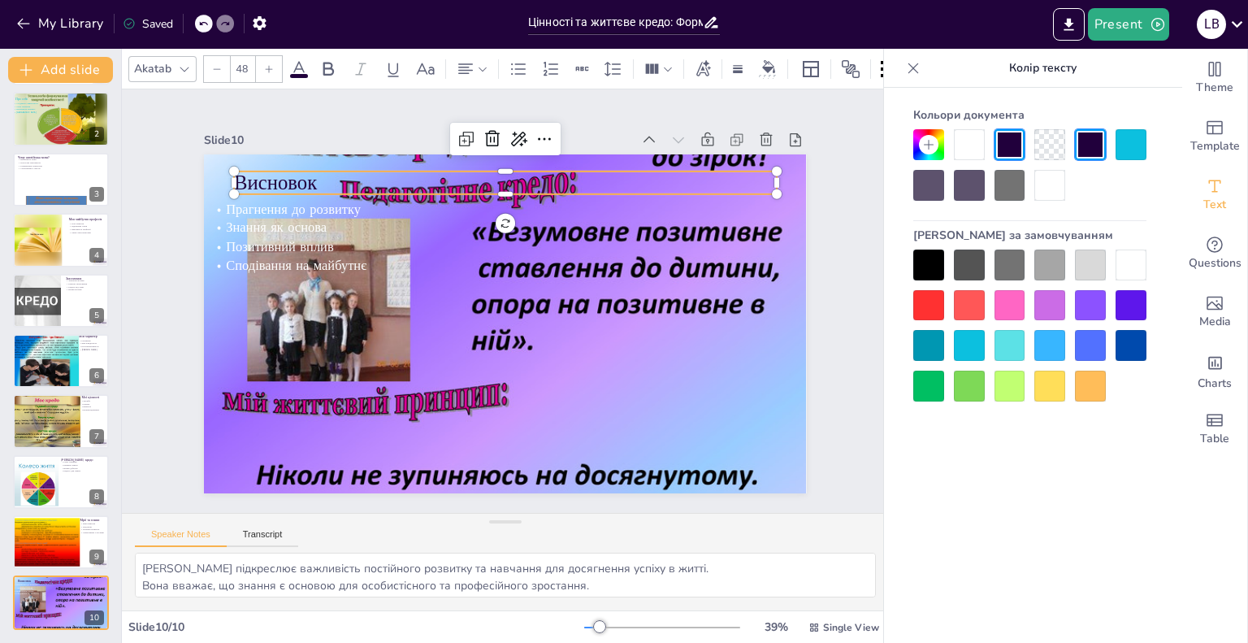
click at [345, 182] on p "Висновок" at bounding box center [387, 289] width 84 height 542
click at [1140, 259] on div at bounding box center [1131, 264] width 31 height 31
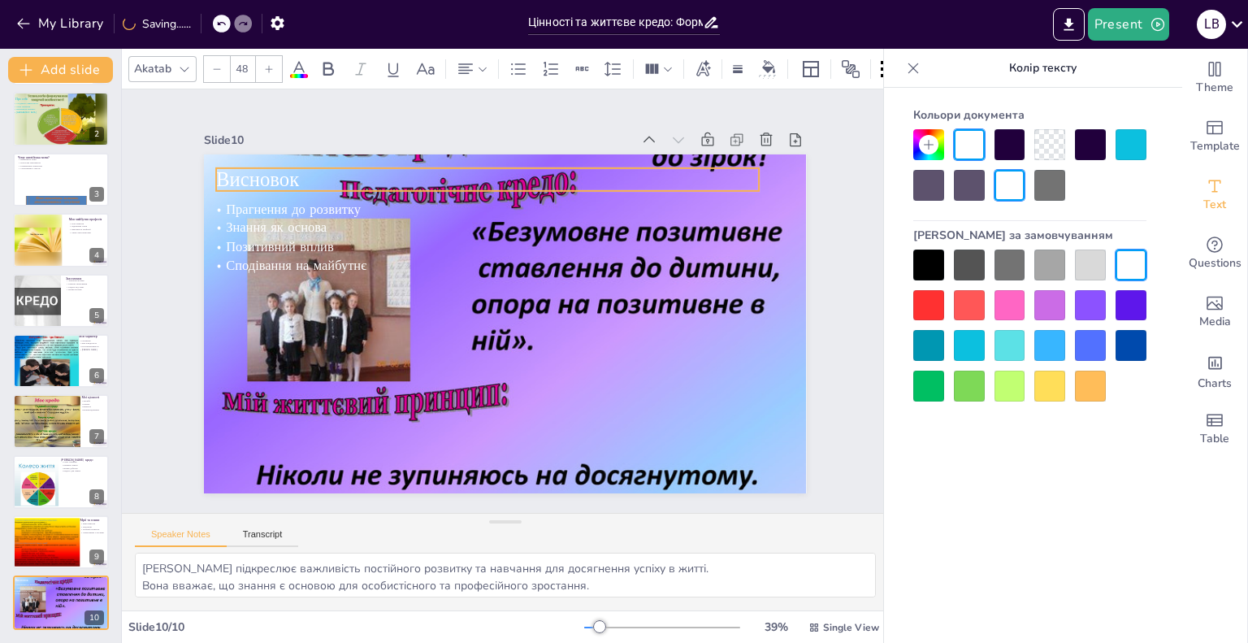
drag, startPoint x: 253, startPoint y: 184, endPoint x: 235, endPoint y: 180, distance: 19.0
click at [392, 76] on span "Висновок" at bounding box center [430, 36] width 76 height 80
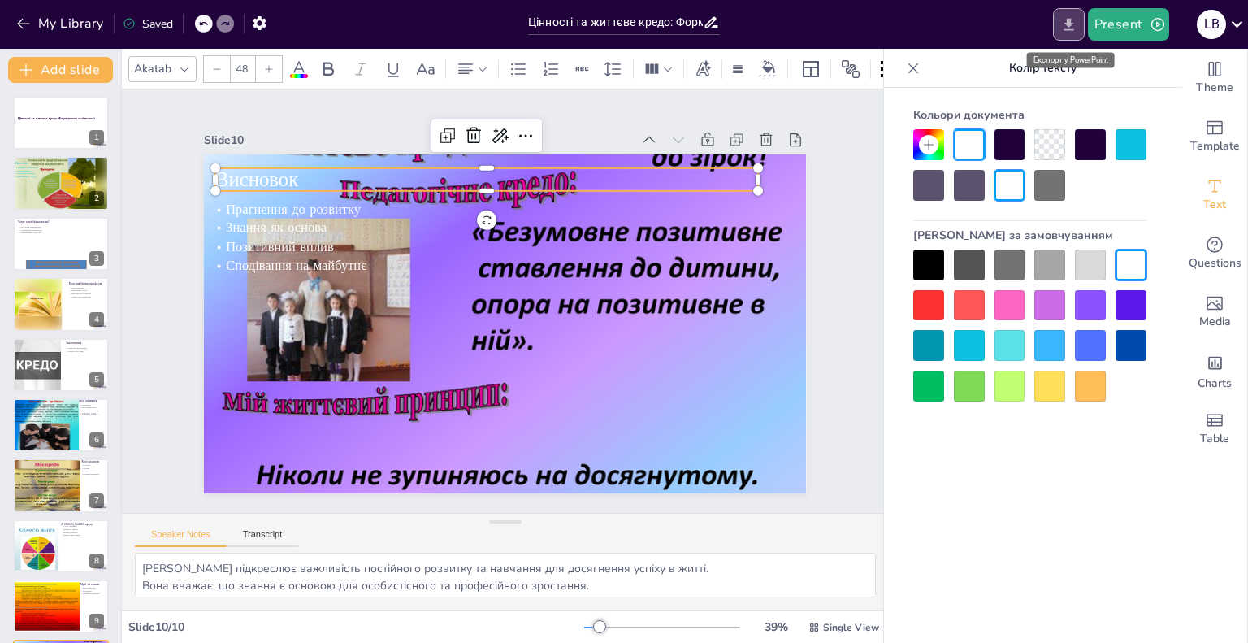
click at [1072, 26] on icon "Export to PowerPoint" at bounding box center [1068, 24] width 17 height 17
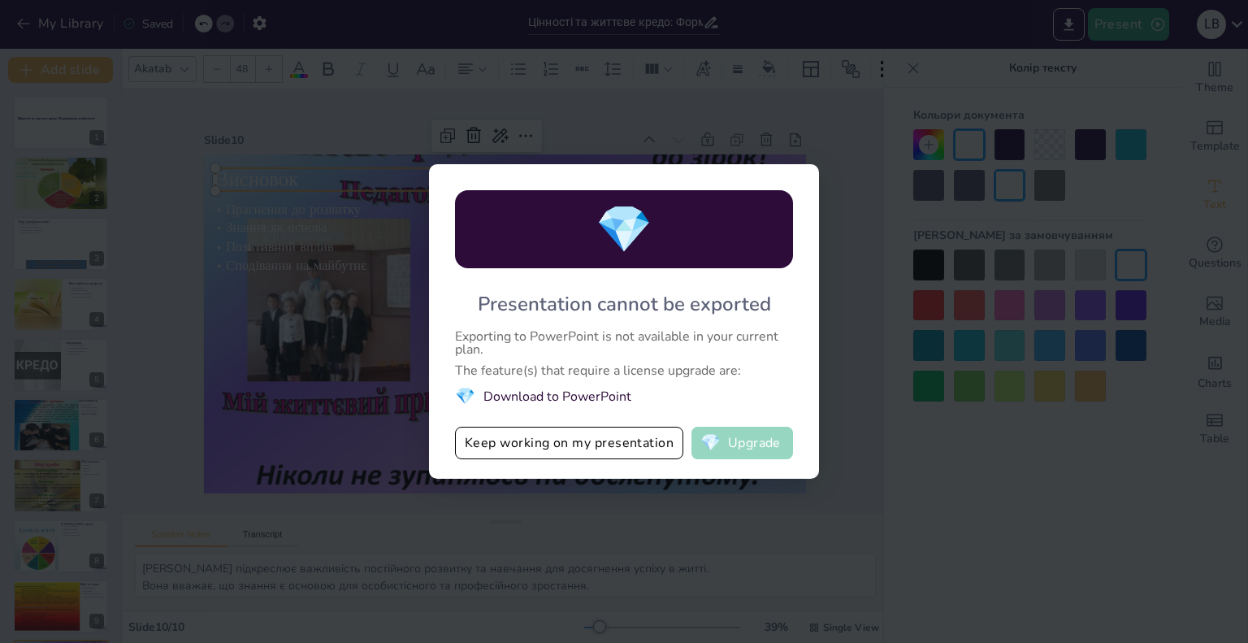
click at [745, 451] on button "💎 Upgrade" at bounding box center [742, 443] width 102 height 32
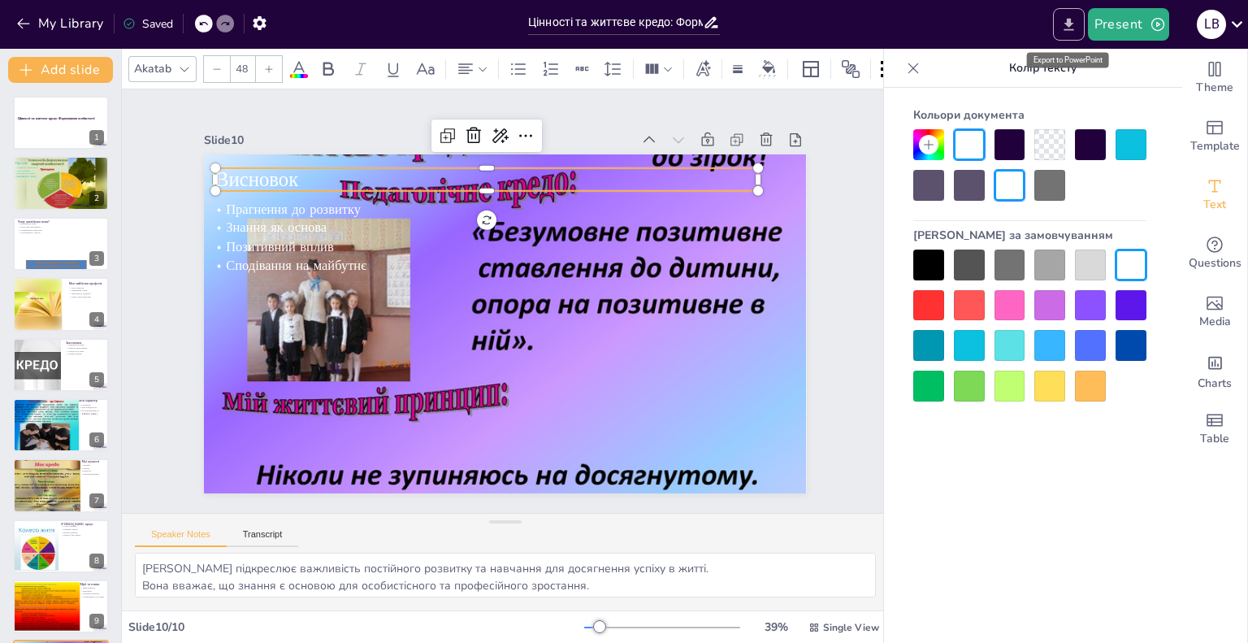
click at [1075, 21] on icon "Export to PowerPoint" at bounding box center [1068, 24] width 17 height 17
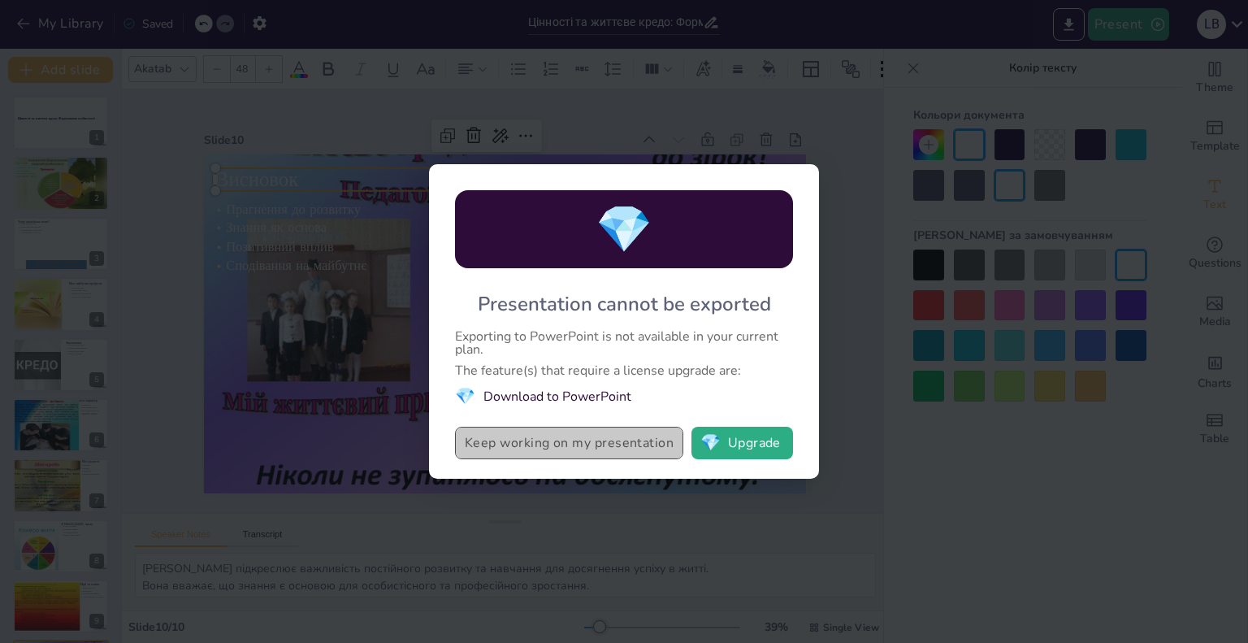
click at [549, 451] on button "Keep working on my presentation" at bounding box center [569, 443] width 228 height 32
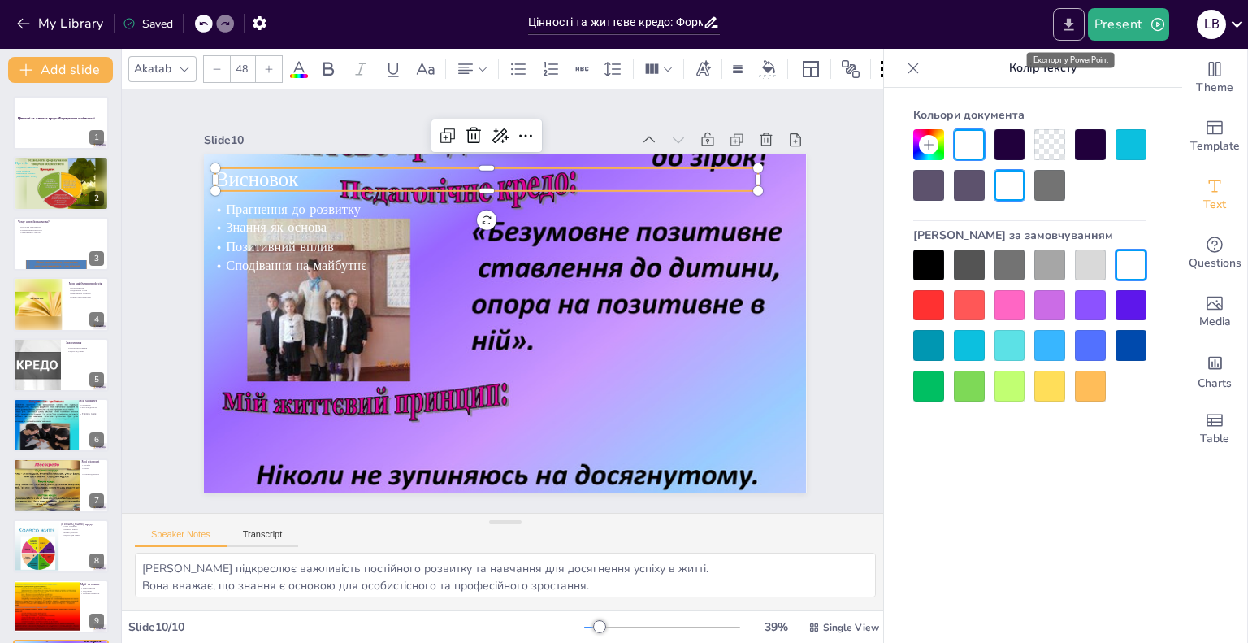
click at [1064, 28] on icon "Export to PowerPoint" at bounding box center [1068, 24] width 17 height 17
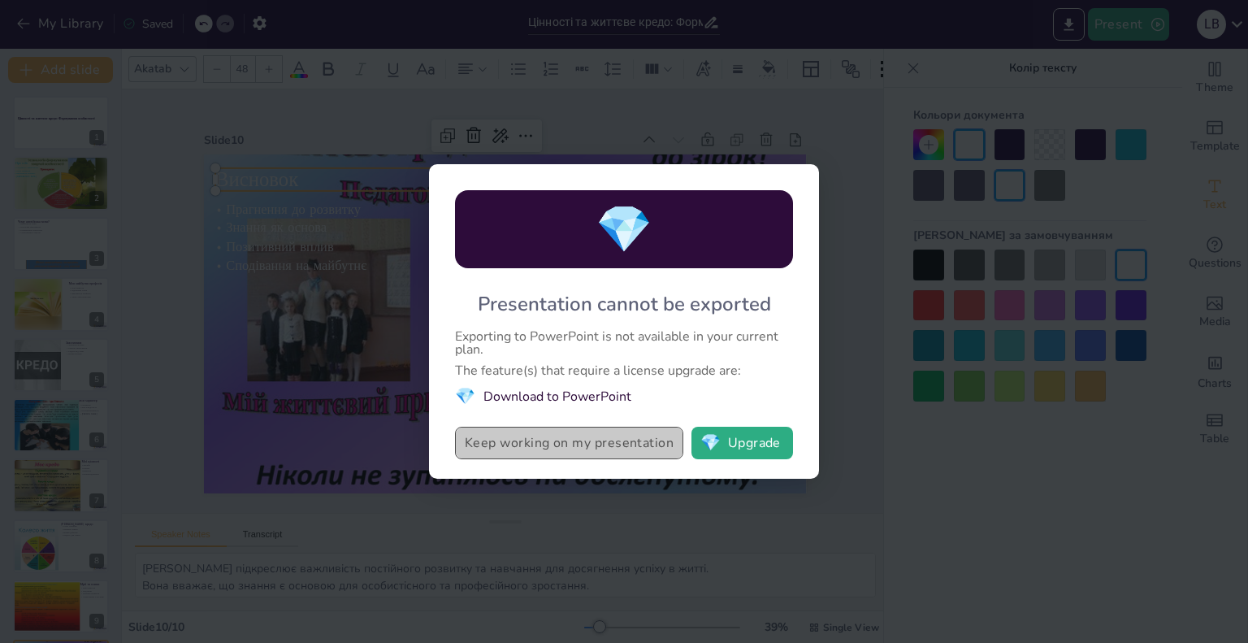
click at [559, 449] on button "Keep working on my presentation" at bounding box center [569, 443] width 228 height 32
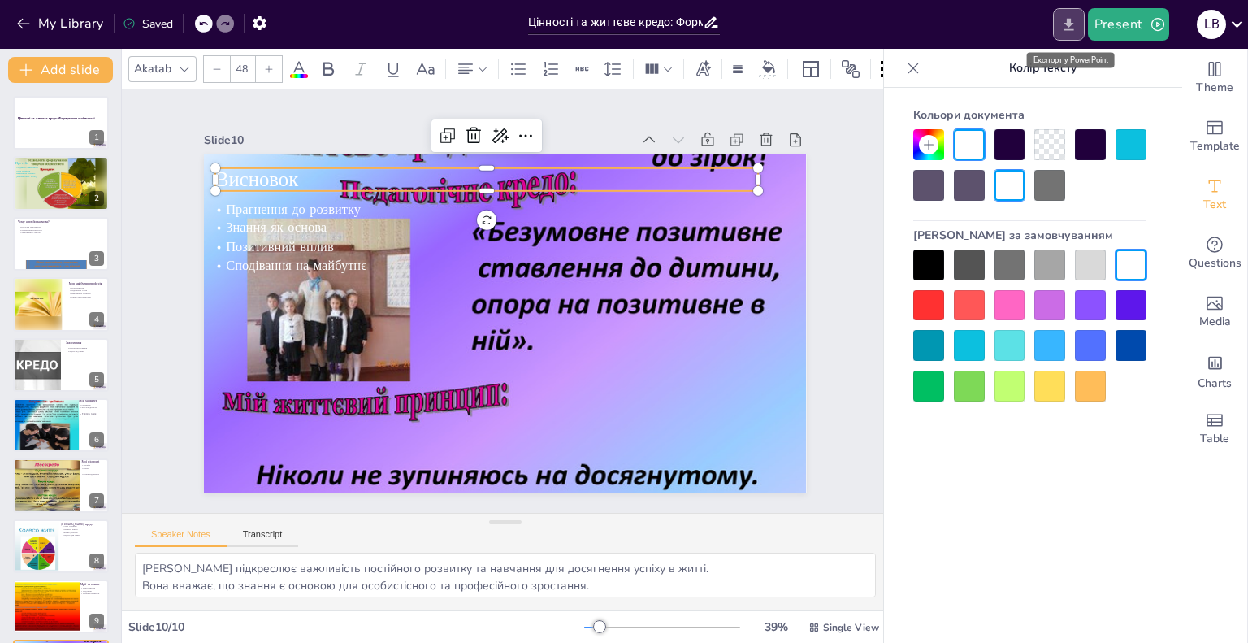
click at [1063, 12] on button "Export to PowerPoint" at bounding box center [1069, 24] width 32 height 32
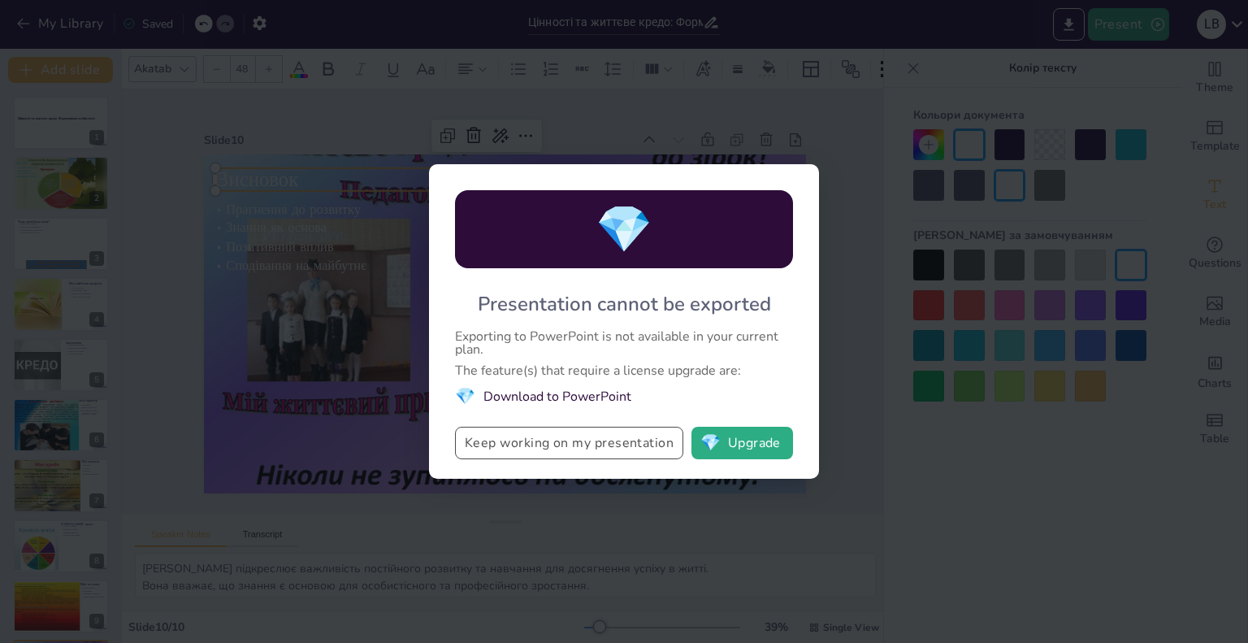
click at [666, 439] on button "Keep working on my presentation" at bounding box center [569, 443] width 228 height 32
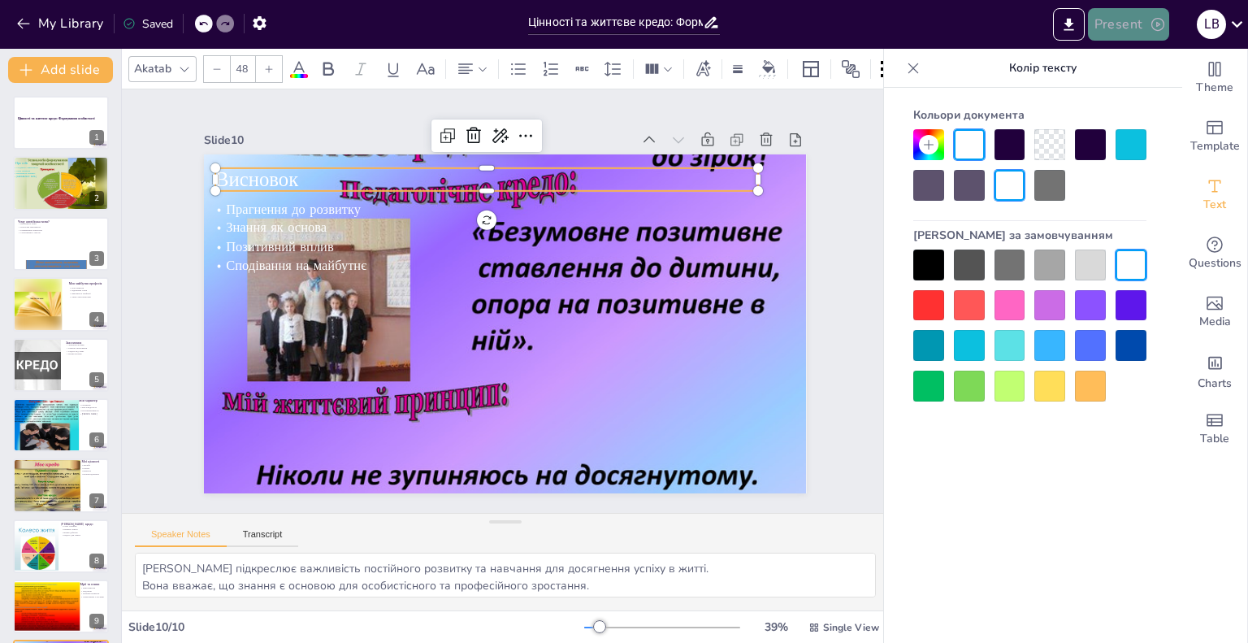
click at [1154, 15] on button "Present" at bounding box center [1128, 24] width 81 height 32
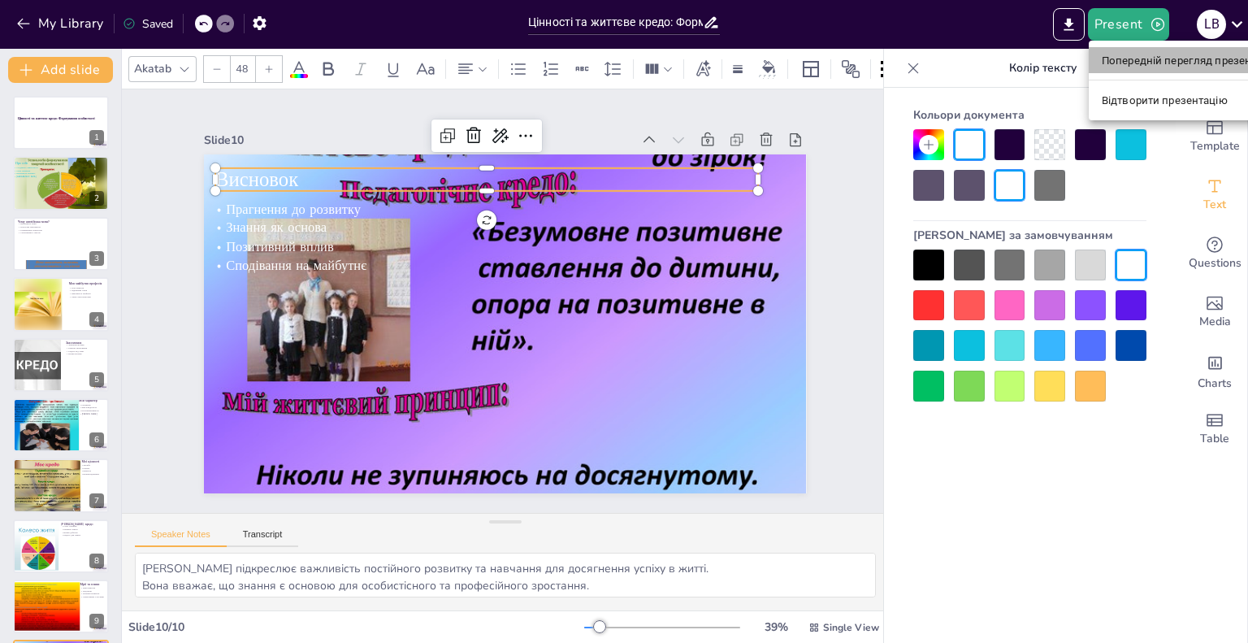
click at [1144, 68] on font "Попередній перегляд презентації" at bounding box center [1188, 60] width 172 height 16
